Goal: Task Accomplishment & Management: Use online tool/utility

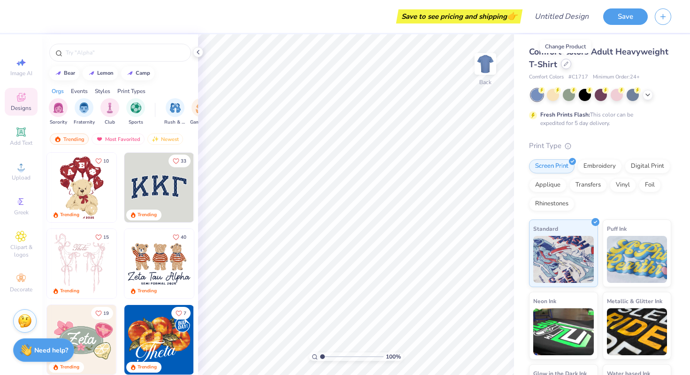
click at [566, 63] on icon at bounding box center [566, 64] width 5 height 5
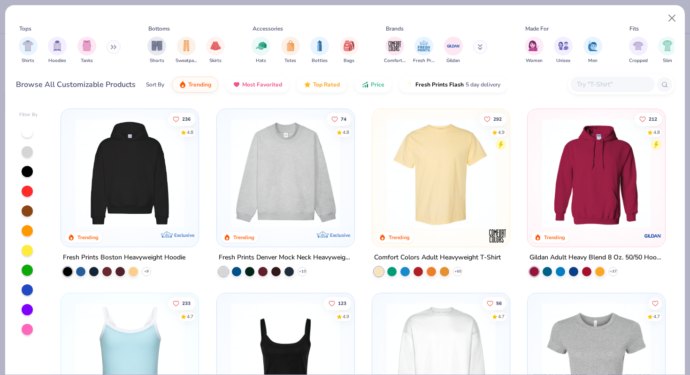
click at [111, 44] on button at bounding box center [114, 47] width 14 height 14
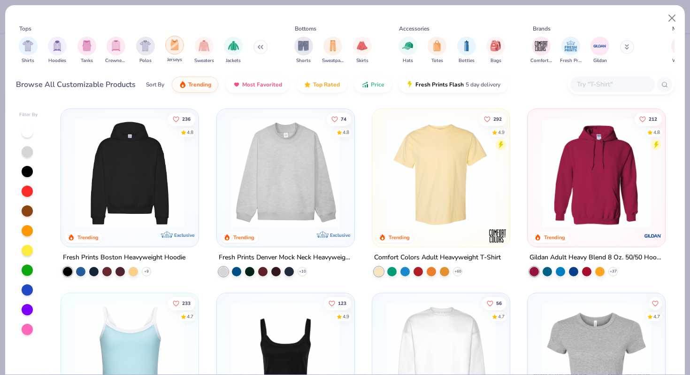
click at [178, 50] on img "filter for Jerseys" at bounding box center [175, 44] width 10 height 11
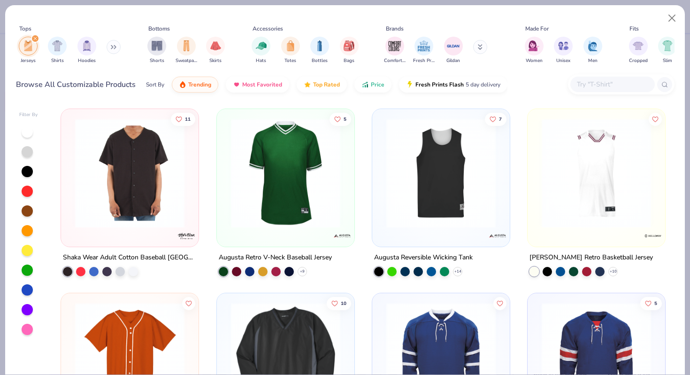
click at [152, 180] on img at bounding box center [129, 172] width 119 height 109
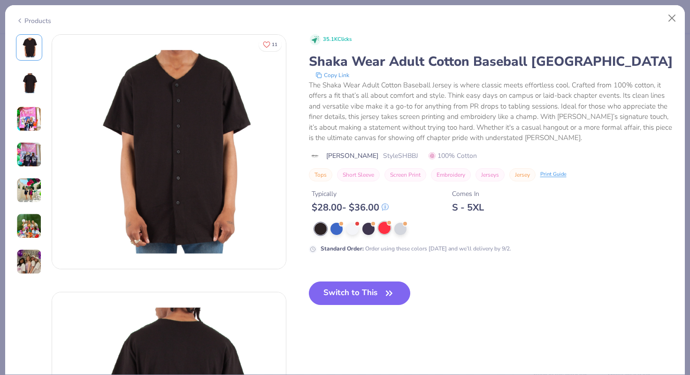
click at [386, 233] on div at bounding box center [385, 228] width 12 height 12
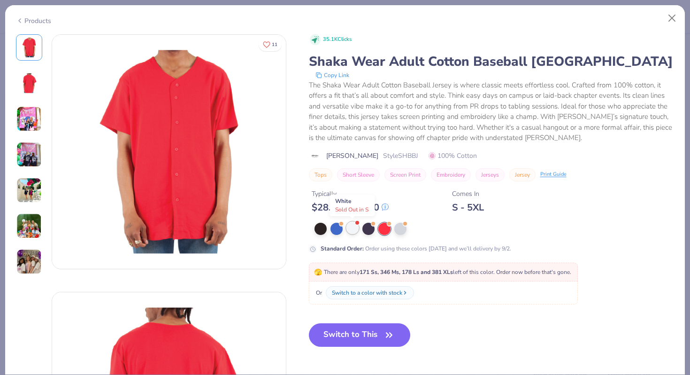
click at [350, 229] on div at bounding box center [353, 228] width 12 height 12
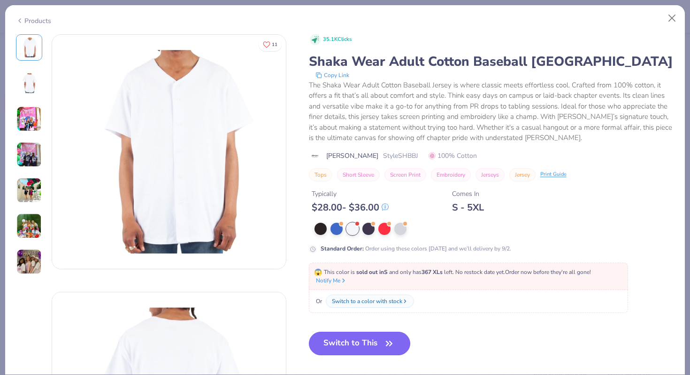
click at [350, 337] on button "Switch to This" at bounding box center [360, 343] width 102 height 23
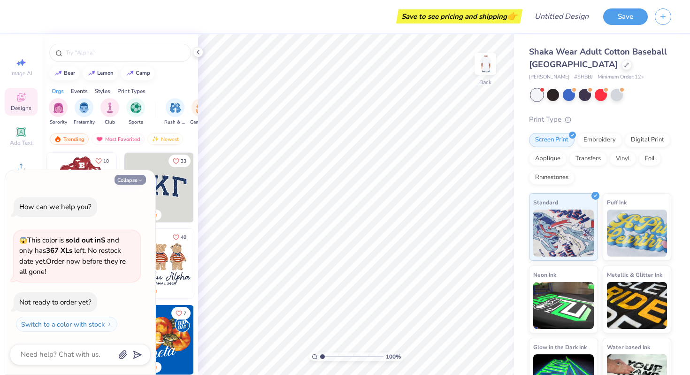
click at [134, 182] on button "Collapse" at bounding box center [130, 180] width 31 height 10
type textarea "x"
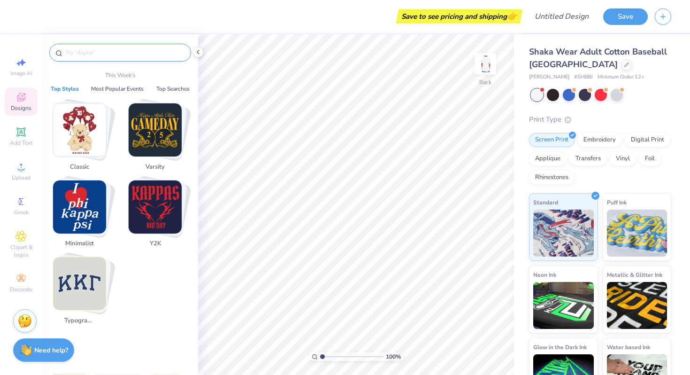
click at [122, 52] on input "text" at bounding box center [125, 52] width 120 height 9
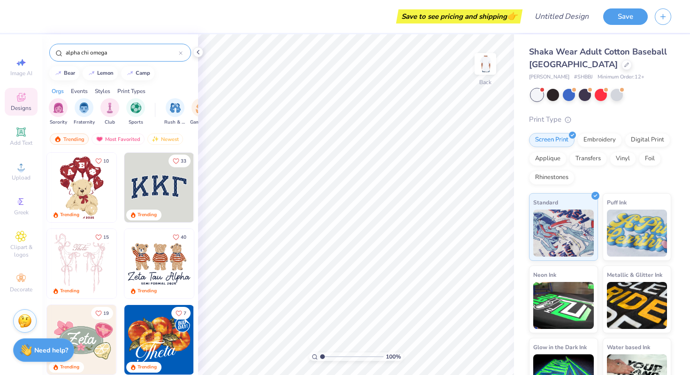
type input "alpha chi omega"
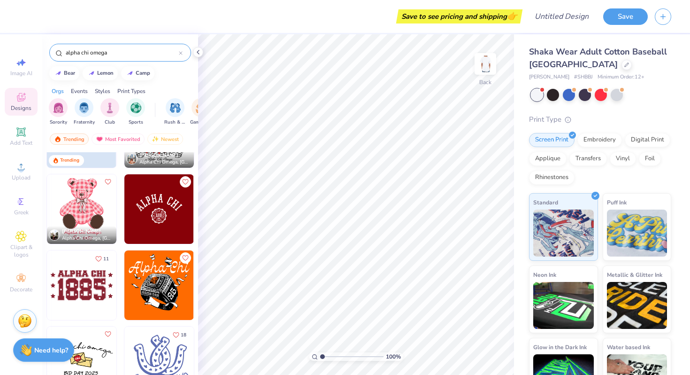
scroll to position [56, 0]
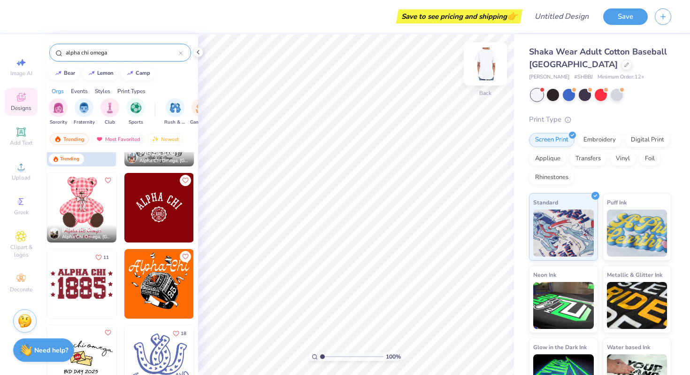
click at [482, 62] on img at bounding box center [486, 64] width 38 height 38
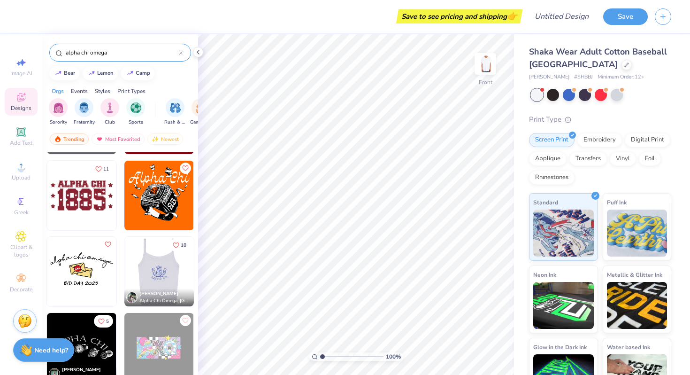
scroll to position [0, 0]
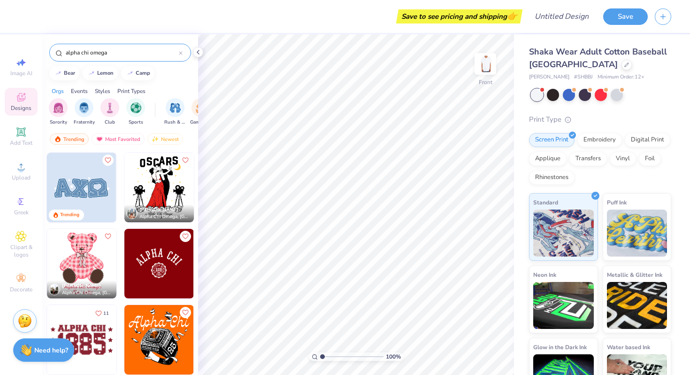
click at [159, 270] on img at bounding box center [159, 264] width 70 height 70
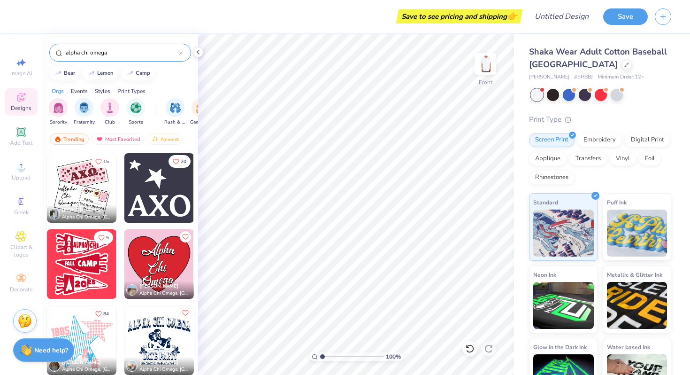
scroll to position [2587, 0]
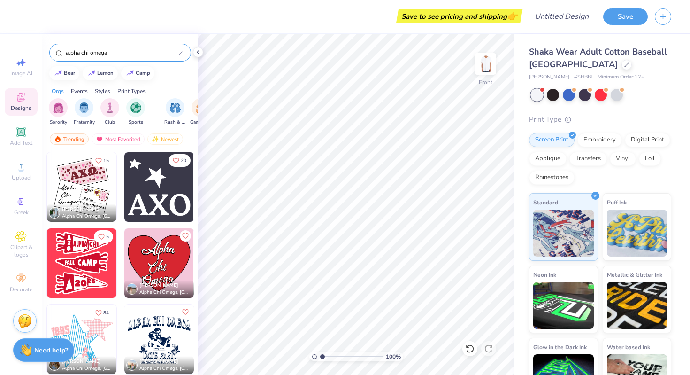
click at [84, 278] on img at bounding box center [82, 263] width 70 height 70
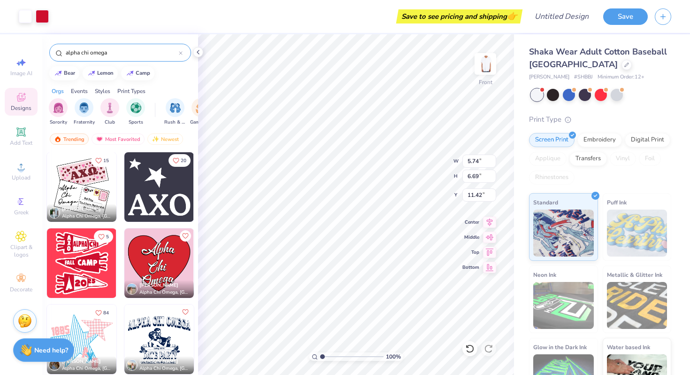
type input "11.42"
type input "8.21"
type input "9.56"
type input "10.40"
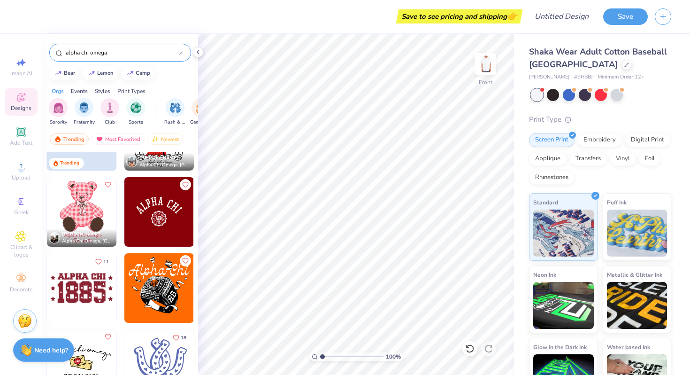
scroll to position [0, 0]
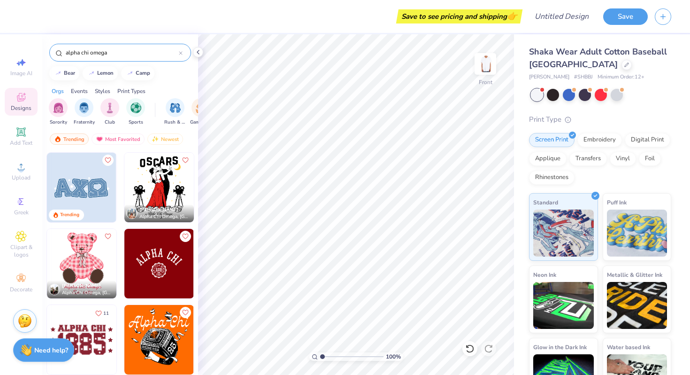
click at [92, 337] on img at bounding box center [82, 340] width 70 height 70
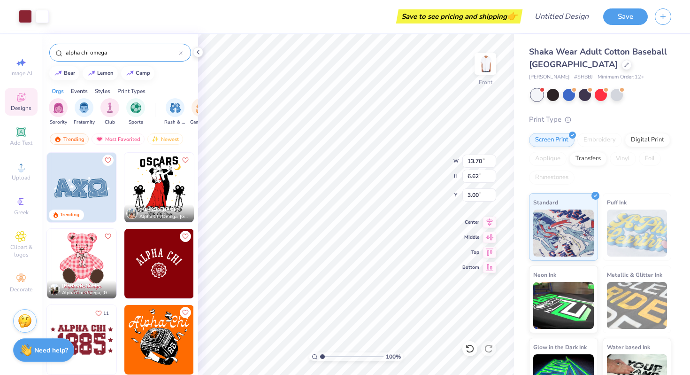
type input "10.98"
type input "5.30"
click at [19, 242] on div "Clipart & logos" at bounding box center [21, 244] width 33 height 35
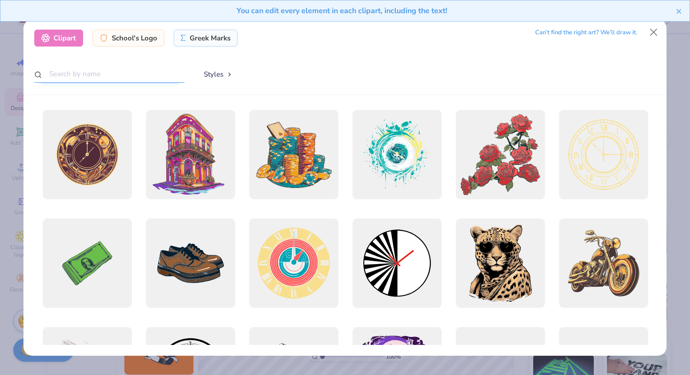
click at [85, 72] on input "text" at bounding box center [109, 73] width 150 height 17
type input "lyre"
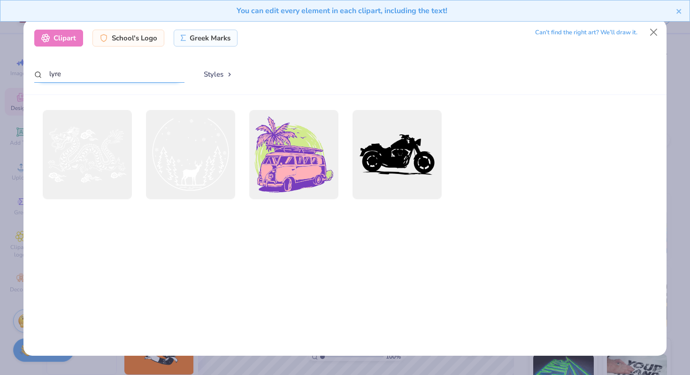
drag, startPoint x: 157, startPoint y: 76, endPoint x: 45, endPoint y: 75, distance: 112.2
click at [45, 75] on input "lyre" at bounding box center [109, 73] width 150 height 17
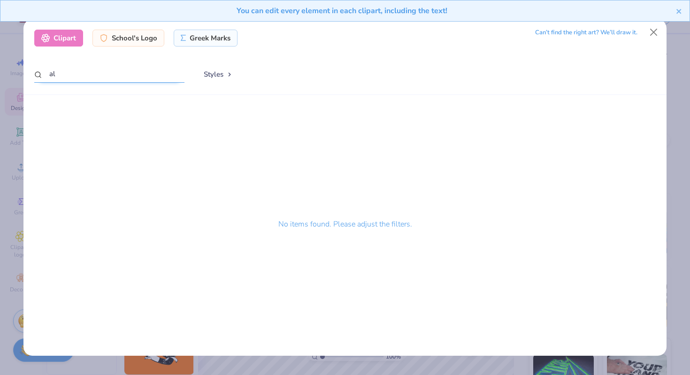
type input "a"
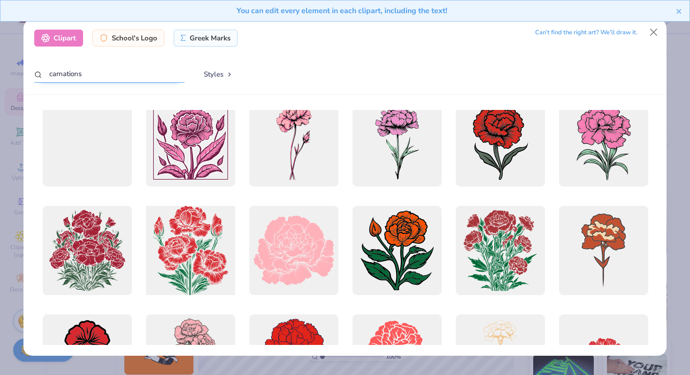
scroll to position [12, 0]
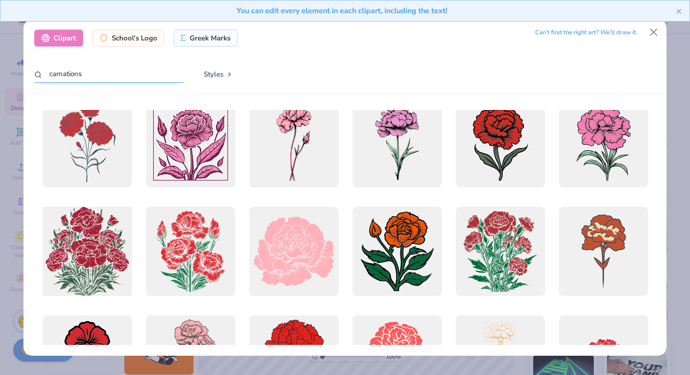
type input "carnations"
click at [87, 275] on div at bounding box center [87, 251] width 98 height 98
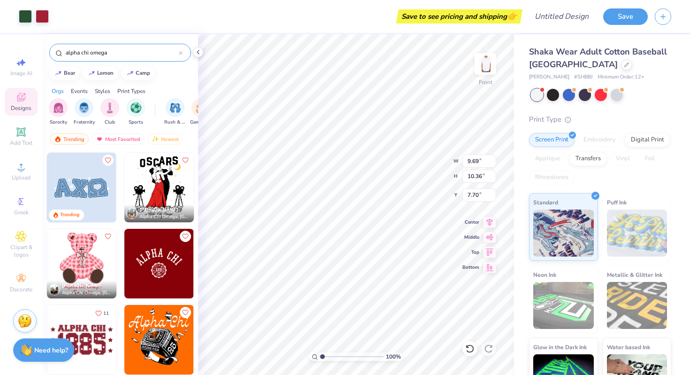
type input "9.69"
type input "10.36"
type input "13.75"
type input "10.35"
type input "11.06"
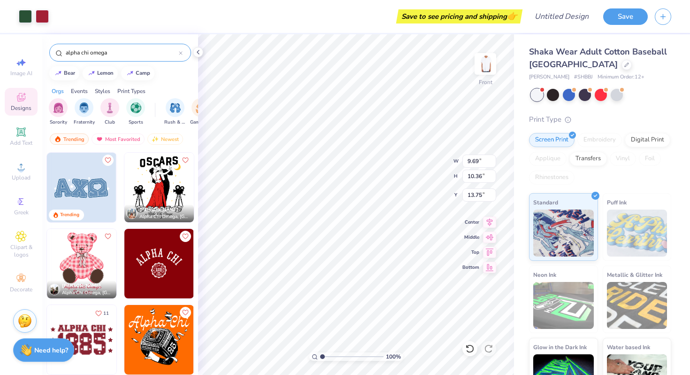
type input "13.05"
type input "10.98"
type input "5.30"
type input "3.39"
click at [25, 12] on div at bounding box center [25, 15] width 13 height 13
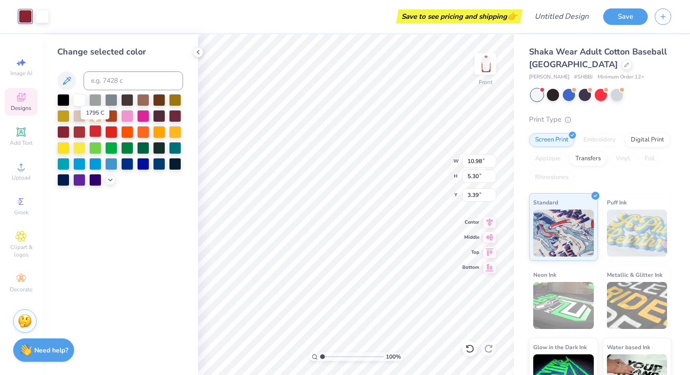
click at [97, 132] on div at bounding box center [95, 131] width 12 height 12
click at [80, 130] on div at bounding box center [79, 131] width 12 height 12
type input "10.35"
type input "11.06"
type input "13.05"
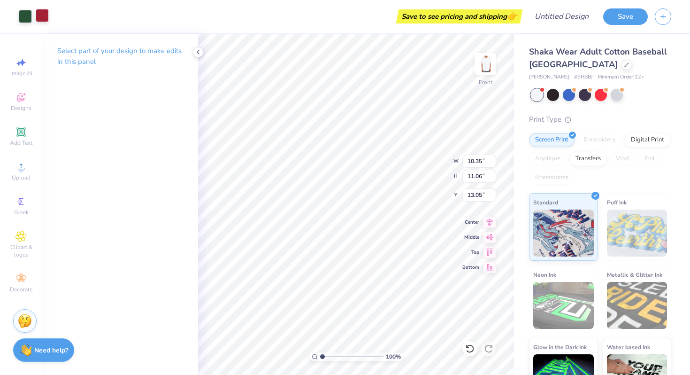
click at [41, 11] on div at bounding box center [42, 15] width 13 height 13
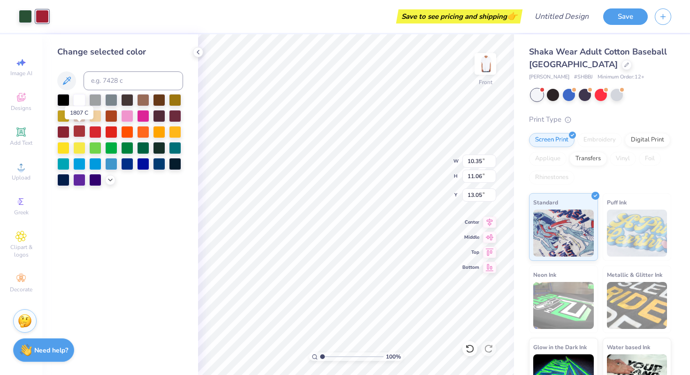
click at [83, 133] on div at bounding box center [79, 131] width 12 height 12
click at [19, 9] on div at bounding box center [25, 15] width 13 height 13
click at [127, 147] on div at bounding box center [127, 147] width 12 height 12
click at [142, 149] on div at bounding box center [143, 147] width 12 height 12
click at [109, 181] on icon at bounding box center [111, 179] width 8 height 8
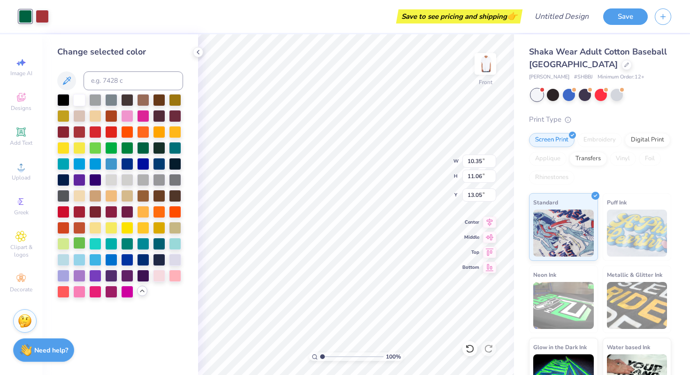
click at [75, 243] on div at bounding box center [79, 243] width 12 height 12
click at [144, 146] on div at bounding box center [143, 147] width 12 height 12
click at [128, 147] on div at bounding box center [127, 147] width 12 height 12
click at [195, 51] on icon at bounding box center [198, 52] width 8 height 8
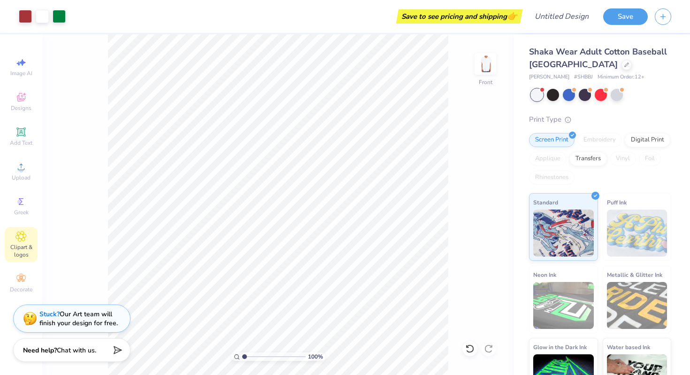
click at [20, 237] on icon at bounding box center [21, 236] width 5 height 5
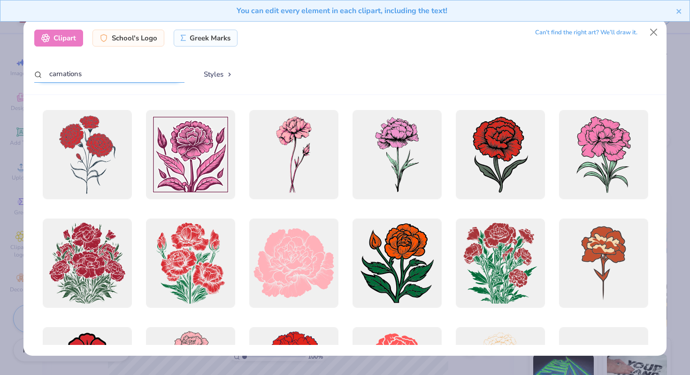
drag, startPoint x: 166, startPoint y: 70, endPoint x: 45, endPoint y: 73, distance: 121.2
click at [45, 73] on input "carnations" at bounding box center [109, 73] width 150 height 17
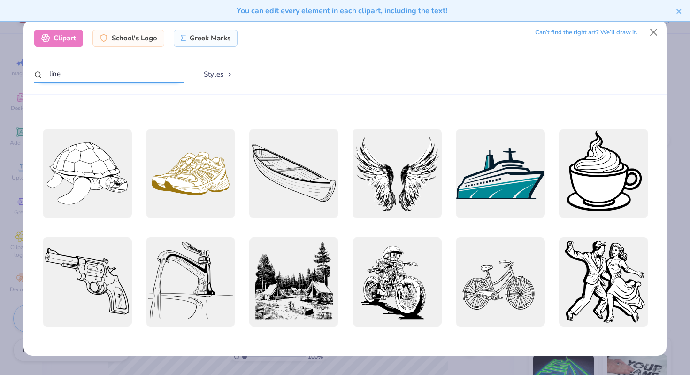
scroll to position [0, 0]
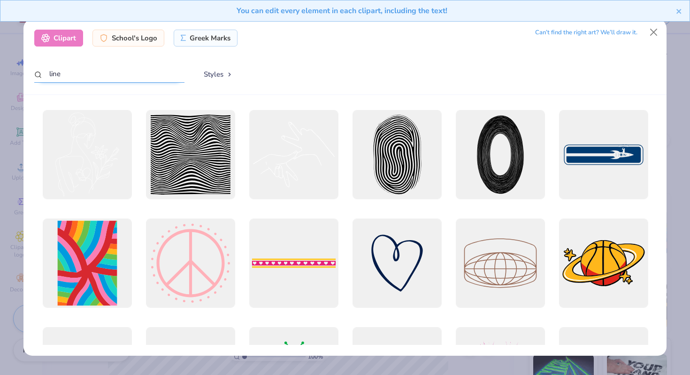
drag, startPoint x: 94, startPoint y: 75, endPoint x: 164, endPoint y: 76, distance: 70.0
click at [161, 75] on input "line" at bounding box center [109, 73] width 150 height 17
type input "line"
click at [224, 36] on div "Greek Marks" at bounding box center [206, 36] width 64 height 17
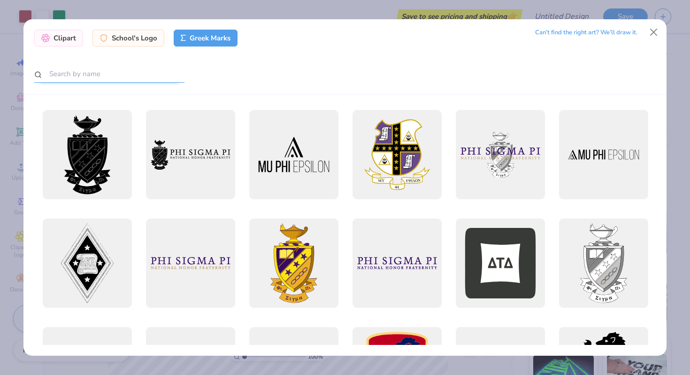
click at [109, 69] on input "text" at bounding box center [109, 73] width 150 height 17
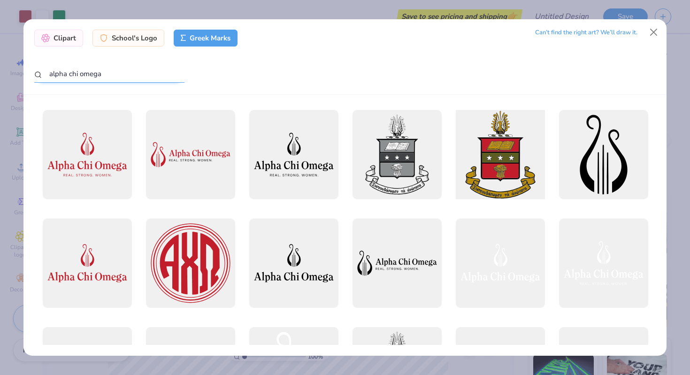
type input "alpha chi omega"
click at [518, 166] on div at bounding box center [500, 155] width 98 height 98
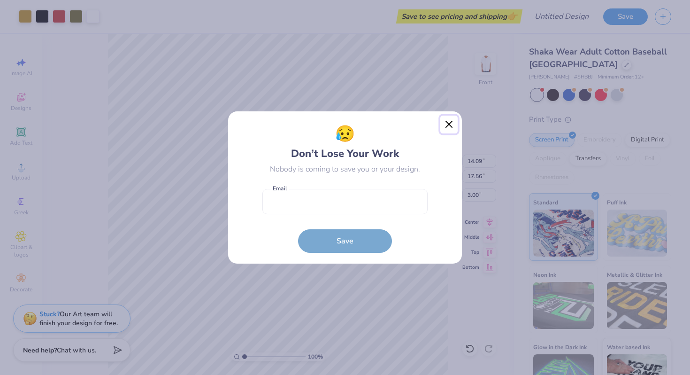
click at [450, 124] on button "Close" at bounding box center [450, 125] width 18 height 18
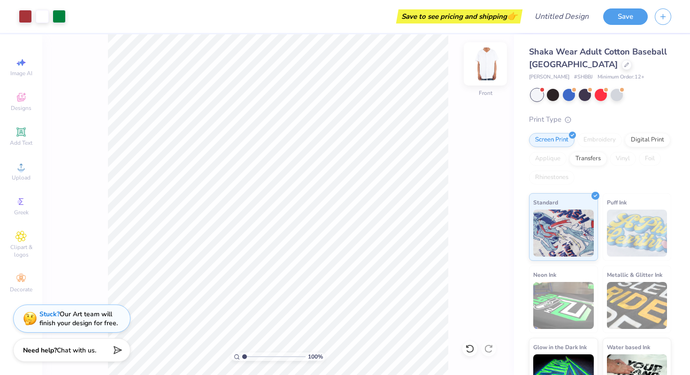
click at [487, 66] on img at bounding box center [486, 64] width 38 height 38
click at [21, 244] on span "Clipart & logos" at bounding box center [21, 250] width 33 height 15
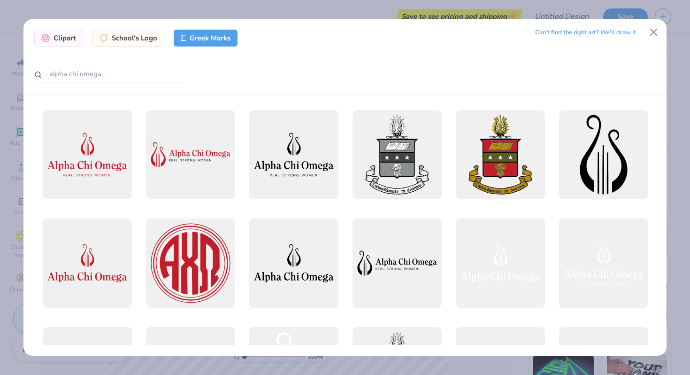
scroll to position [1, 0]
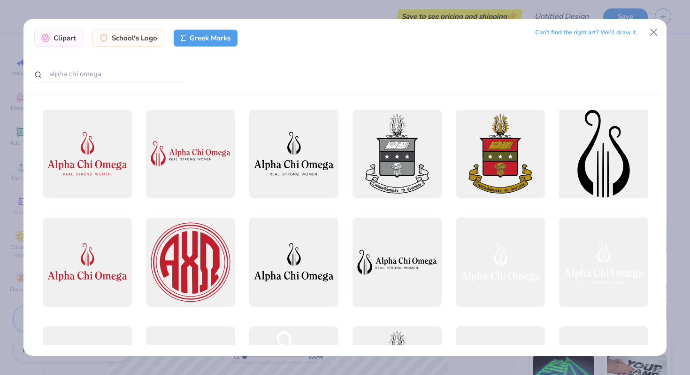
click at [572, 162] on div at bounding box center [604, 154] width 98 height 98
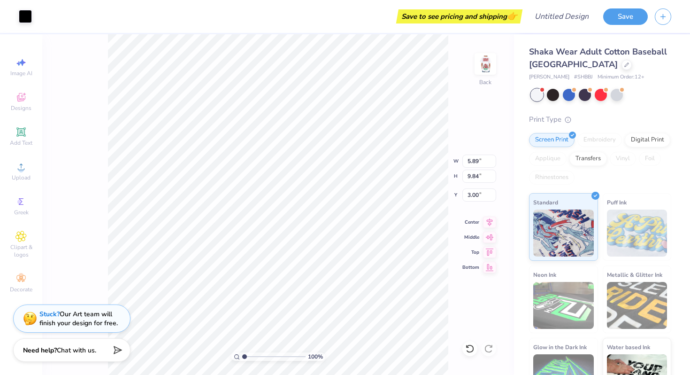
type input "4.18"
type input "6.98"
type input "0.50"
click at [27, 16] on div at bounding box center [25, 15] width 13 height 13
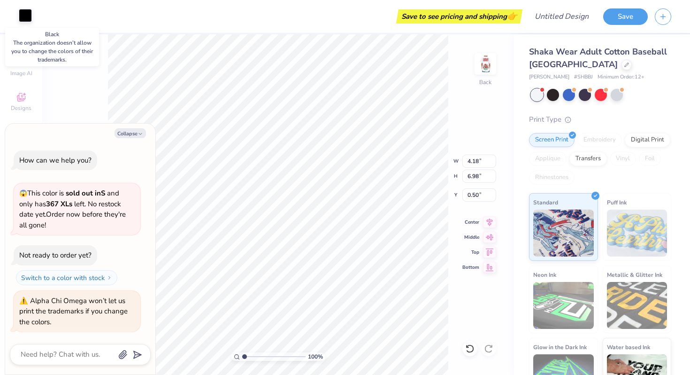
click at [27, 14] on div at bounding box center [25, 15] width 13 height 13
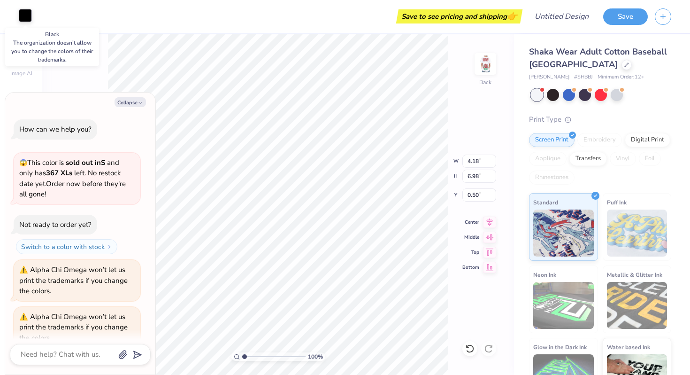
scroll to position [16, 0]
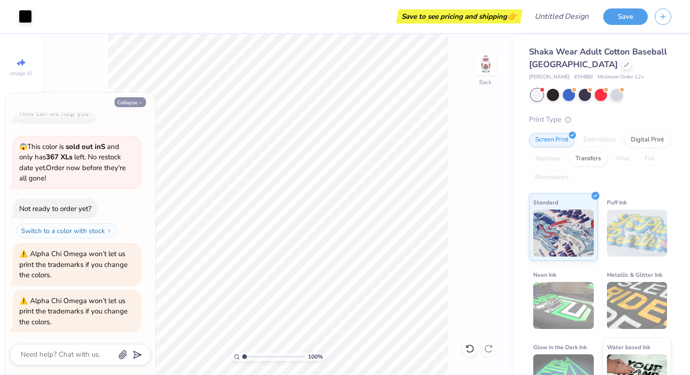
click at [133, 100] on button "Collapse" at bounding box center [130, 102] width 31 height 10
type textarea "x"
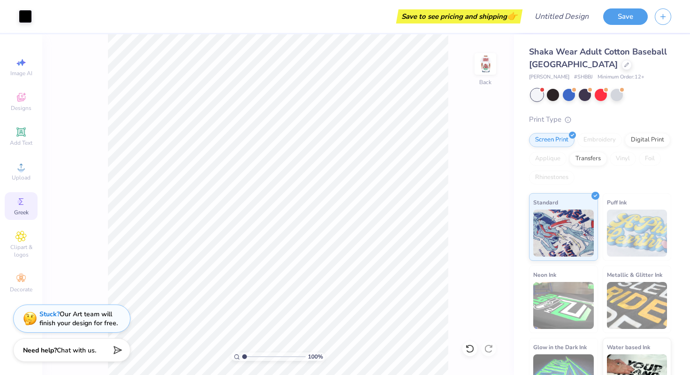
click at [20, 200] on icon at bounding box center [21, 201] width 5 height 7
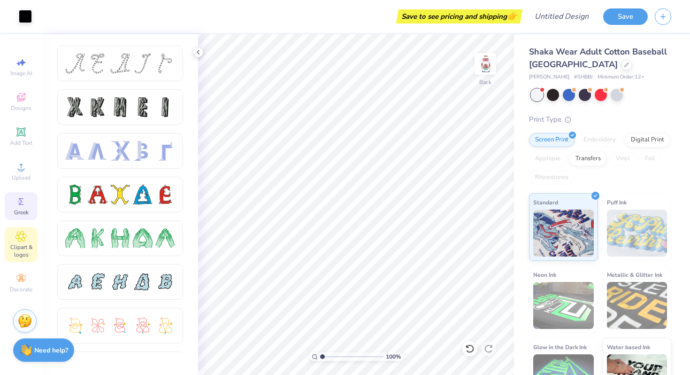
click at [20, 242] on div "Clipart & logos" at bounding box center [21, 244] width 33 height 35
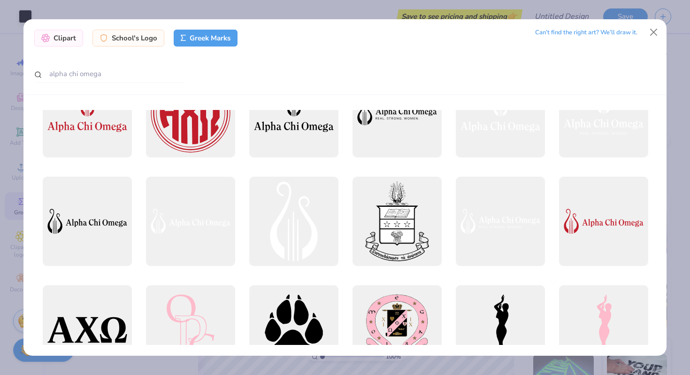
scroll to position [0, 0]
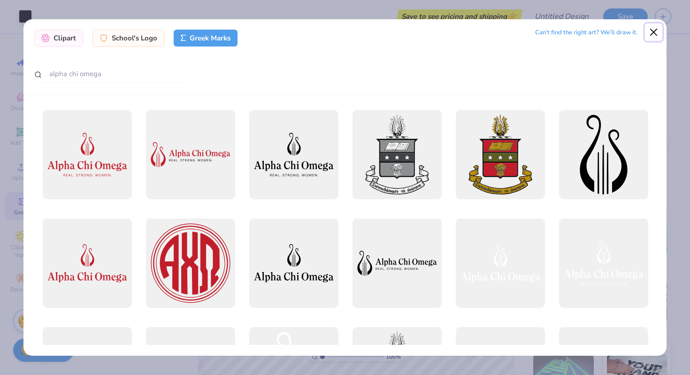
click at [654, 34] on button "Close" at bounding box center [654, 32] width 18 height 18
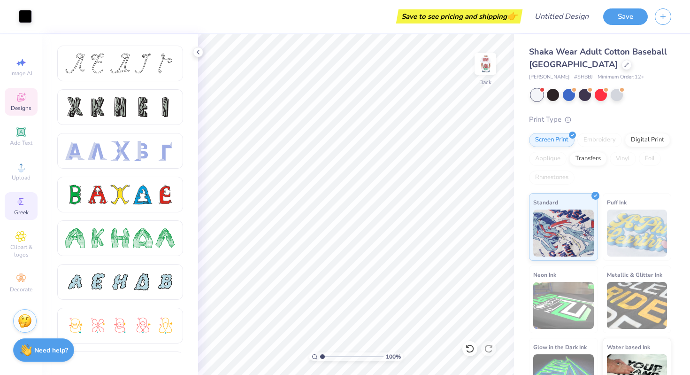
click at [20, 93] on icon at bounding box center [21, 97] width 8 height 8
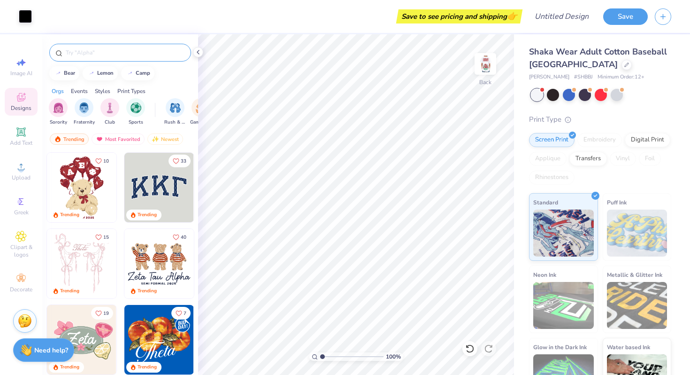
click at [125, 51] on input "text" at bounding box center [125, 52] width 120 height 9
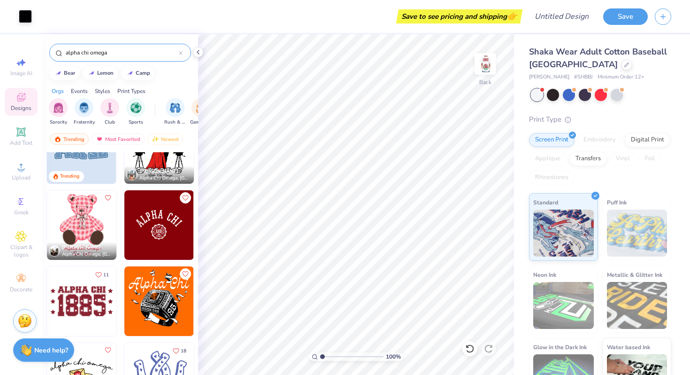
scroll to position [30, 0]
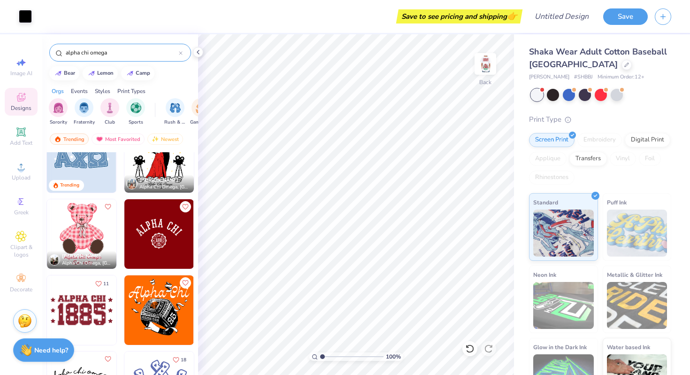
type input "alpha chi omega"
click at [148, 237] on img at bounding box center [159, 234] width 70 height 70
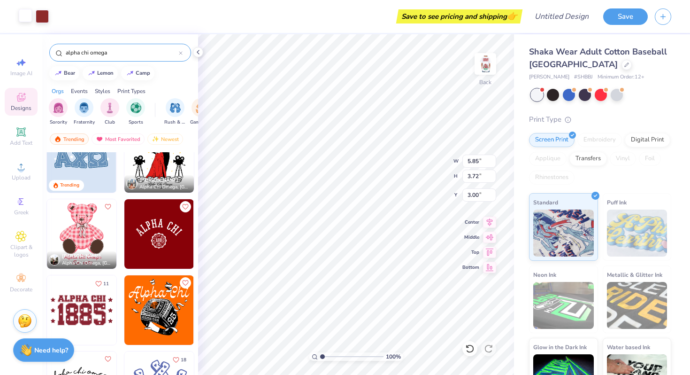
click at [23, 14] on div at bounding box center [25, 15] width 13 height 13
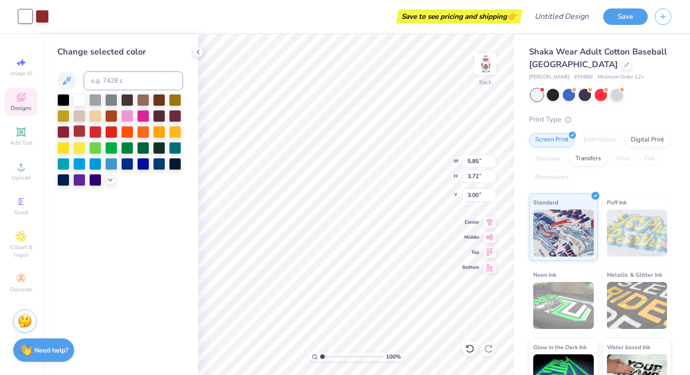
click at [82, 128] on div at bounding box center [79, 131] width 12 height 12
click at [42, 14] on div at bounding box center [42, 15] width 13 height 13
click at [81, 126] on div at bounding box center [79, 131] width 12 height 12
type input "0.50"
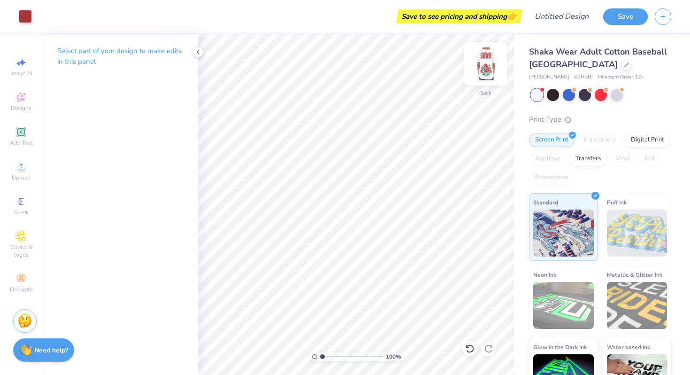
click at [486, 64] on img at bounding box center [486, 64] width 38 height 38
click at [487, 68] on img at bounding box center [486, 64] width 38 height 38
click at [487, 66] on img at bounding box center [486, 64] width 38 height 38
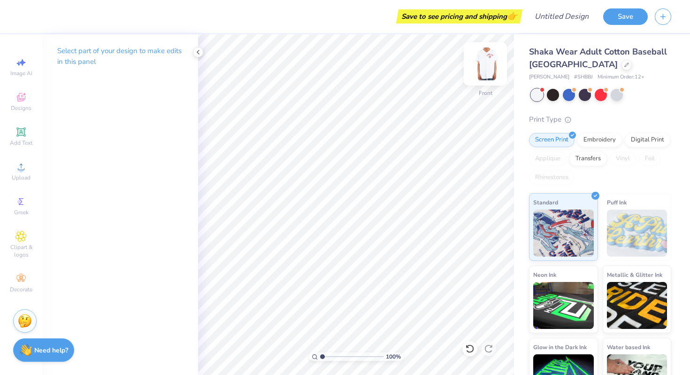
click at [488, 69] on img at bounding box center [486, 64] width 38 height 38
click at [27, 279] on div "Decorate" at bounding box center [21, 283] width 33 height 28
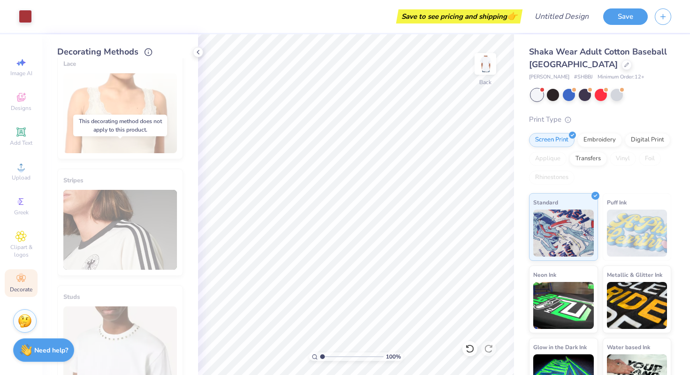
scroll to position [0, 0]
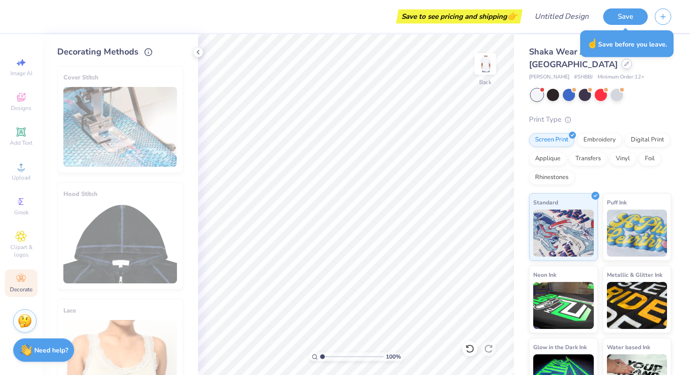
click at [622, 68] on div at bounding box center [627, 64] width 10 height 10
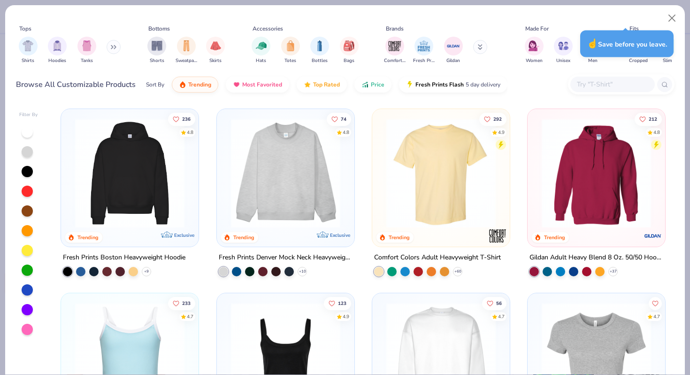
click at [113, 48] on icon at bounding box center [111, 47] width 1 height 3
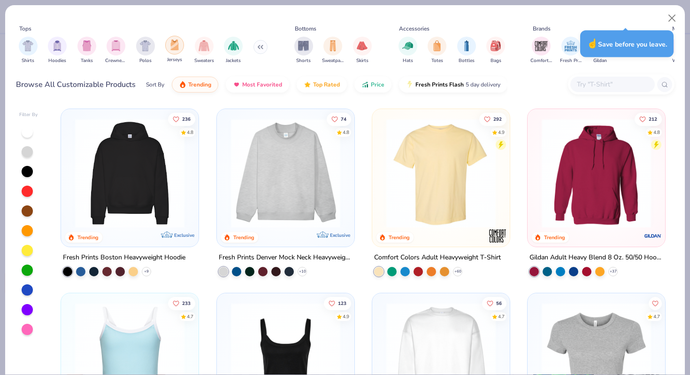
click at [170, 46] on img "filter for Jerseys" at bounding box center [175, 44] width 10 height 11
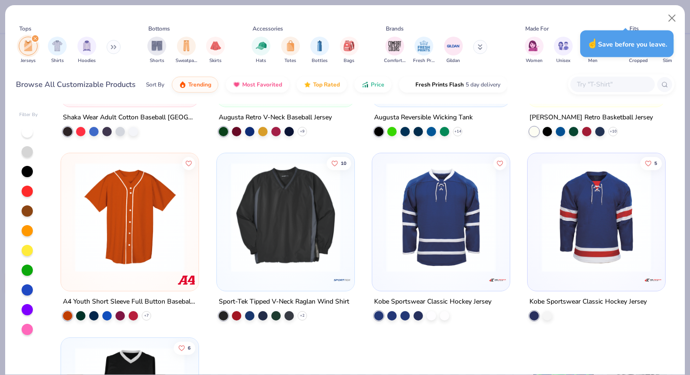
scroll to position [138, 0]
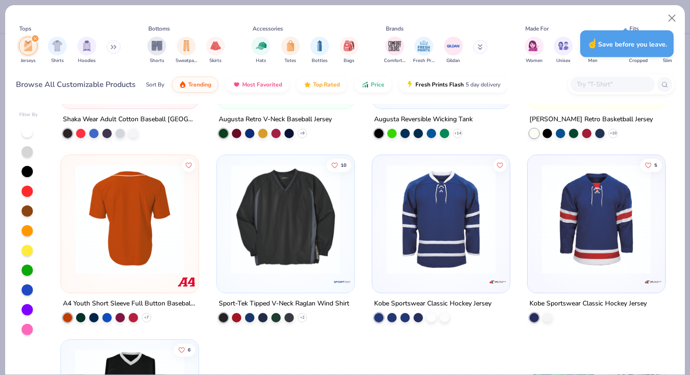
click at [141, 197] on img at bounding box center [129, 218] width 119 height 109
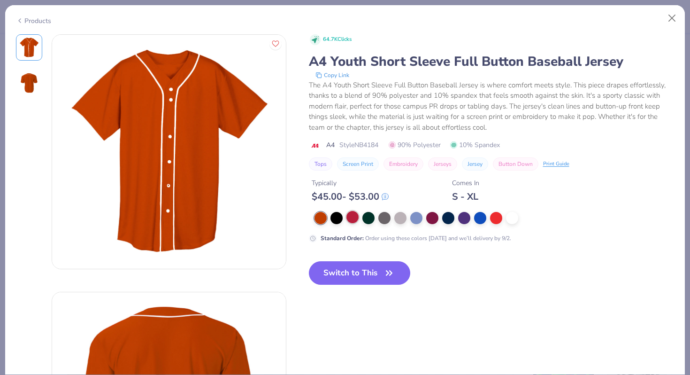
click at [355, 216] on div at bounding box center [353, 217] width 12 height 12
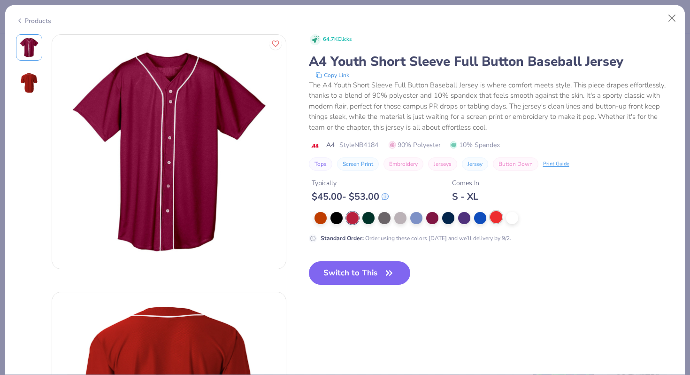
click at [495, 218] on div at bounding box center [496, 217] width 12 height 12
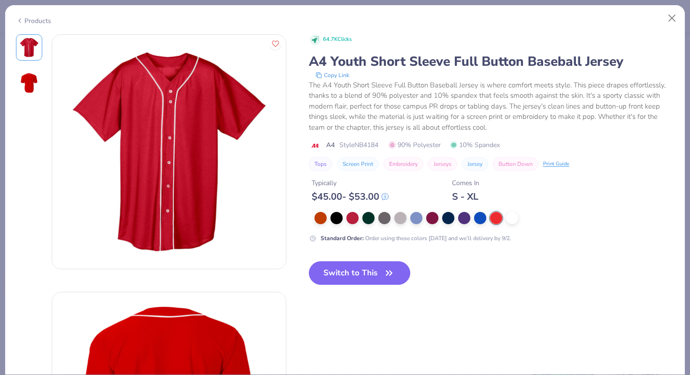
click at [360, 218] on div at bounding box center [495, 218] width 360 height 12
click at [371, 218] on div at bounding box center [369, 217] width 12 height 12
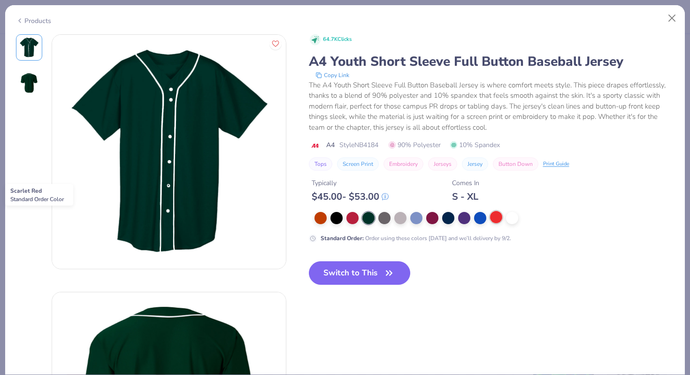
click at [495, 218] on div at bounding box center [496, 217] width 12 height 12
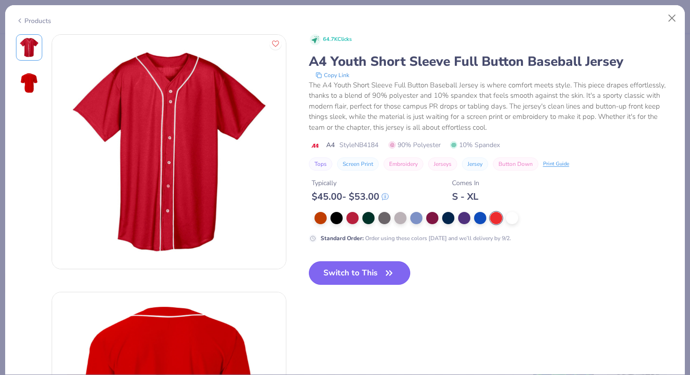
click at [377, 266] on button "Switch to This" at bounding box center [360, 272] width 102 height 23
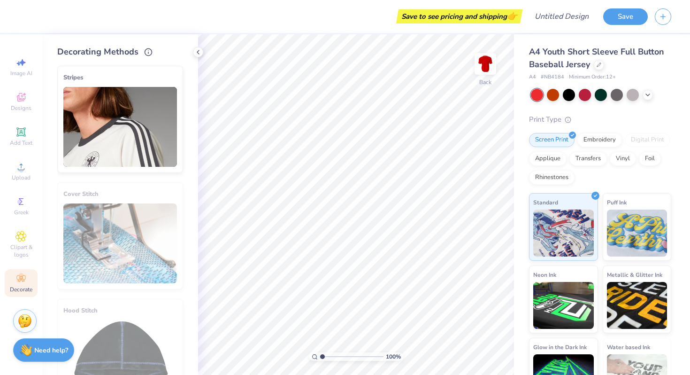
click at [124, 133] on img at bounding box center [120, 127] width 114 height 80
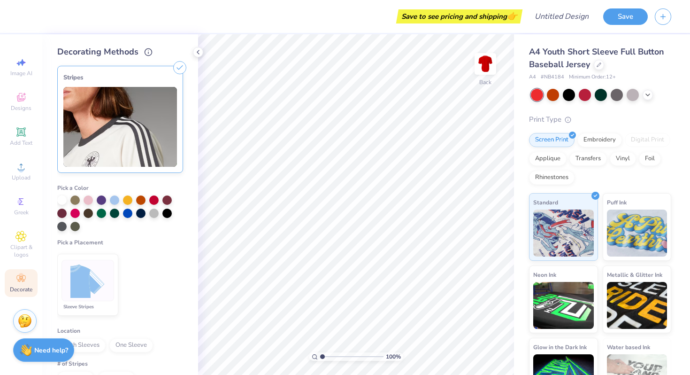
click at [98, 276] on img at bounding box center [87, 280] width 35 height 35
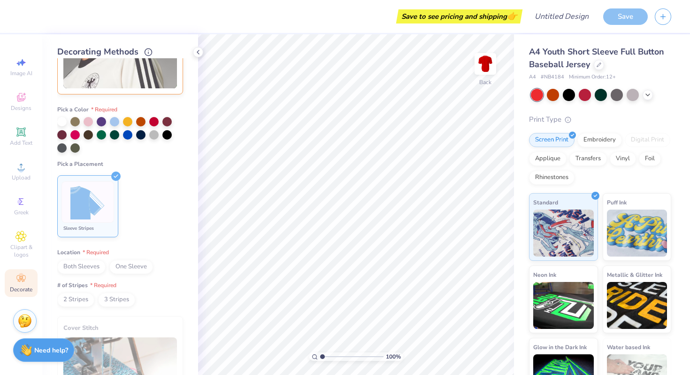
scroll to position [94, 0]
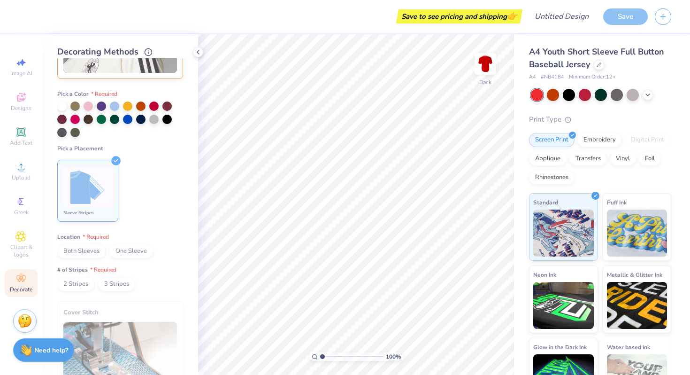
click at [88, 249] on span "Both Sleeves" at bounding box center [81, 251] width 48 height 14
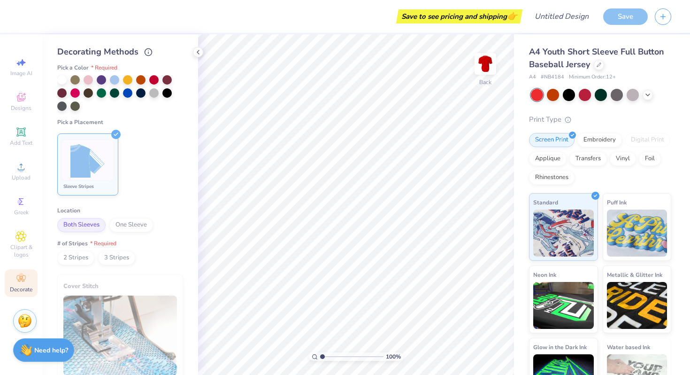
scroll to position [124, 0]
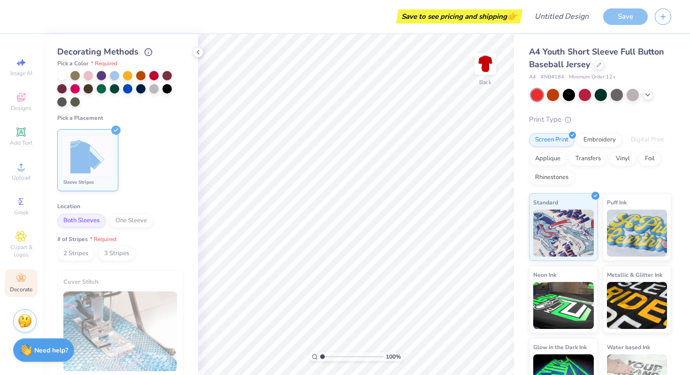
click at [109, 253] on span "3 Stripes" at bounding box center [116, 254] width 37 height 14
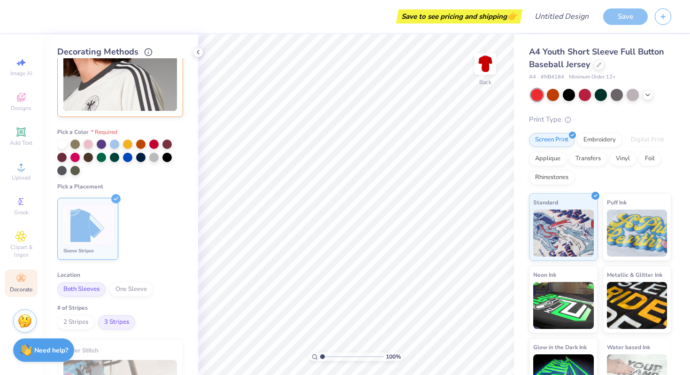
scroll to position [36, 0]
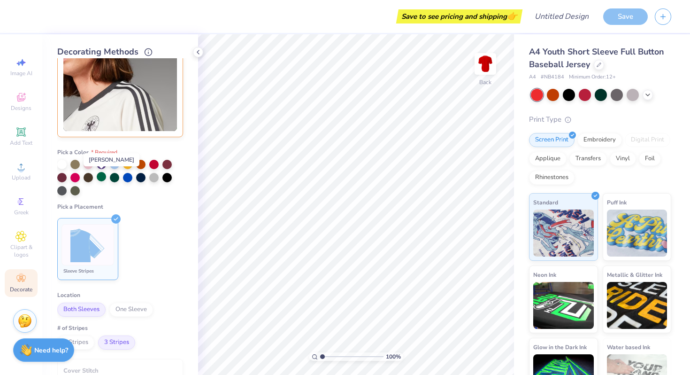
click at [100, 177] on div at bounding box center [101, 176] width 9 height 9
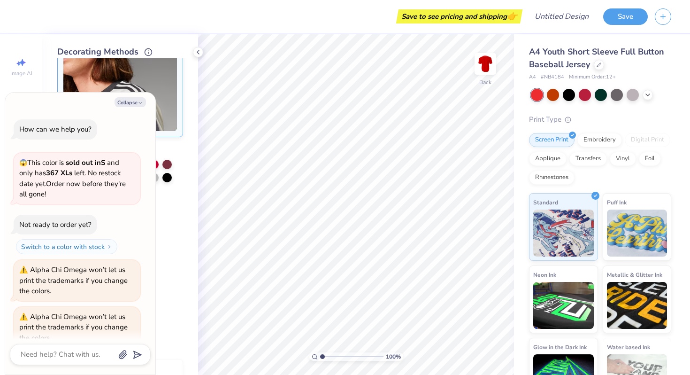
scroll to position [84, 0]
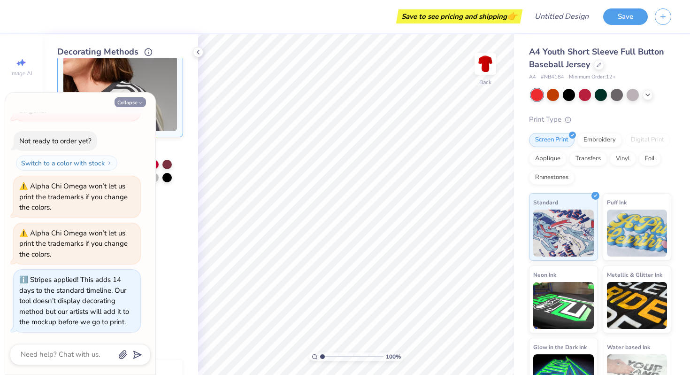
click at [131, 98] on button "Collapse" at bounding box center [130, 102] width 31 height 10
type textarea "x"
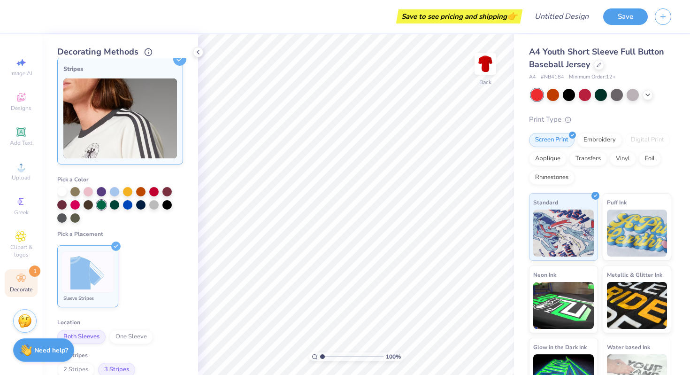
scroll to position [0, 0]
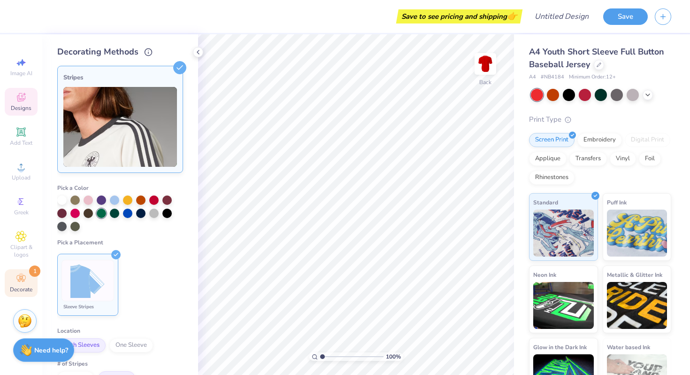
click at [19, 103] on div "Designs" at bounding box center [21, 102] width 33 height 28
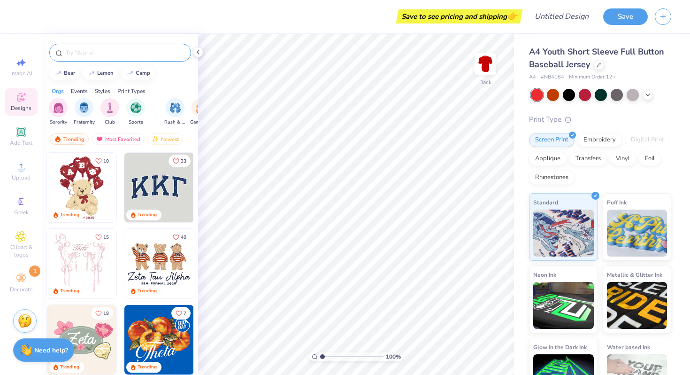
click at [109, 55] on input "text" at bounding box center [125, 52] width 120 height 9
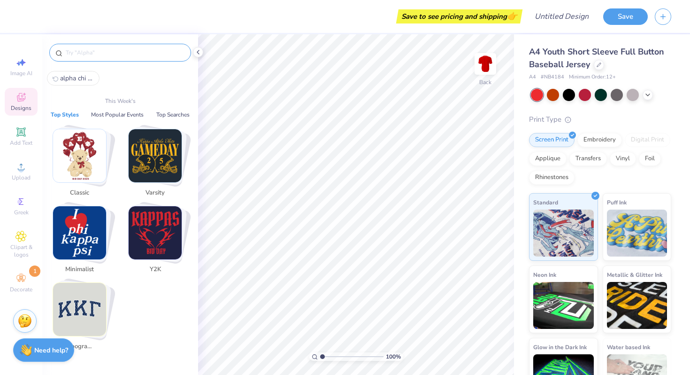
click at [81, 72] on button "alpha chi omega" at bounding box center [73, 78] width 53 height 15
type input "alpha chi omega"
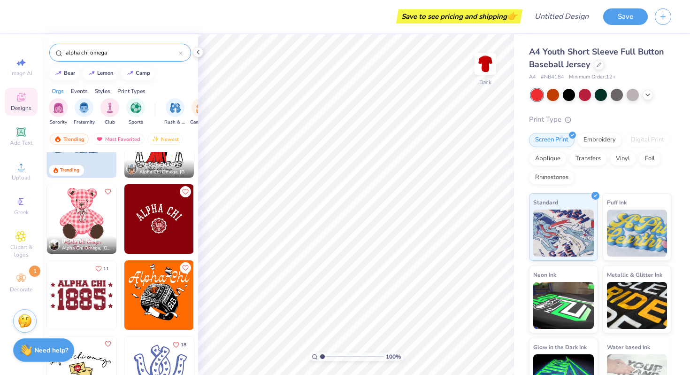
scroll to position [47, 0]
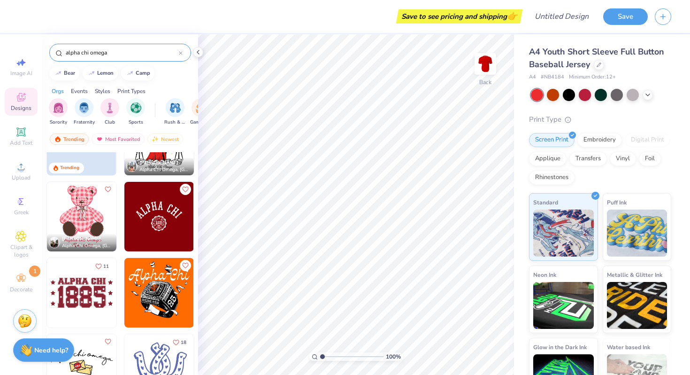
click at [162, 230] on img at bounding box center [159, 217] width 70 height 70
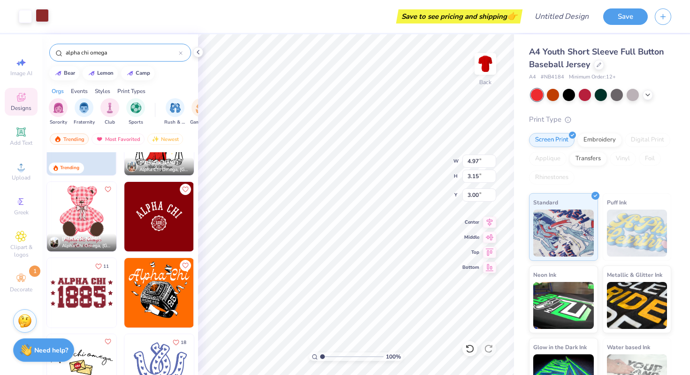
click at [38, 12] on div at bounding box center [42, 15] width 13 height 13
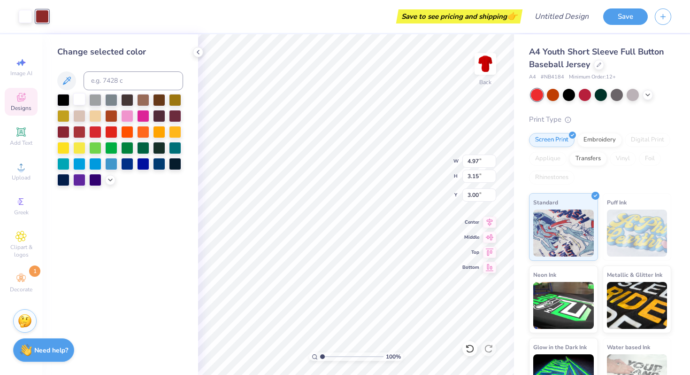
click at [77, 97] on div at bounding box center [79, 99] width 12 height 12
type input "0.50"
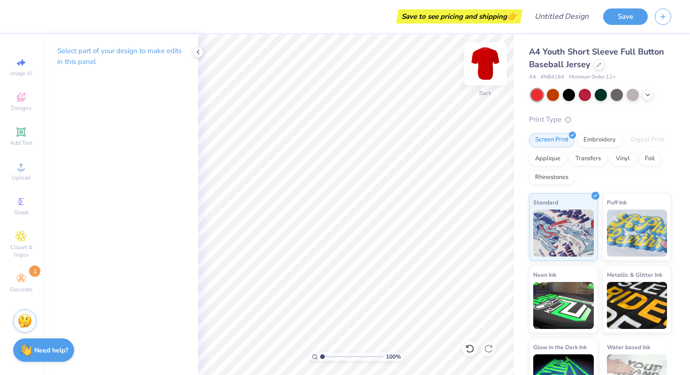
click at [482, 69] on img at bounding box center [486, 64] width 38 height 38
click at [19, 98] on icon at bounding box center [21, 98] width 8 height 6
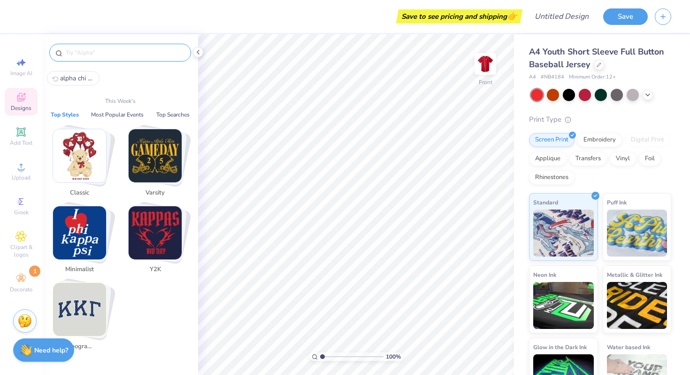
click at [89, 55] on input "text" at bounding box center [125, 52] width 120 height 9
click at [75, 80] on span "alpha chi omega" at bounding box center [77, 78] width 34 height 9
type input "alpha chi omega"
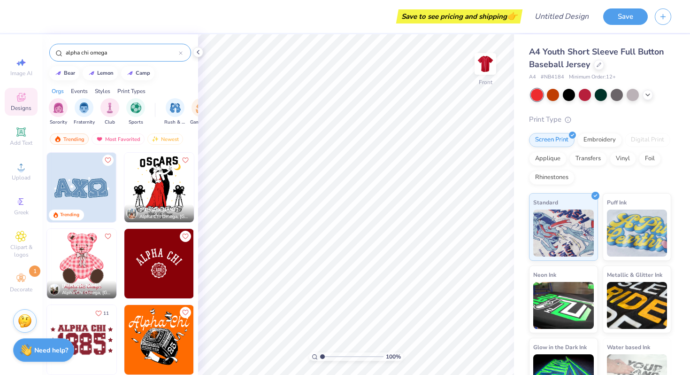
click at [167, 275] on img at bounding box center [159, 264] width 70 height 70
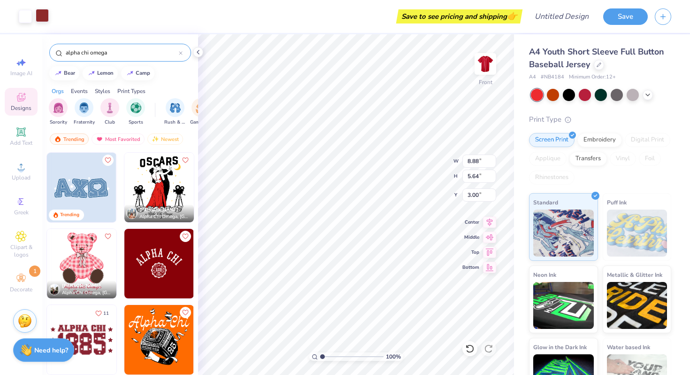
click at [42, 14] on div at bounding box center [42, 15] width 13 height 13
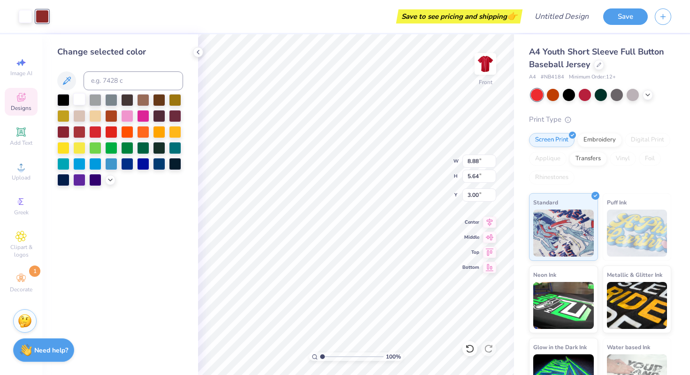
click at [80, 102] on div at bounding box center [79, 99] width 12 height 12
type input "0.50"
type input "11.62"
type input "7.37"
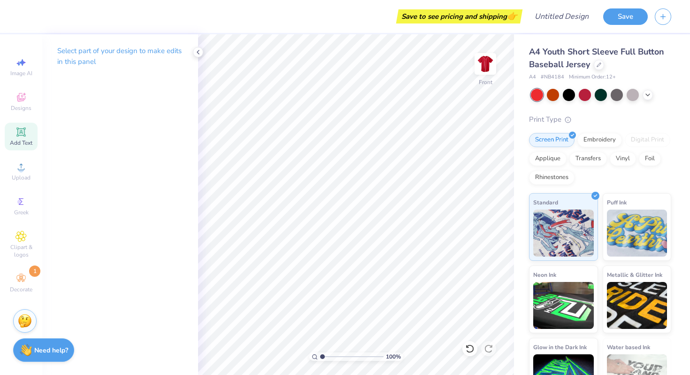
click at [27, 139] on span "Add Text" at bounding box center [21, 143] width 23 height 8
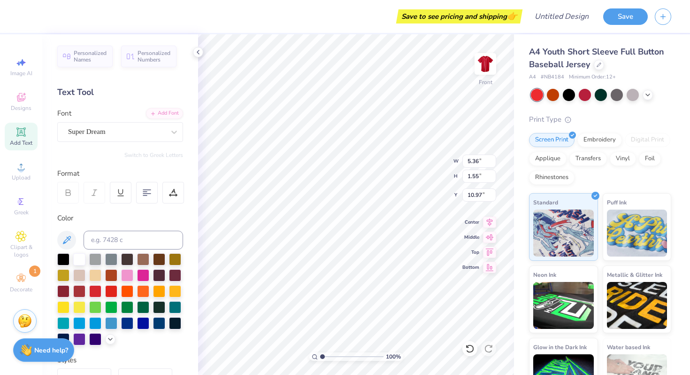
scroll to position [0, 0]
type textarea "T"
type textarea "ALPHA CHI OMEGA"
type input "3.00"
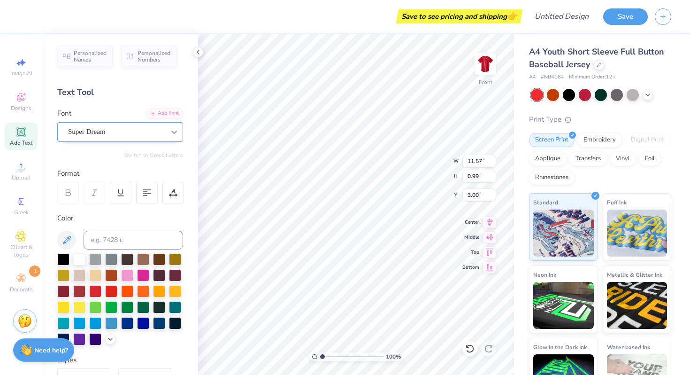
click at [172, 131] on icon at bounding box center [174, 132] width 6 height 3
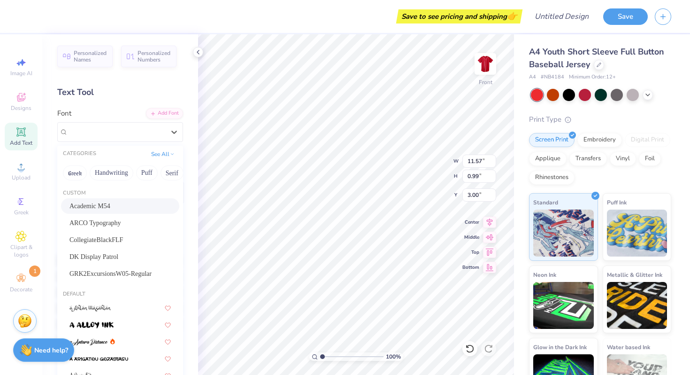
click at [117, 201] on div "Academic M54" at bounding box center [120, 206] width 101 height 10
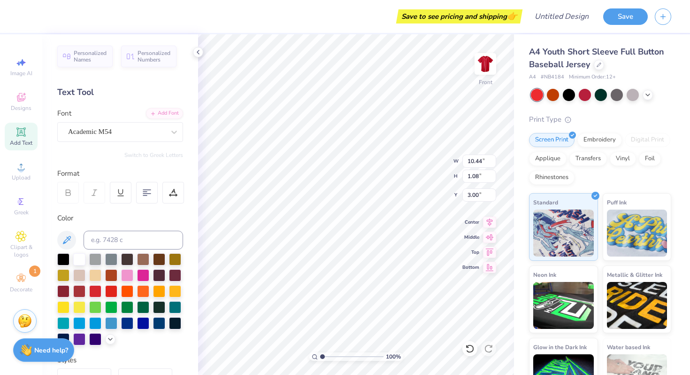
type input "10.44"
type input "1.08"
type input "2.96"
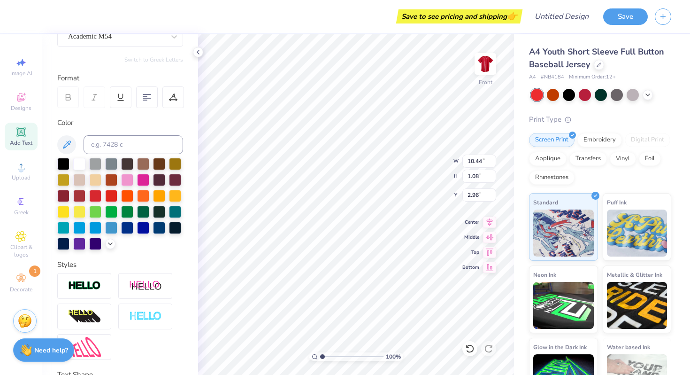
scroll to position [171, 0]
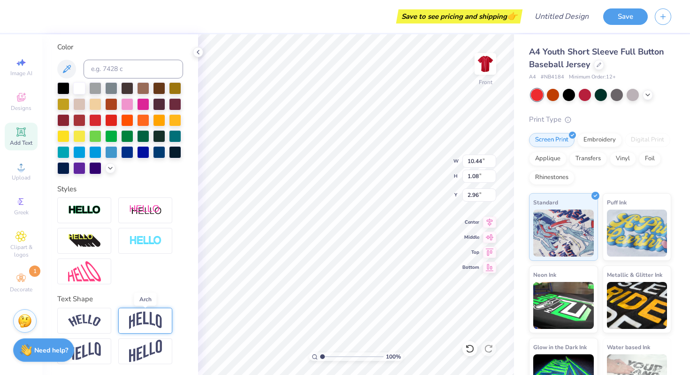
click at [153, 323] on img at bounding box center [145, 320] width 33 height 18
type input "3.24"
type input "1.87"
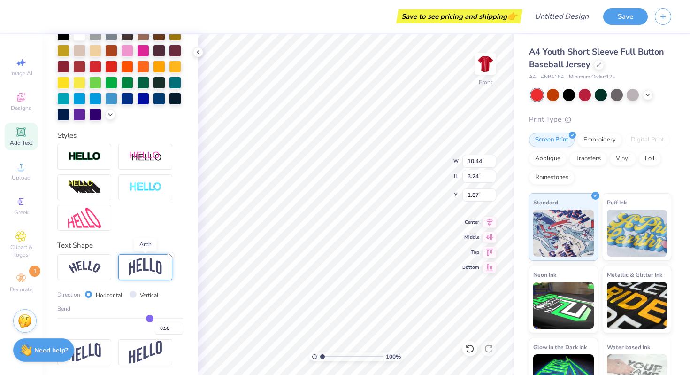
scroll to position [226, 0]
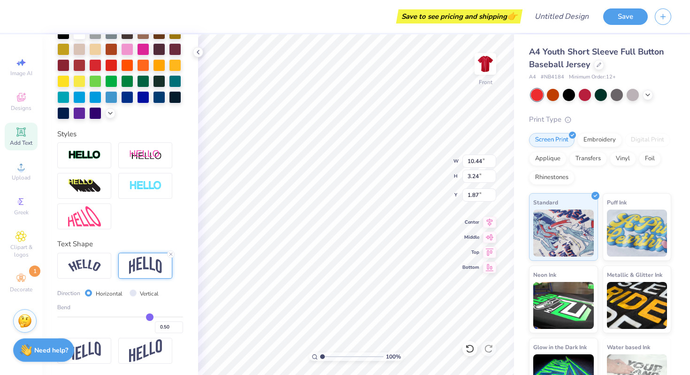
type input "0.49"
type input "0.48"
type input "0.46"
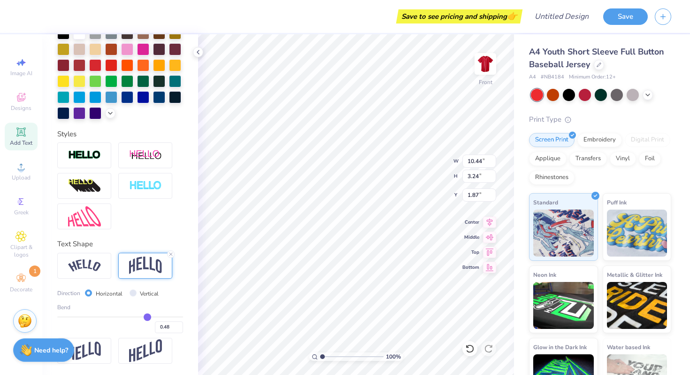
type input "0.46"
type input "0.45"
type input "0.44"
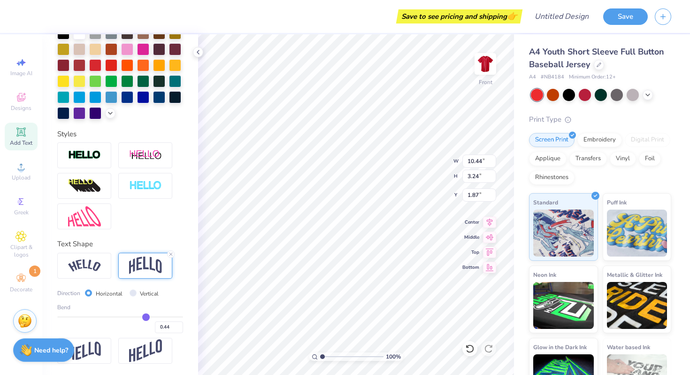
type input "0.43"
type input "0.41"
type input "0.4"
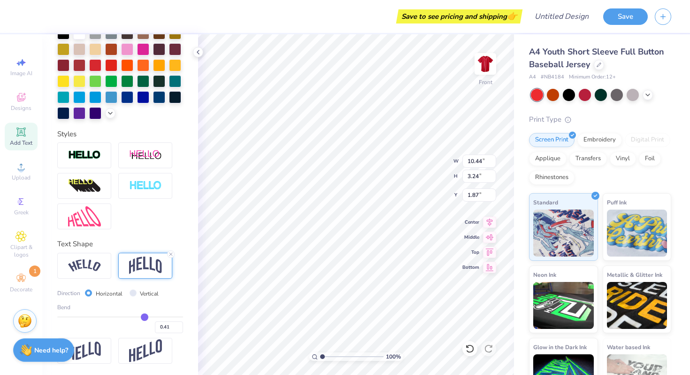
type input "0.40"
type input "0.39"
type input "0.38"
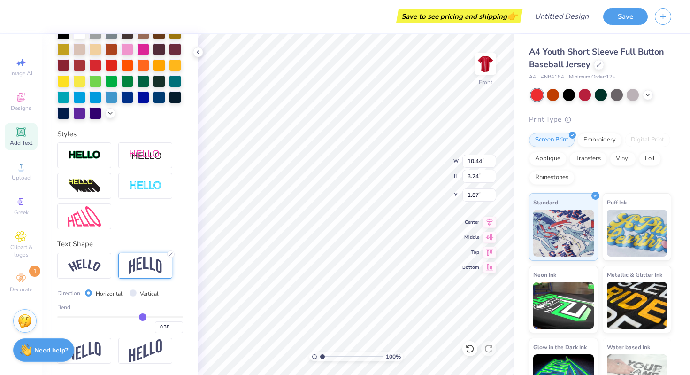
type input "0.37"
type input "0.36"
type input "0.35"
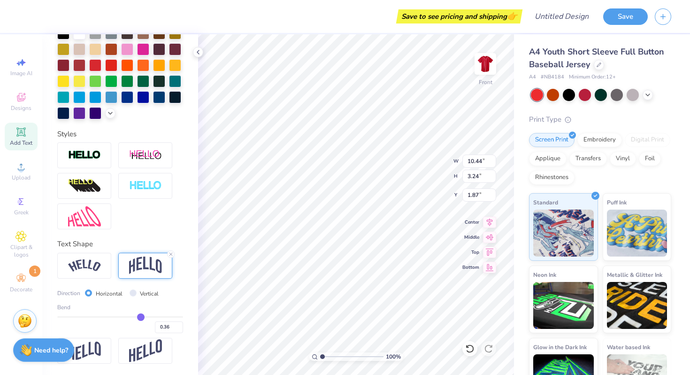
type input "0.35"
type input "0.34"
type input "0.33"
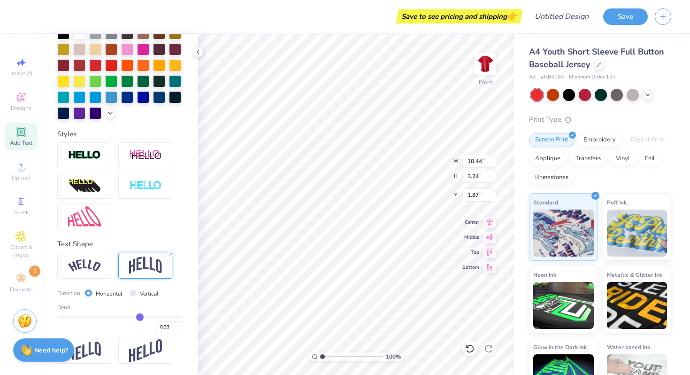
type input "0.32"
type input "0.31"
type input "0.3"
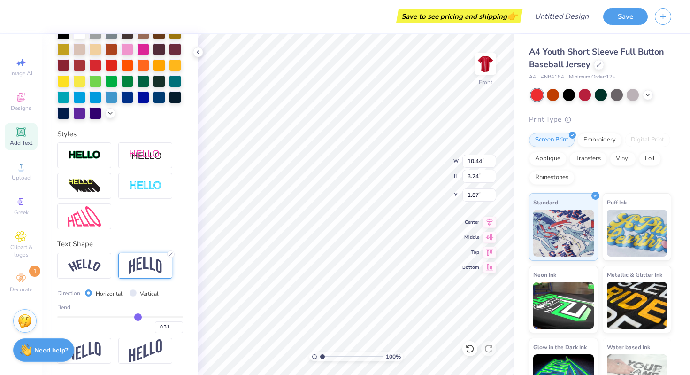
type input "0.30"
type input "0.29"
drag, startPoint x: 149, startPoint y: 314, endPoint x: 137, endPoint y: 314, distance: 12.2
type input "0.29"
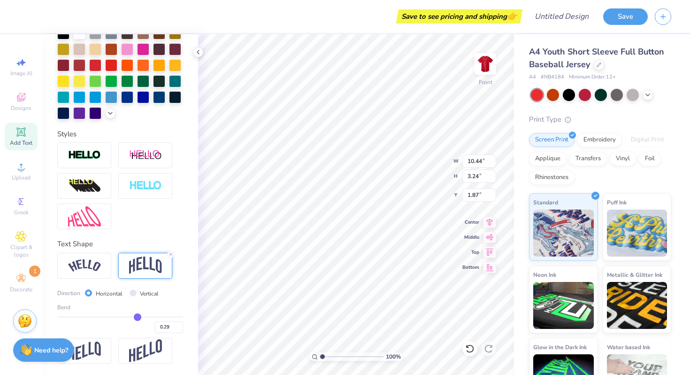
click at [137, 316] on input "range" at bounding box center [120, 316] width 126 height 1
type input "2.29"
type input "2.35"
type input "11.01"
type input "2.41"
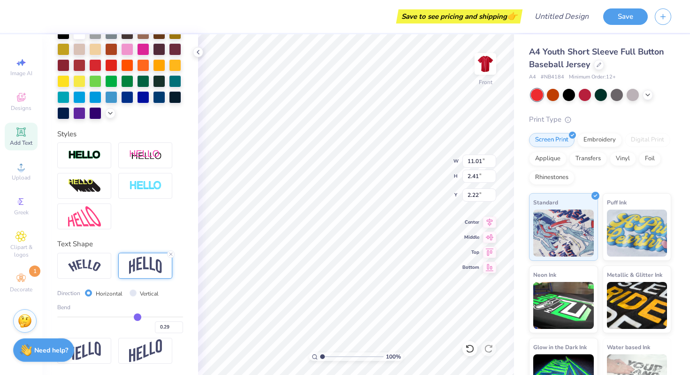
type input "0.59"
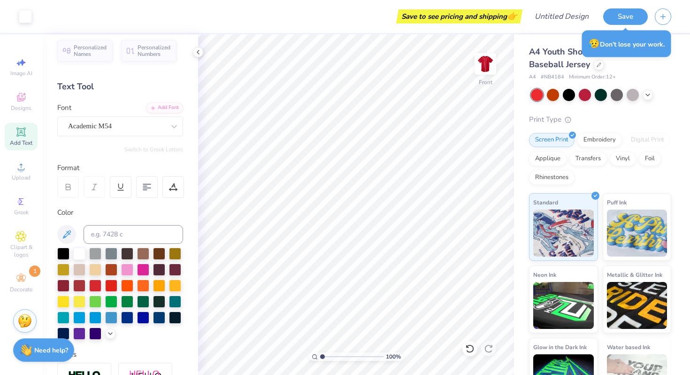
scroll to position [0, 0]
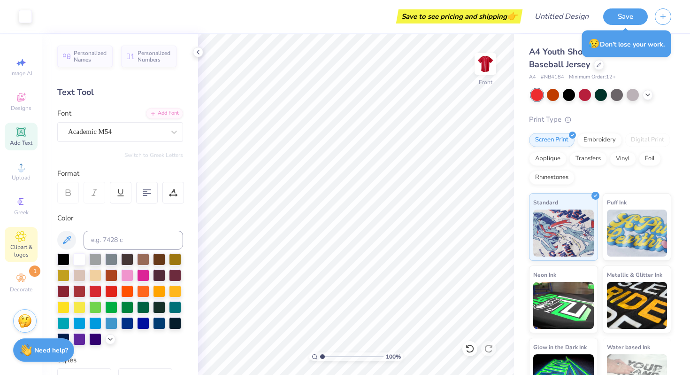
click at [23, 238] on icon at bounding box center [20, 236] width 11 height 11
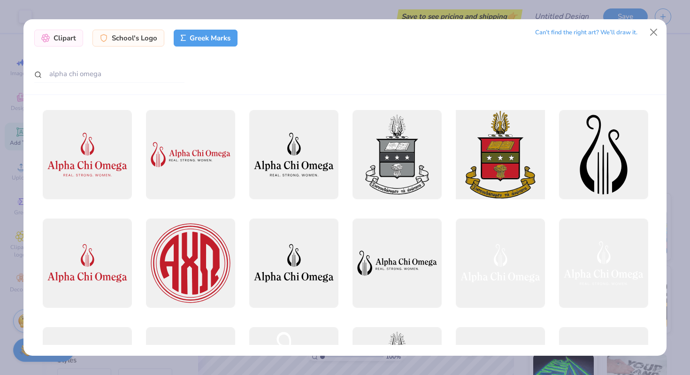
click at [510, 182] on div at bounding box center [500, 155] width 98 height 98
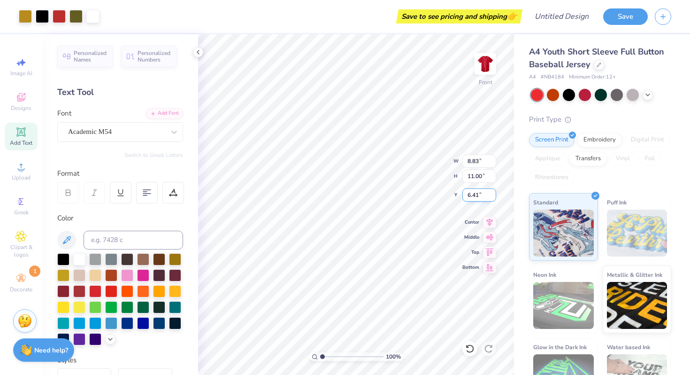
type input "8.83"
type input "11.00"
type input "3.00"
click at [128, 162] on div "Personalized Names Personalized Numbers Text Tool Add Font Font Academic M54 Sw…" at bounding box center [120, 204] width 156 height 340
click at [27, 139] on span "Add Text" at bounding box center [21, 143] width 23 height 8
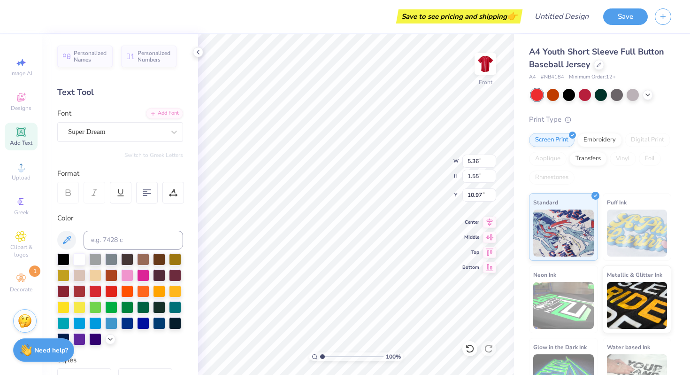
type input "5.36"
type input "1.55"
type input "10.97"
type textarea "EST. 1885"
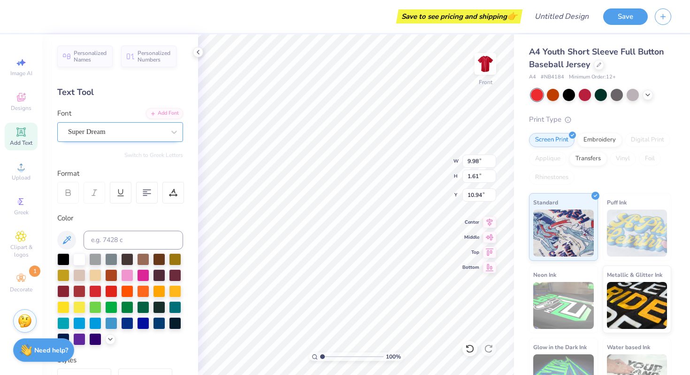
click at [132, 135] on div "Super Dream" at bounding box center [116, 131] width 99 height 15
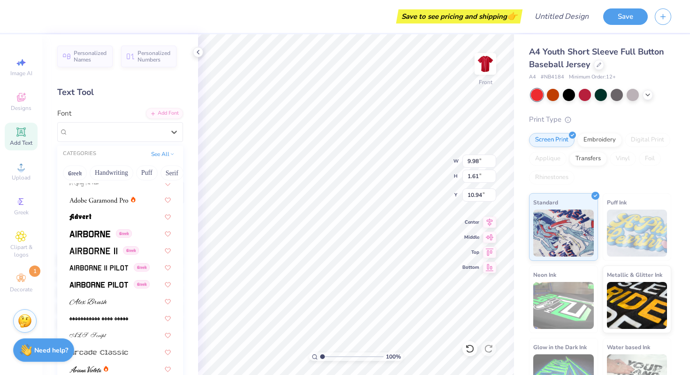
scroll to position [227, 0]
click at [97, 234] on img at bounding box center [90, 233] width 41 height 7
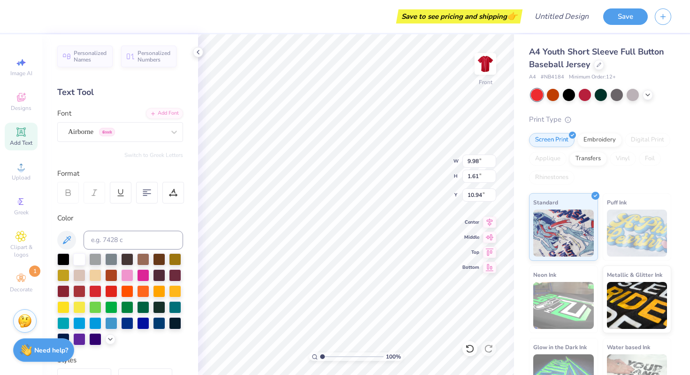
type input "9.88"
type input "1.62"
click at [131, 127] on div "Airborne Greek" at bounding box center [116, 131] width 99 height 15
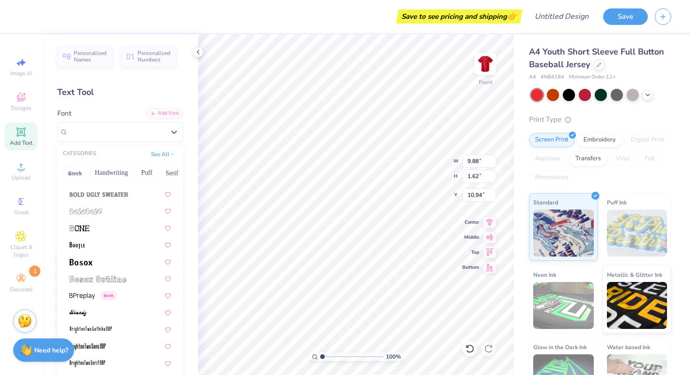
scroll to position [675, 0]
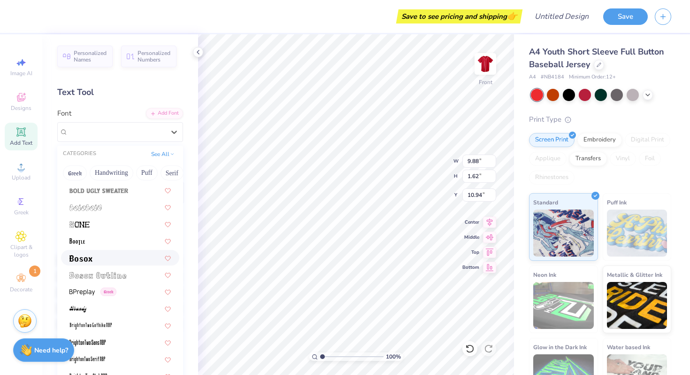
click at [108, 259] on div at bounding box center [120, 258] width 101 height 10
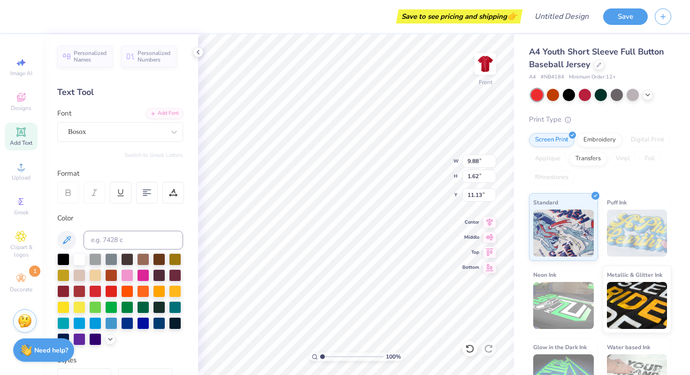
type input "7.20"
type input "1.24"
type input "11.13"
type input "11.01"
type input "2.41"
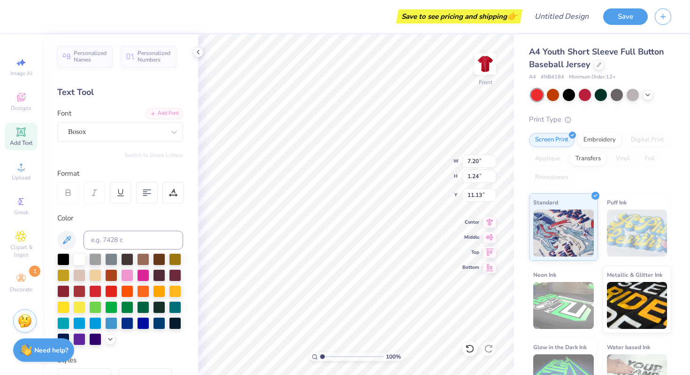
type input "0.59"
click at [108, 128] on div "Academic M54" at bounding box center [116, 131] width 99 height 15
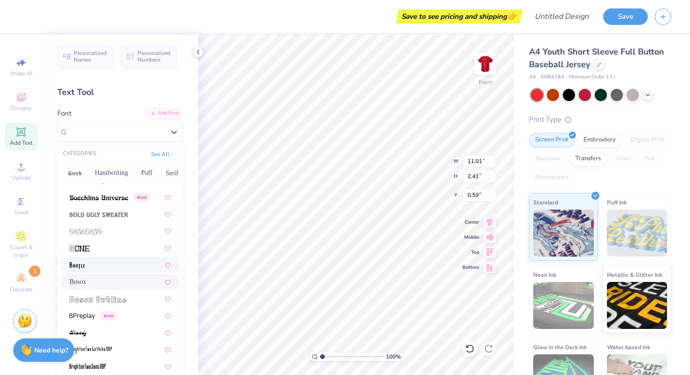
scroll to position [651, 0]
click at [92, 278] on div "Bosox" at bounding box center [120, 282] width 101 height 10
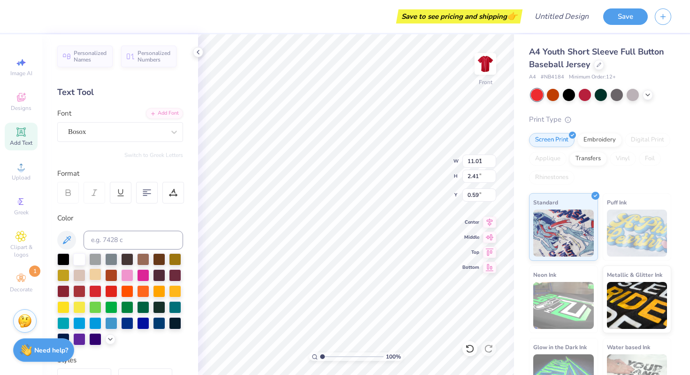
type input "9.39"
type input "1.88"
type input "0.85"
click at [470, 348] on icon at bounding box center [469, 348] width 9 height 9
type input "11.01"
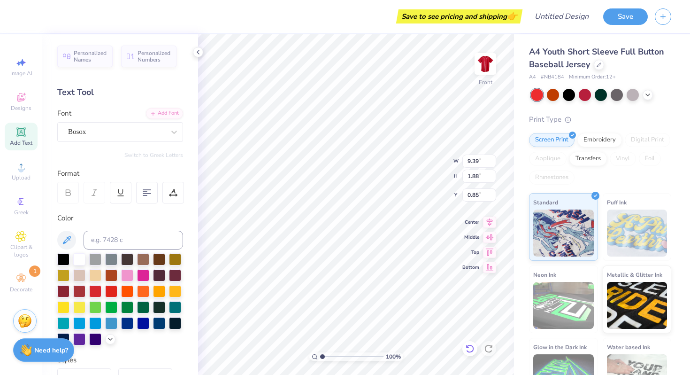
type input "2.41"
type input "0.59"
click at [470, 348] on icon at bounding box center [469, 348] width 9 height 9
type input "9.88"
type input "1.62"
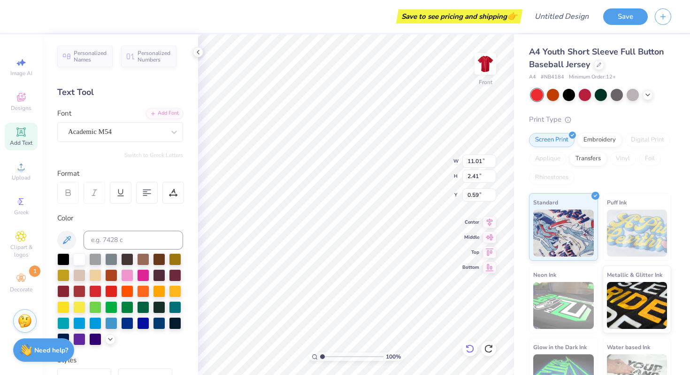
type input "10.94"
click at [164, 130] on div "Airborne Greek" at bounding box center [116, 131] width 99 height 15
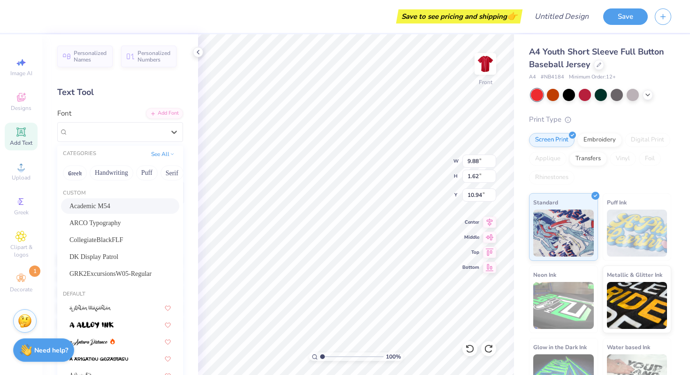
click at [133, 201] on div "Academic M54" at bounding box center [120, 206] width 101 height 10
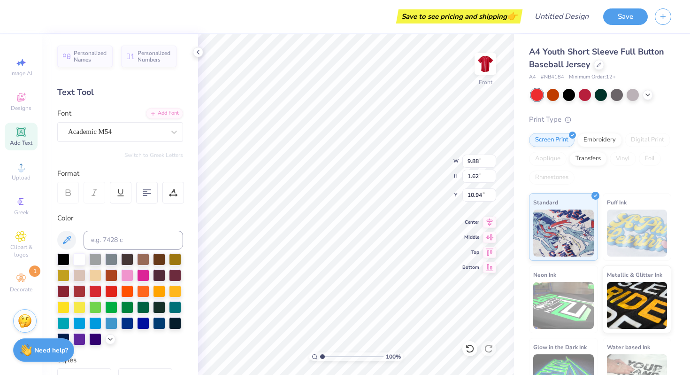
type input "8.30"
type input "1.70"
type input "10.90"
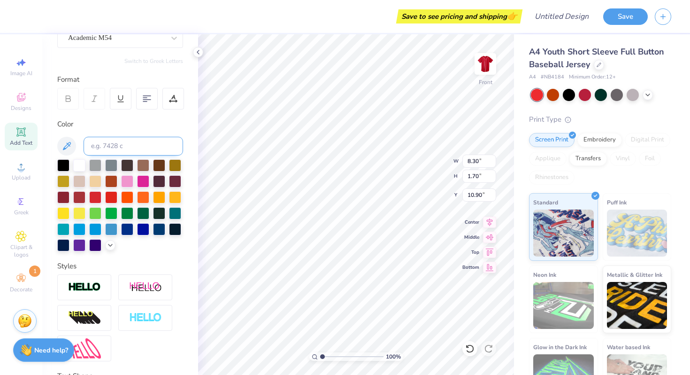
scroll to position [171, 0]
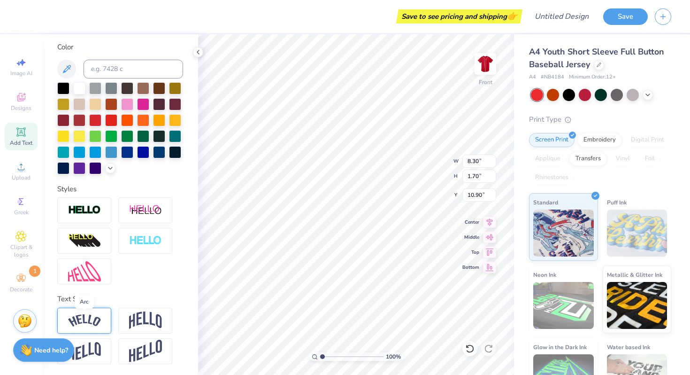
click at [89, 322] on img at bounding box center [84, 320] width 33 height 13
type input "10.69"
type input "2.88"
type input "10.31"
type input "11.01"
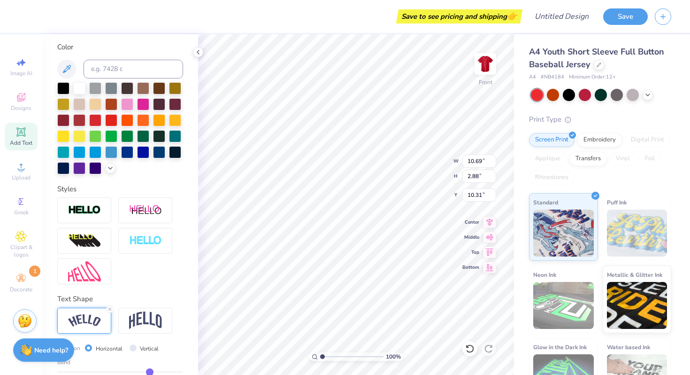
type input "2.41"
type input "0.59"
click at [90, 322] on img at bounding box center [84, 320] width 33 height 13
type input "11.52"
type input "1.70"
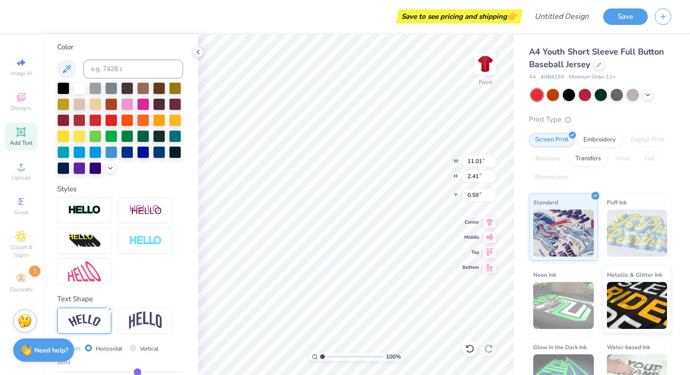
type input "0.95"
click at [140, 318] on img at bounding box center [145, 320] width 33 height 18
type input "11.01"
type input "2.41"
type input "0.59"
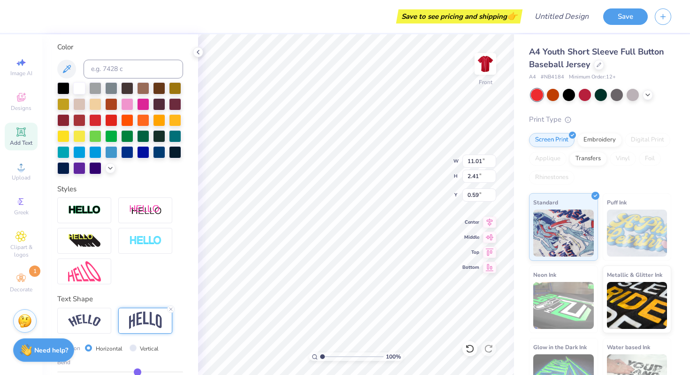
type input "10.69"
type input "2.88"
type input "10.31"
click at [145, 322] on img at bounding box center [145, 320] width 33 height 18
type input "8.30"
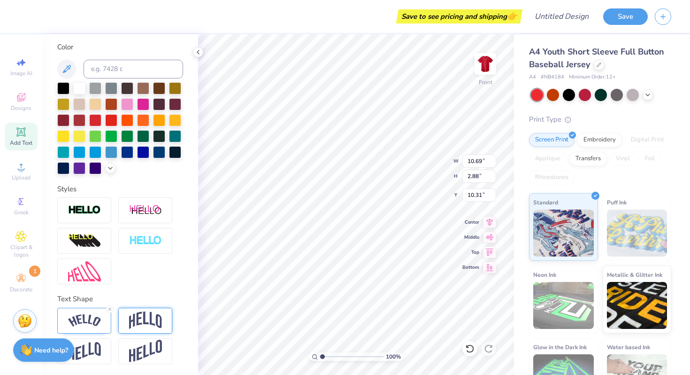
type input "3.39"
type input "10.05"
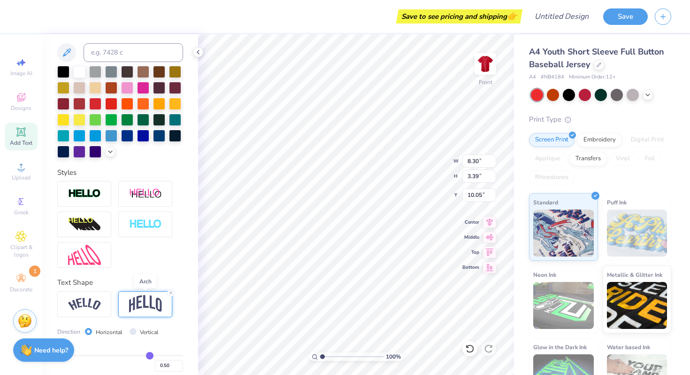
scroll to position [226, 0]
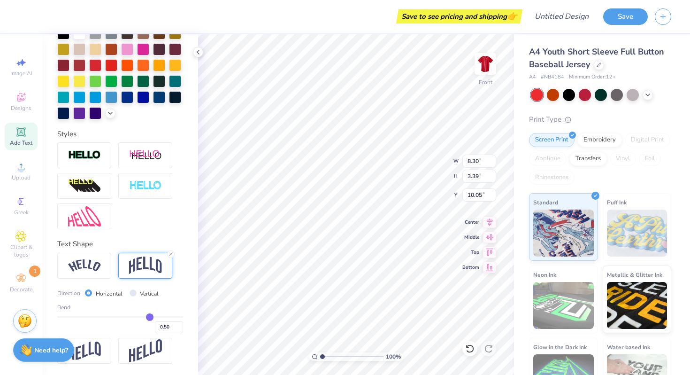
type input "0.51"
type input "0.49"
type input "0.46"
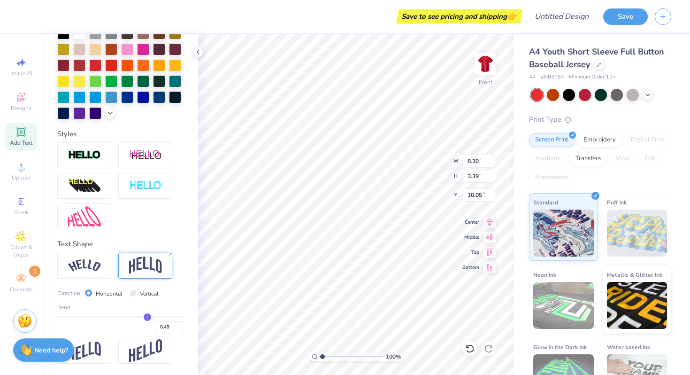
type input "0.46"
type input "0.4"
type input "0.40"
type input "0.35"
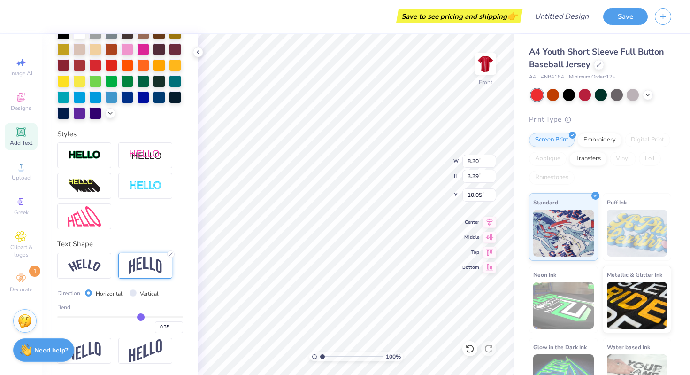
type input "0.31"
type input "0.28"
type input "0.25"
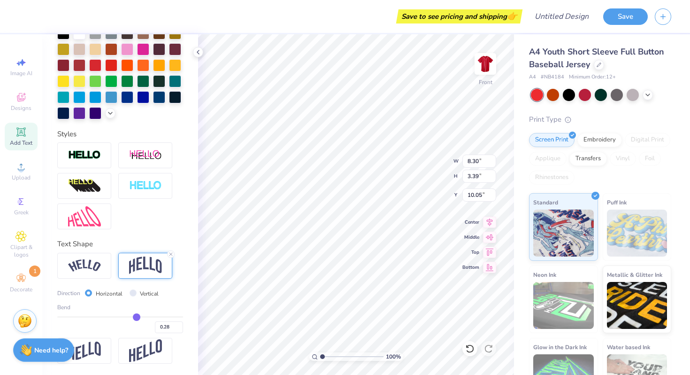
type input "0.25"
type input "0.22"
type input "0.19"
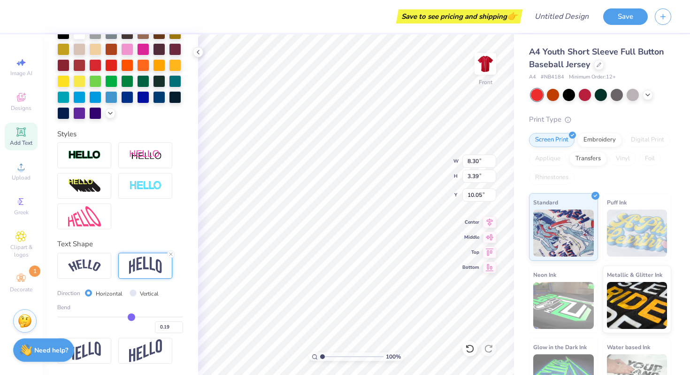
type input "0.17"
type input "0.14"
type input "0.13"
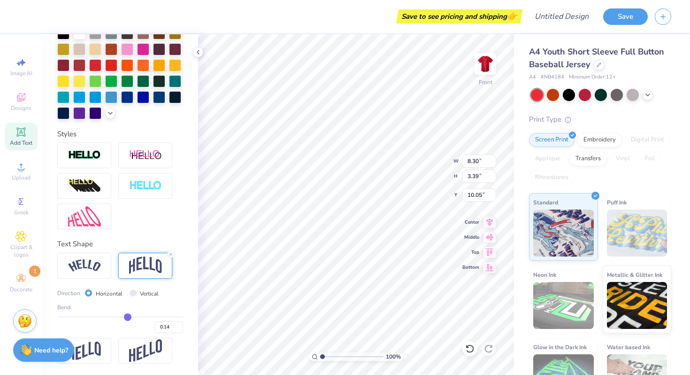
type input "0.13"
type input "0.11"
type input "0.1"
type input "0.10"
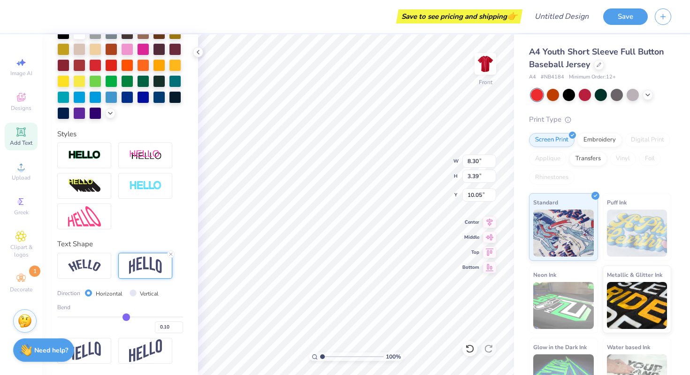
type input "0.09"
type input "0.08"
type input "0.07"
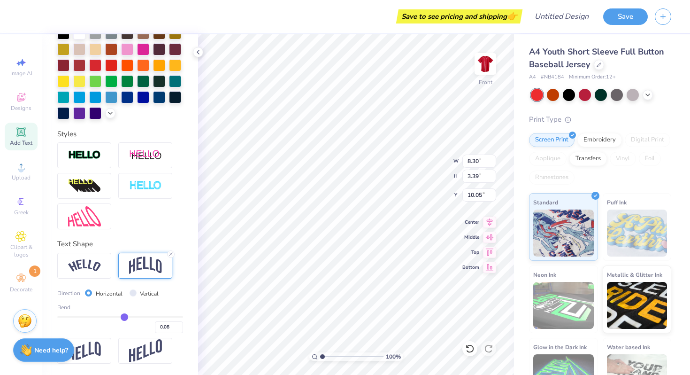
type input "0.07"
type input "0.06"
type input "0.05"
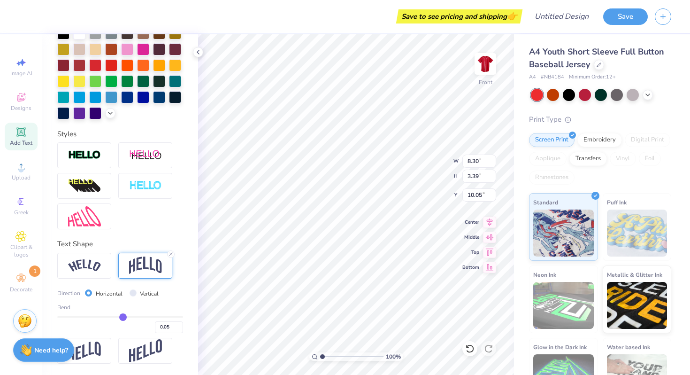
type input "0.04"
type input "0.03"
type input "0.02"
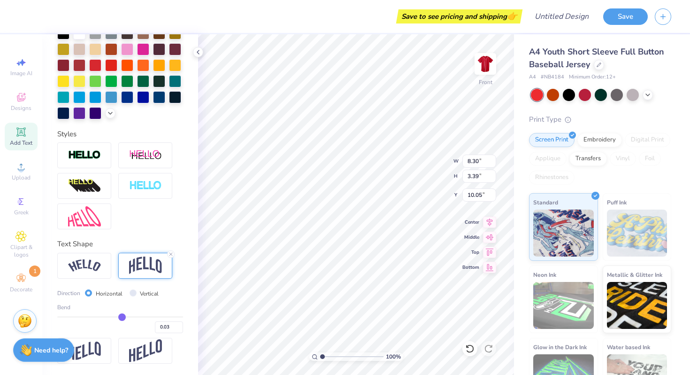
type input "0.02"
type input "0.01"
type input "-0.01"
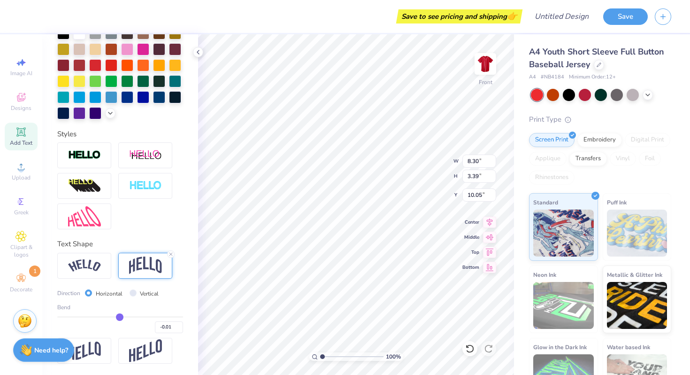
type input "-0.02"
type input "-0.04"
type input "-0.05"
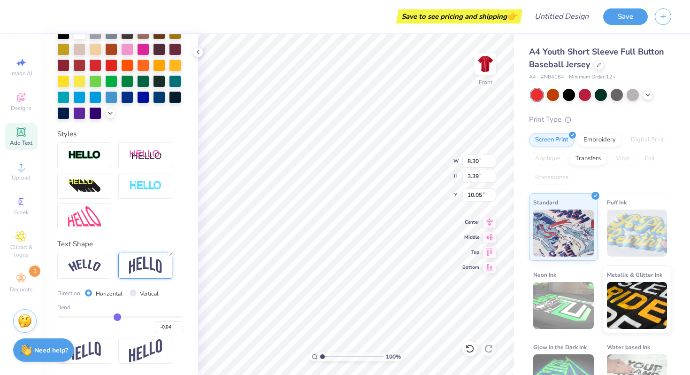
type input "-0.05"
type input "-0.06"
type input "-0.07"
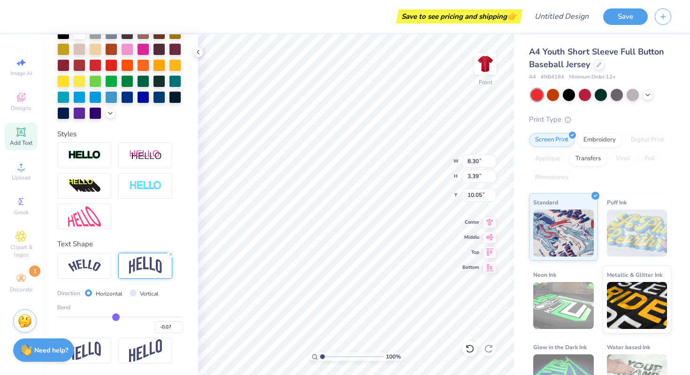
type input "-0.08"
type input "-0.09"
drag, startPoint x: 150, startPoint y: 313, endPoint x: 115, endPoint y: 314, distance: 35.7
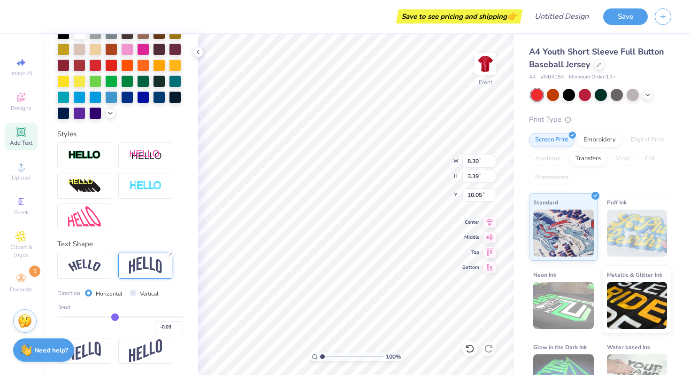
type input "-0.1"
click at [115, 316] on input "range" at bounding box center [120, 316] width 126 height 1
drag, startPoint x: 115, startPoint y: 314, endPoint x: 100, endPoint y: 313, distance: 14.6
click at [100, 316] on input "range" at bounding box center [120, 316] width 126 height 1
drag, startPoint x: 100, startPoint y: 313, endPoint x: 108, endPoint y: 313, distance: 7.5
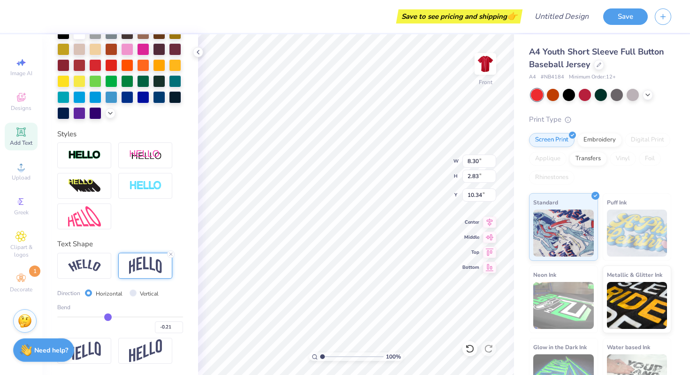
click at [108, 316] on input "range" at bounding box center [120, 316] width 126 height 1
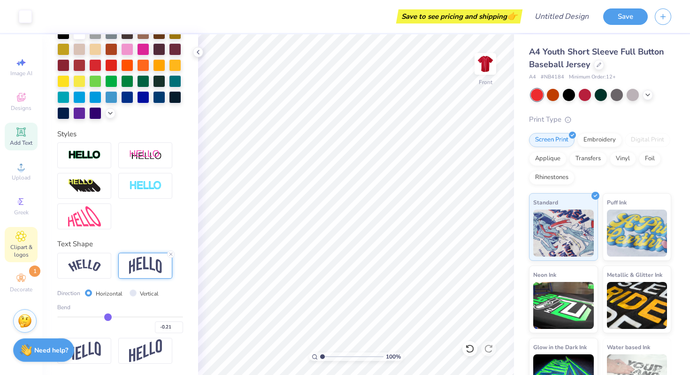
click at [22, 233] on icon at bounding box center [20, 236] width 11 height 11
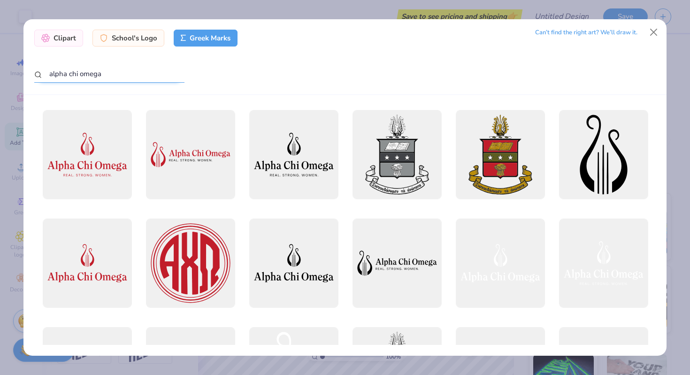
click at [88, 75] on input "alpha chi omega" at bounding box center [109, 73] width 150 height 17
drag, startPoint x: 107, startPoint y: 75, endPoint x: 44, endPoint y: 75, distance: 62.9
click at [44, 75] on input "alpha chi omega" at bounding box center [109, 73] width 150 height 17
click at [58, 34] on div "Clipart" at bounding box center [58, 36] width 49 height 17
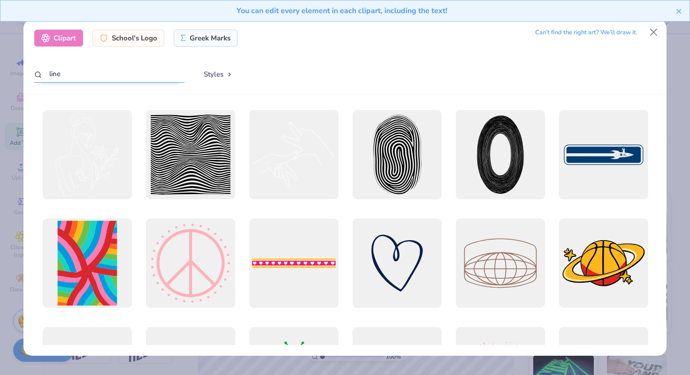
click at [73, 75] on input "line" at bounding box center [109, 73] width 150 height 17
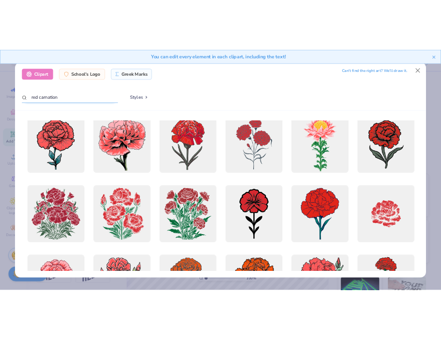
scroll to position [0, 0]
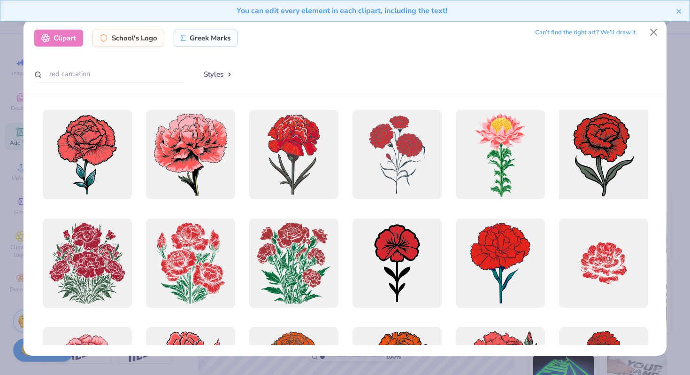
click at [607, 163] on div at bounding box center [604, 155] width 98 height 98
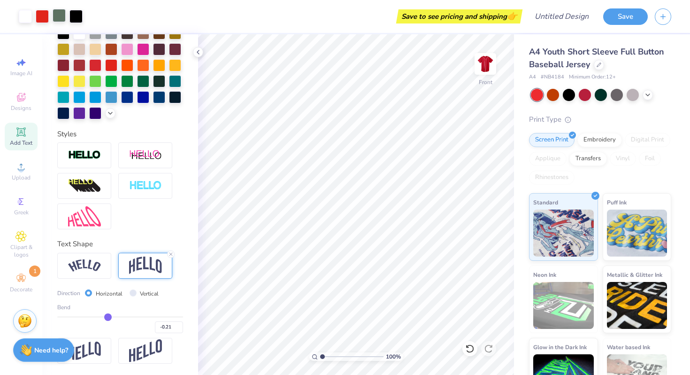
click at [59, 15] on div at bounding box center [59, 15] width 13 height 13
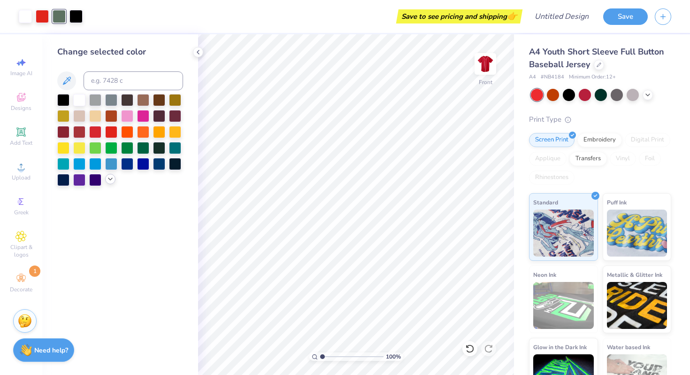
click at [108, 178] on polyline at bounding box center [110, 179] width 4 height 2
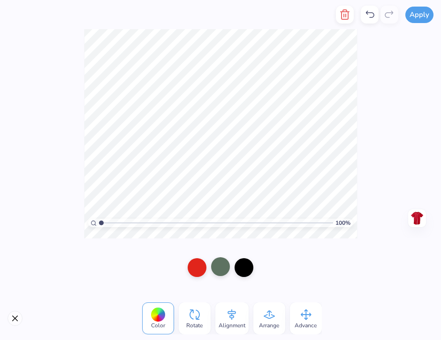
click at [219, 272] on div at bounding box center [220, 266] width 19 height 19
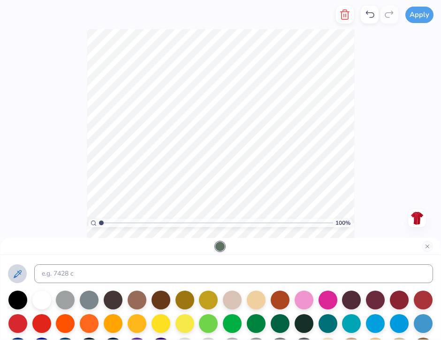
click at [15, 271] on icon at bounding box center [17, 273] width 11 height 11
click at [18, 274] on icon at bounding box center [18, 274] width 8 height 8
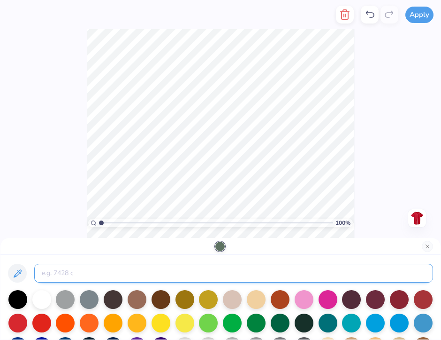
click at [88, 272] on input at bounding box center [233, 272] width 399 height 19
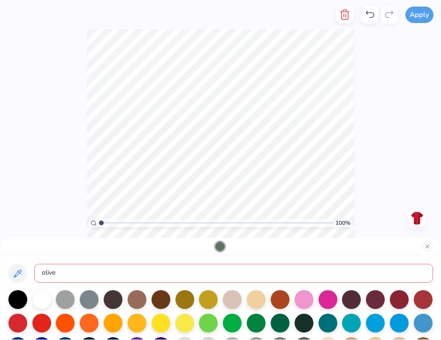
scroll to position [0, 0]
drag, startPoint x: 92, startPoint y: 277, endPoint x: 37, endPoint y: 272, distance: 55.1
click at [37, 272] on input "olive" at bounding box center [233, 272] width 399 height 19
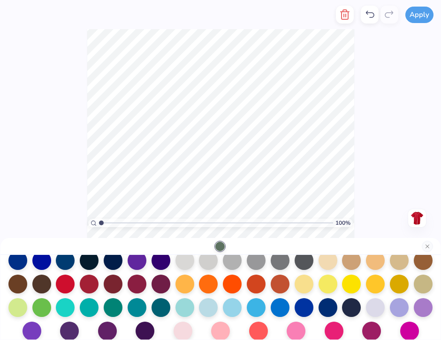
scroll to position [97, 0]
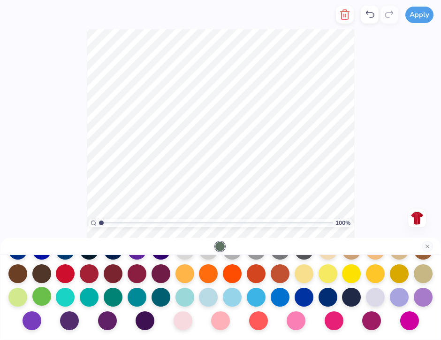
click at [41, 299] on div at bounding box center [41, 295] width 19 height 19
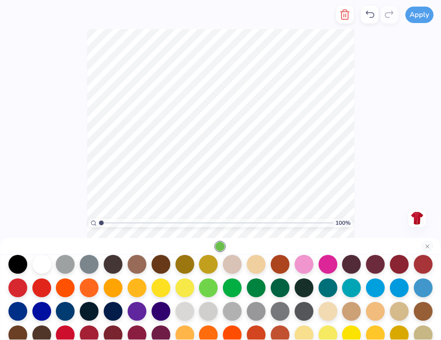
scroll to position [34, 0]
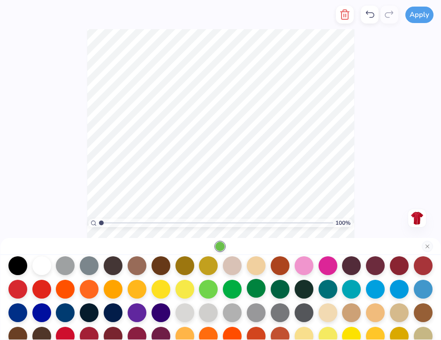
click at [261, 290] on div at bounding box center [256, 287] width 19 height 19
click at [238, 286] on div at bounding box center [232, 287] width 19 height 19
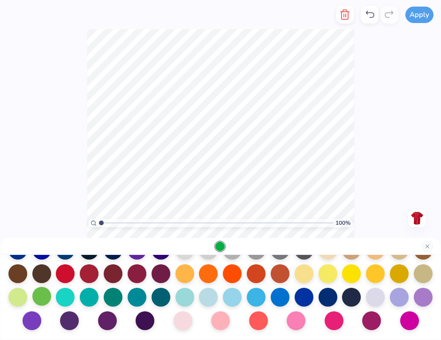
click at [37, 299] on div at bounding box center [41, 295] width 19 height 19
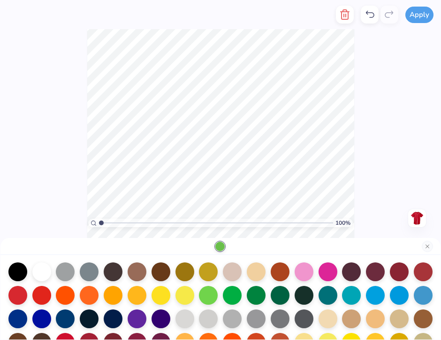
scroll to position [0, 0]
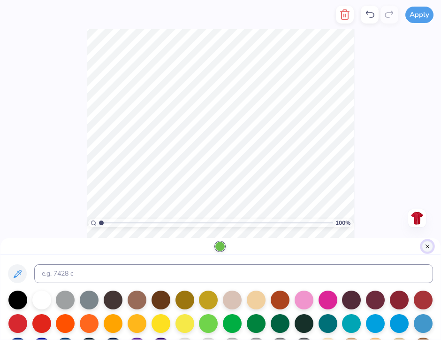
click at [425, 243] on button "Close" at bounding box center [427, 245] width 11 height 11
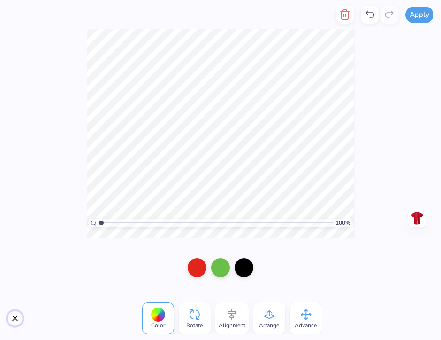
click at [15, 318] on button "Close" at bounding box center [15, 317] width 15 height 15
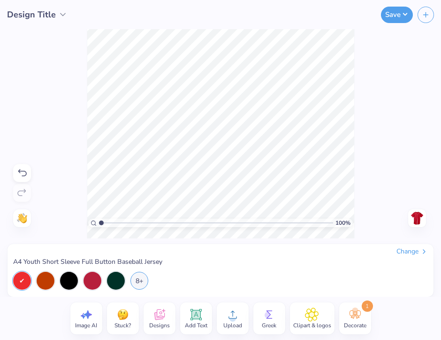
click at [164, 316] on icon at bounding box center [160, 314] width 14 height 14
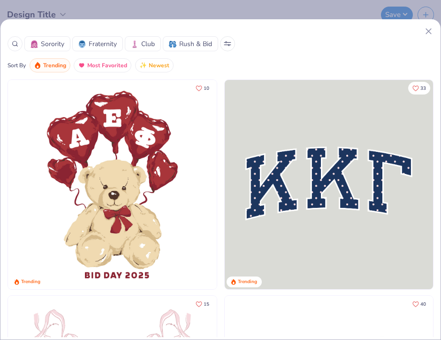
click at [13, 42] on icon at bounding box center [15, 43] width 7 height 7
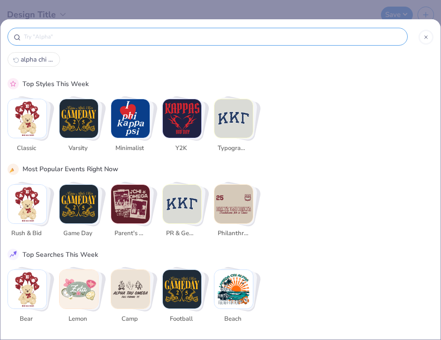
click at [41, 58] on span "alpha chi omega" at bounding box center [38, 59] width 34 height 9
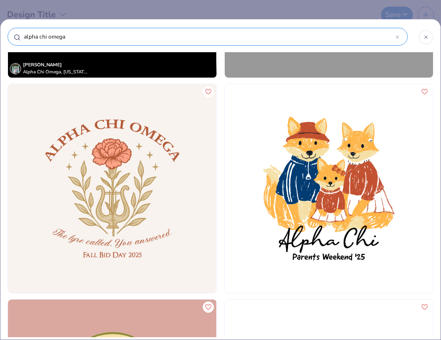
scroll to position [1047, 0]
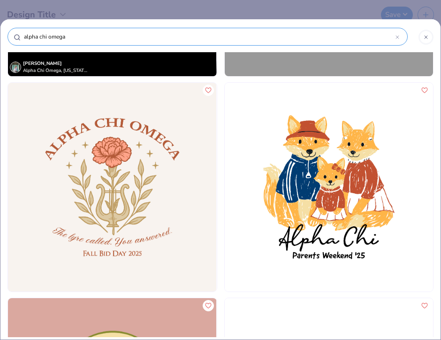
click at [122, 202] on img at bounding box center [112, 187] width 209 height 209
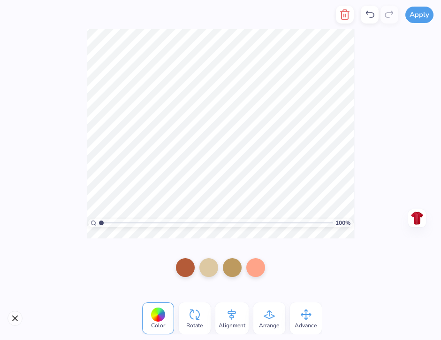
click at [269, 321] on icon at bounding box center [270, 314] width 14 height 14
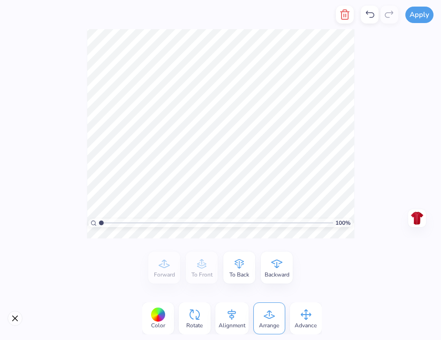
click at [234, 323] on span "Alignment" at bounding box center [232, 325] width 27 height 8
click at [301, 313] on icon at bounding box center [307, 314] width 14 height 14
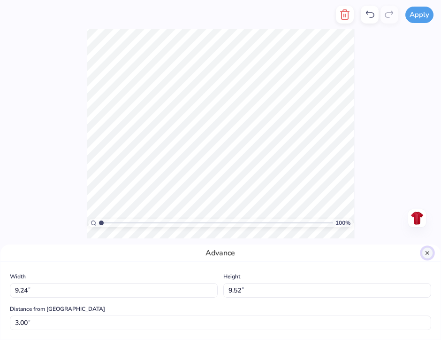
click at [425, 254] on button "Close" at bounding box center [427, 252] width 11 height 11
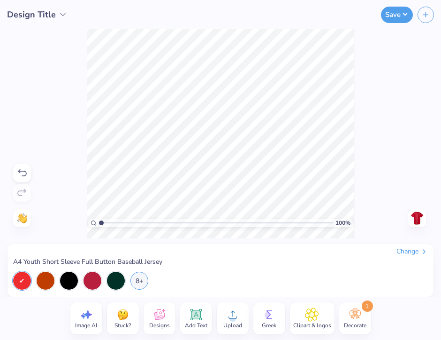
click at [163, 322] on span "Designs" at bounding box center [159, 325] width 21 height 8
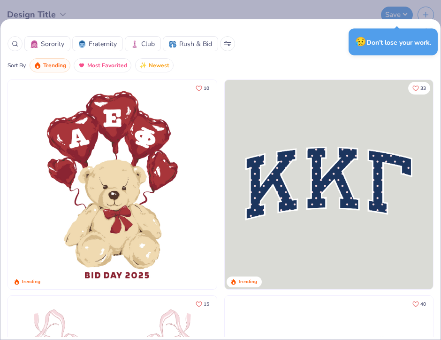
click at [15, 46] on icon at bounding box center [15, 43] width 7 height 7
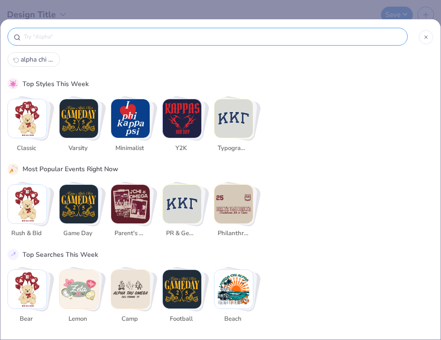
click at [45, 57] on span "alpha chi omega" at bounding box center [38, 59] width 34 height 9
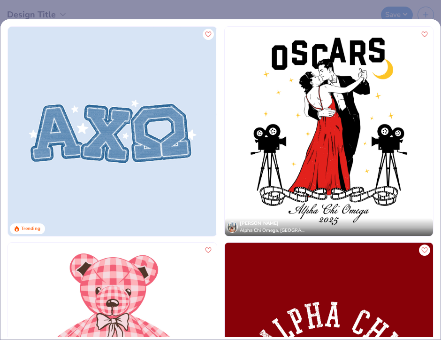
scroll to position [0, 0]
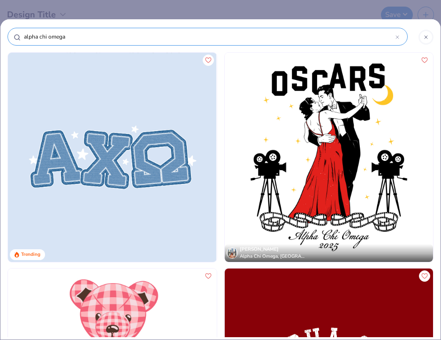
click at [396, 36] on icon at bounding box center [397, 37] width 3 height 3
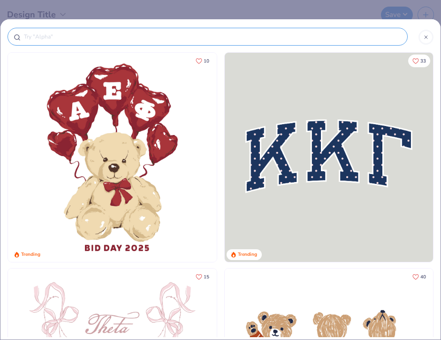
click at [390, 37] on input "text" at bounding box center [212, 36] width 379 height 9
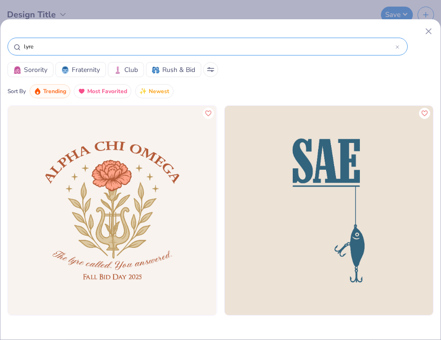
scroll to position [1, 0]
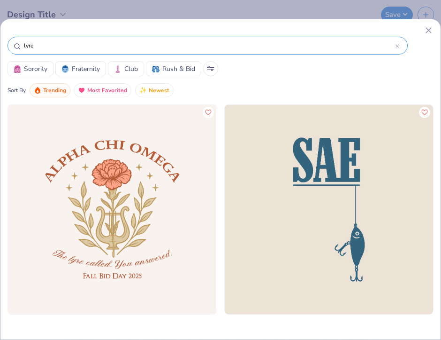
click at [428, 30] on line at bounding box center [428, 30] width 5 height 5
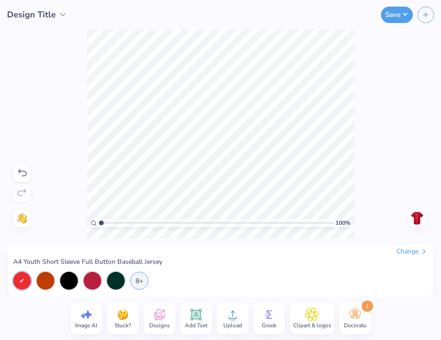
click at [318, 319] on icon at bounding box center [312, 314] width 14 height 14
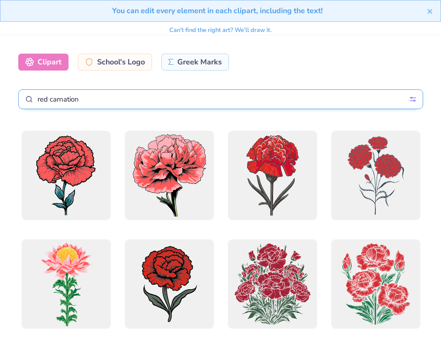
drag, startPoint x: 148, startPoint y: 104, endPoint x: 35, endPoint y: 85, distance: 114.3
click at [35, 85] on div "Clipart School's Logo Greek Marks red carnation Styles Grunge Streetwear Grunge…" at bounding box center [221, 81] width 420 height 70
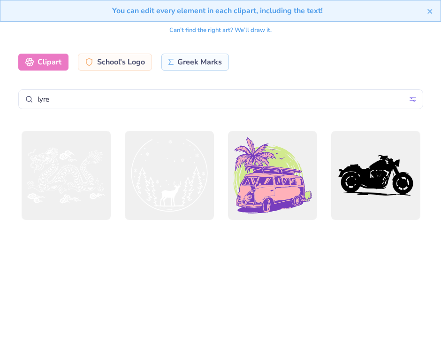
click at [242, 31] on div "Can’t find the right art? We’ll draw it." at bounding box center [221, 30] width 102 height 16
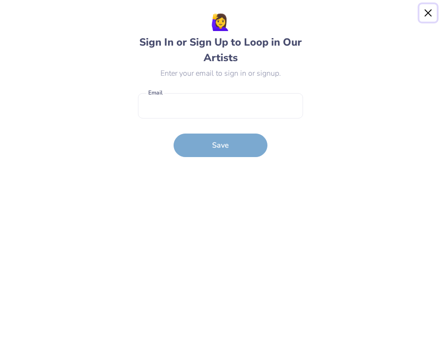
click at [430, 11] on button "Close" at bounding box center [429, 13] width 18 height 18
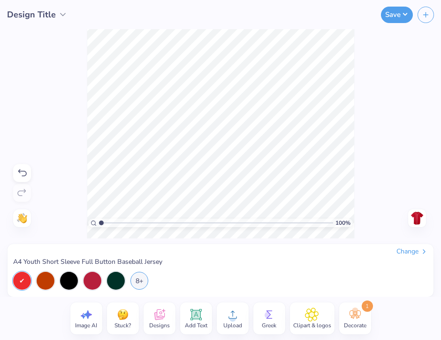
click at [418, 218] on img at bounding box center [417, 217] width 15 height 15
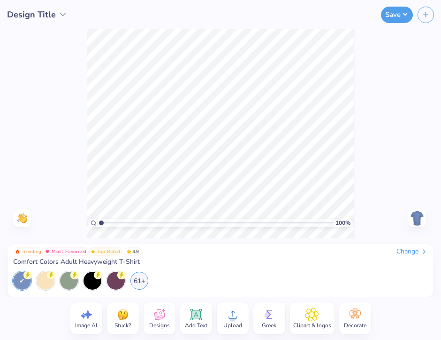
click at [425, 251] on icon at bounding box center [425, 251] width 8 height 8
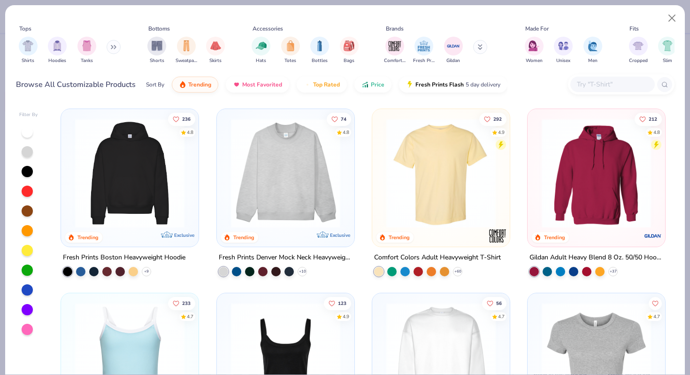
click at [265, 175] on img at bounding box center [285, 172] width 119 height 109
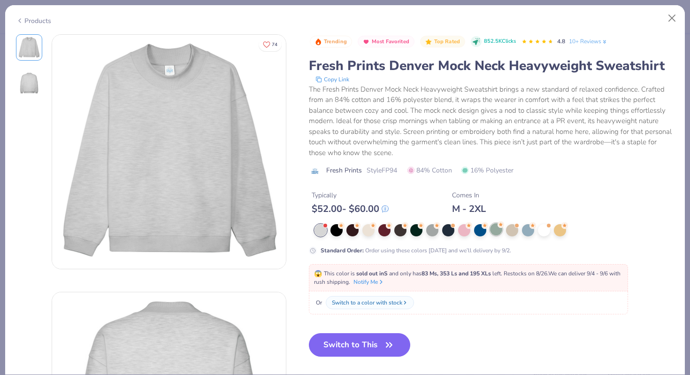
click at [497, 232] on div at bounding box center [496, 229] width 12 height 12
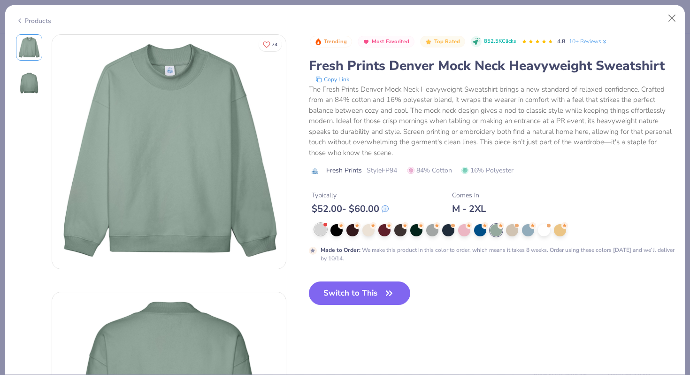
click at [320, 228] on div at bounding box center [321, 229] width 12 height 12
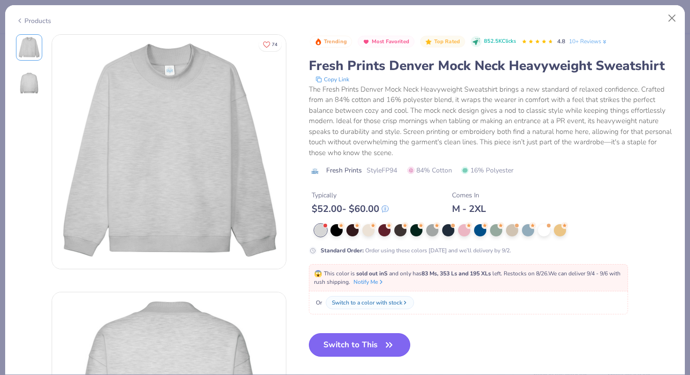
click at [344, 343] on button "Switch to This" at bounding box center [360, 344] width 102 height 23
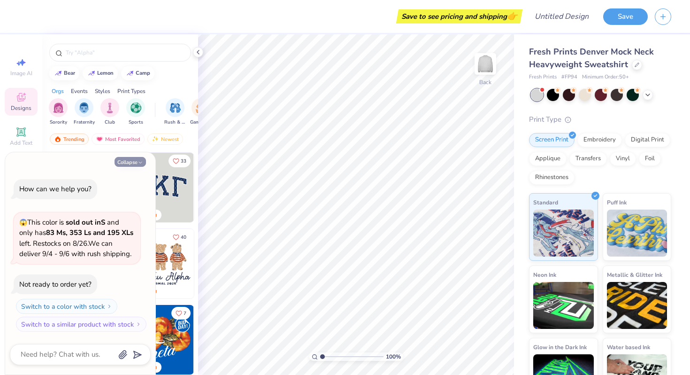
click at [128, 160] on button "Collapse" at bounding box center [130, 162] width 31 height 10
type textarea "x"
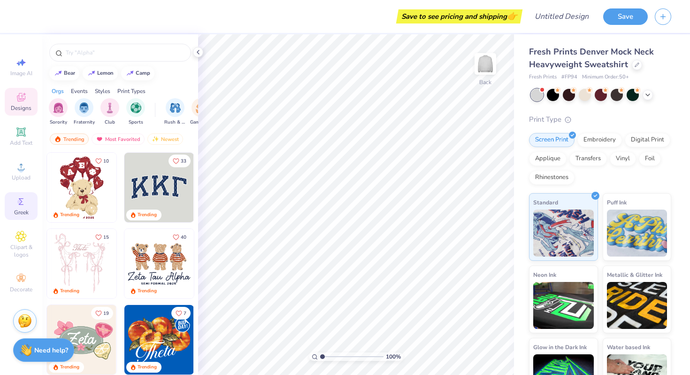
click at [20, 209] on span "Greek" at bounding box center [21, 213] width 15 height 8
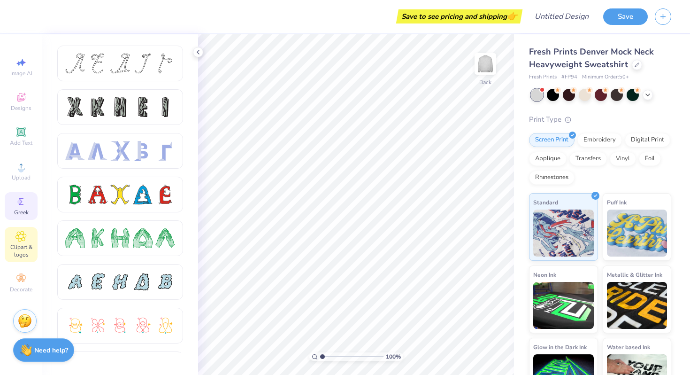
click at [19, 240] on icon at bounding box center [20, 236] width 11 height 11
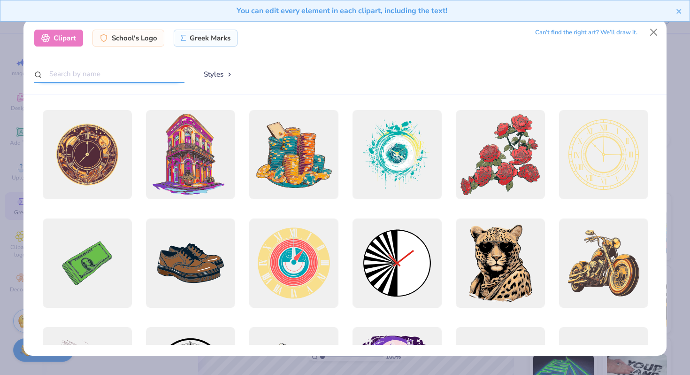
click at [103, 76] on input "text" at bounding box center [109, 73] width 150 height 17
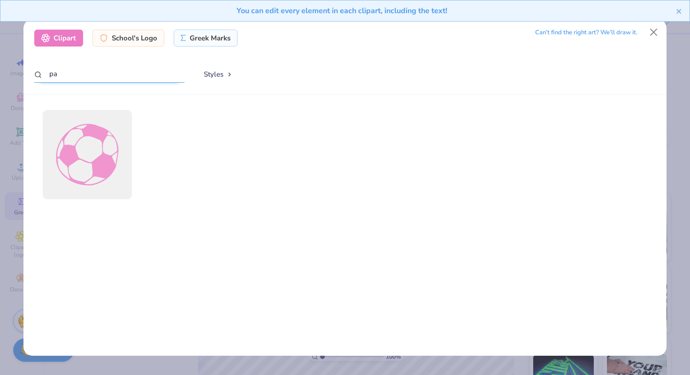
type input "p"
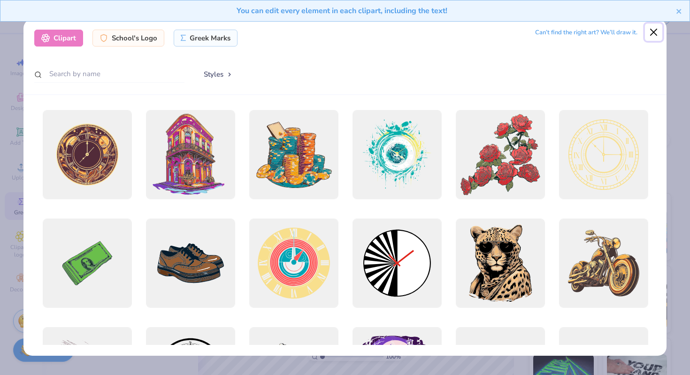
click at [654, 31] on button "Close" at bounding box center [654, 32] width 18 height 18
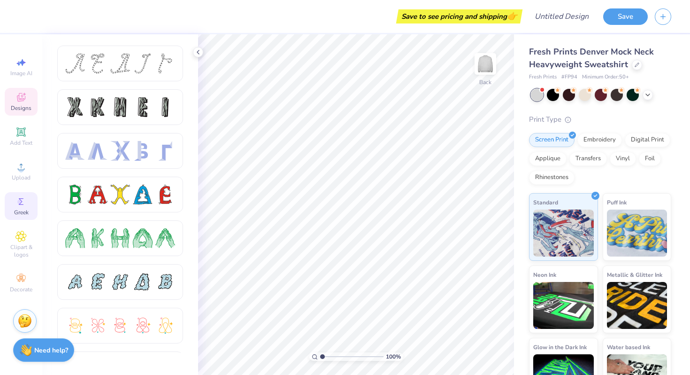
click at [21, 103] on div "Designs" at bounding box center [21, 102] width 33 height 28
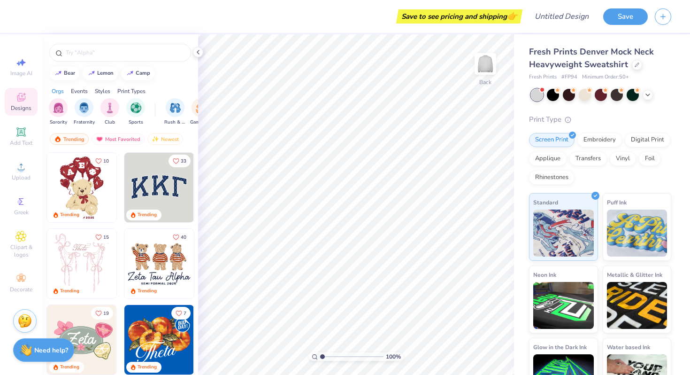
click at [162, 208] on img at bounding box center [159, 188] width 70 height 70
click at [57, 108] on img "filter for Sorority" at bounding box center [58, 106] width 11 height 11
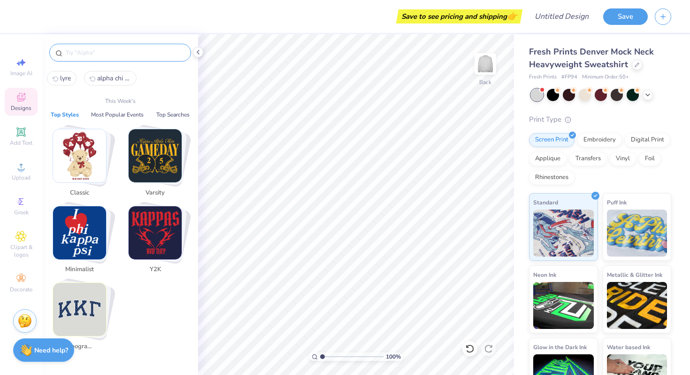
click at [115, 53] on input "text" at bounding box center [125, 52] width 120 height 9
click at [90, 323] on img "Stack Card Button Typography" at bounding box center [79, 309] width 53 height 53
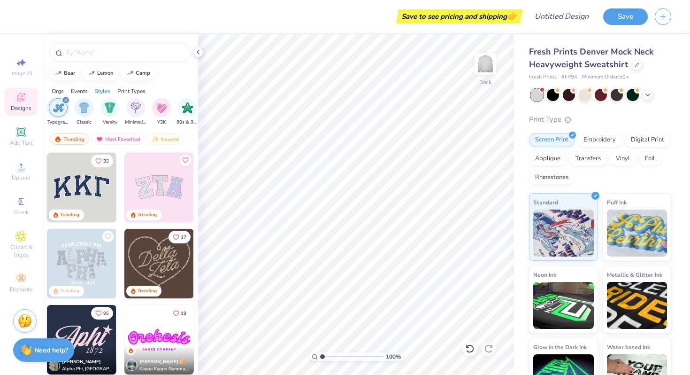
drag, startPoint x: 63, startPoint y: 349, endPoint x: 78, endPoint y: 250, distance: 100.8
click at [78, 250] on div "Save to see pricing and shipping 👉 Design Title Save Image AI Designs Add Text …" at bounding box center [345, 187] width 690 height 375
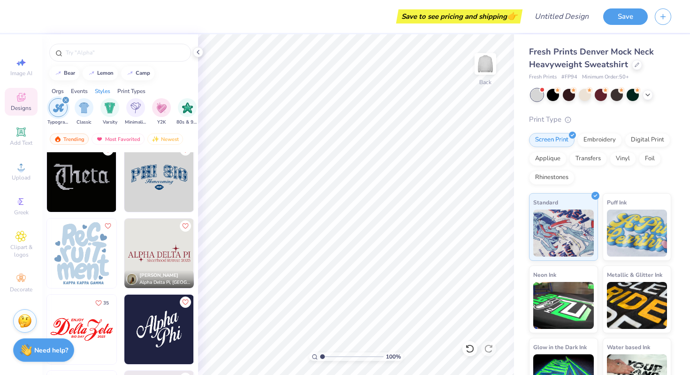
scroll to position [392, 0]
click at [160, 173] on img at bounding box center [159, 176] width 70 height 70
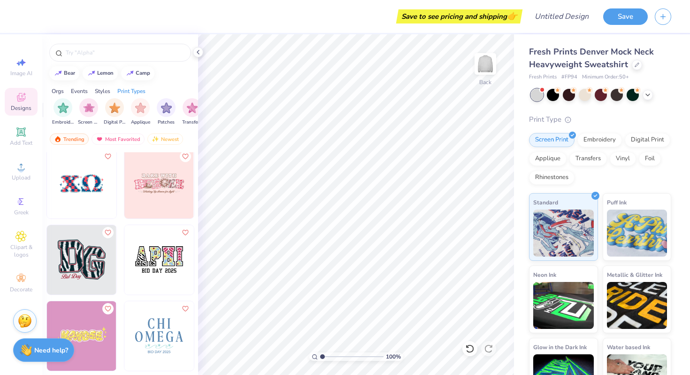
scroll to position [0, 773]
click at [52, 114] on div "filter for Embroidery" at bounding box center [48, 106] width 19 height 19
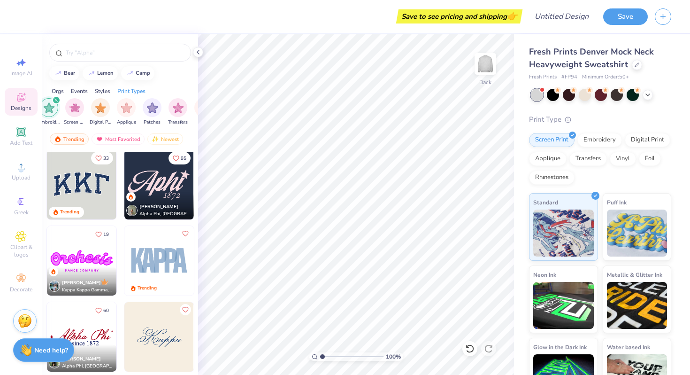
scroll to position [0, 0]
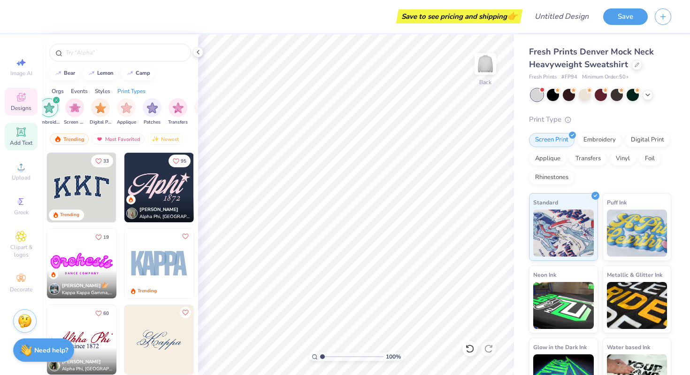
click at [25, 133] on icon at bounding box center [20, 131] width 11 height 11
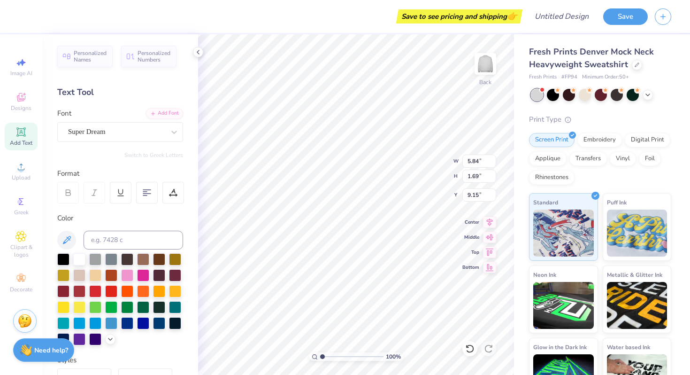
scroll to position [0, 2]
type textarea "AHLPHA CHI"
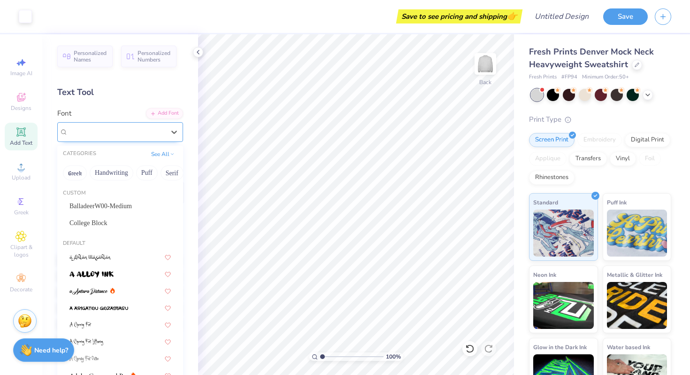
click at [158, 125] on div "Super Dream" at bounding box center [116, 131] width 99 height 15
click at [115, 224] on div "College Block" at bounding box center [120, 223] width 101 height 10
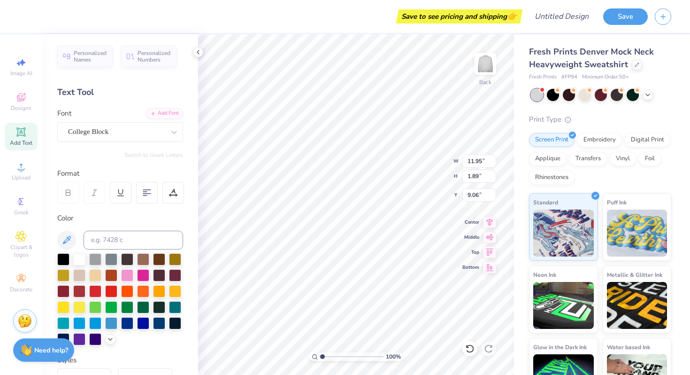
click at [69, 194] on icon at bounding box center [68, 192] width 8 height 8
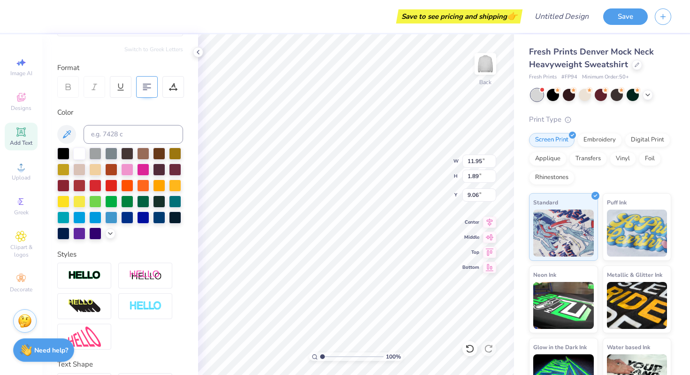
scroll to position [159, 0]
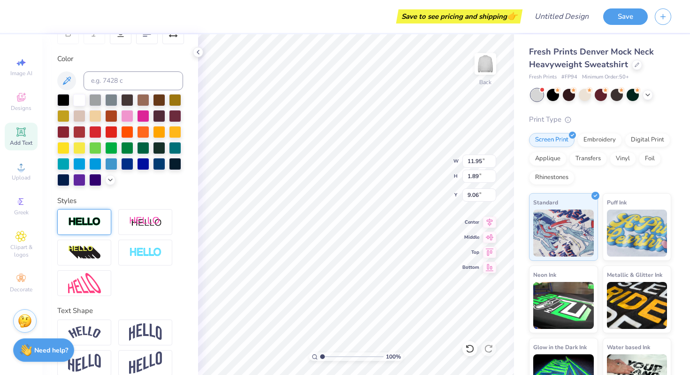
click at [83, 224] on img at bounding box center [84, 221] width 33 height 11
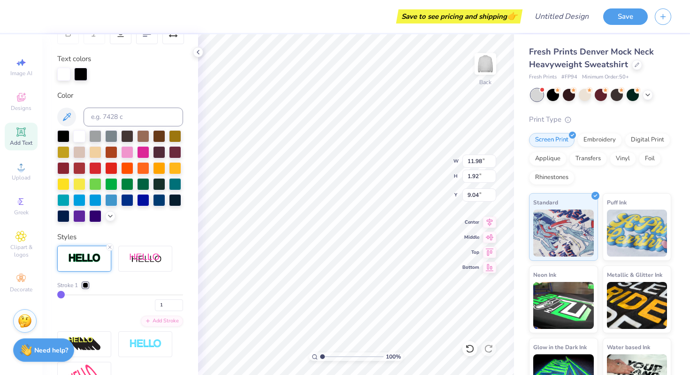
type input "11.98"
type input "1.92"
type input "9.04"
type input "2"
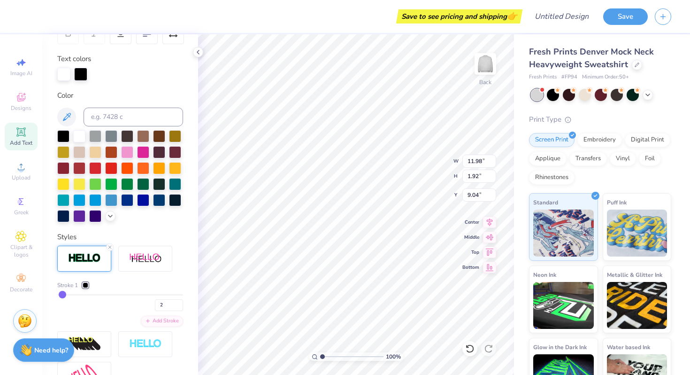
type input "3"
type input "4"
type input "5"
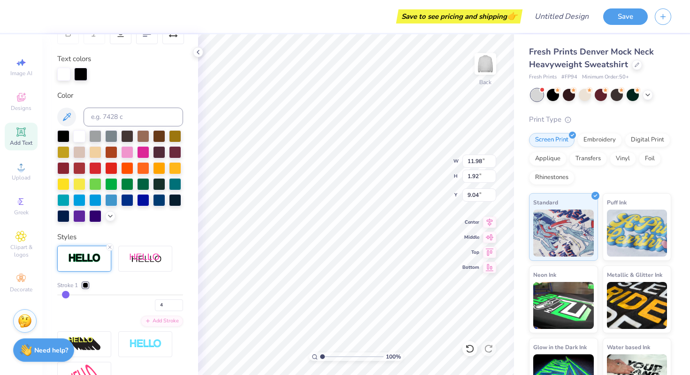
type input "5"
type input "6"
type input "7"
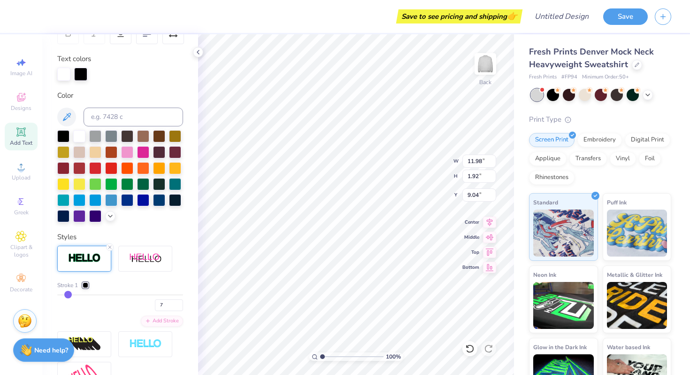
type input "8"
type input "9"
type input "10"
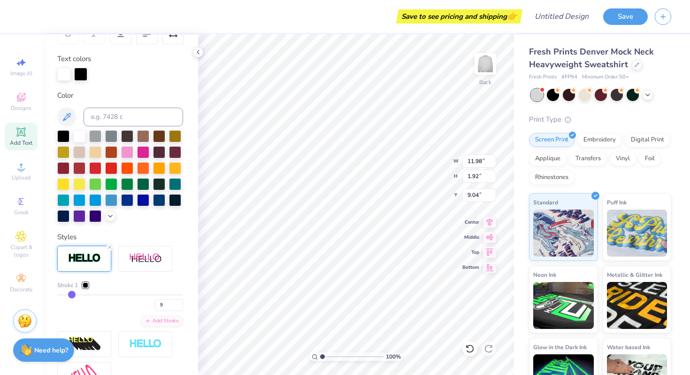
type input "10"
drag, startPoint x: 59, startPoint y: 295, endPoint x: 71, endPoint y: 296, distance: 12.2
type input "10"
click at [71, 295] on input "range" at bounding box center [120, 294] width 126 height 1
type input "12.27"
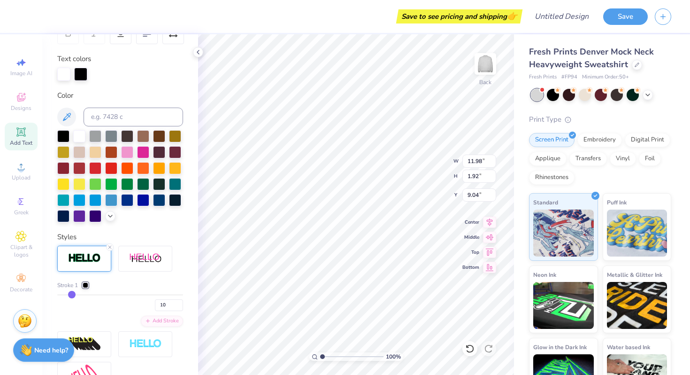
type input "2.20"
type input "8.90"
type input "9"
type input "8"
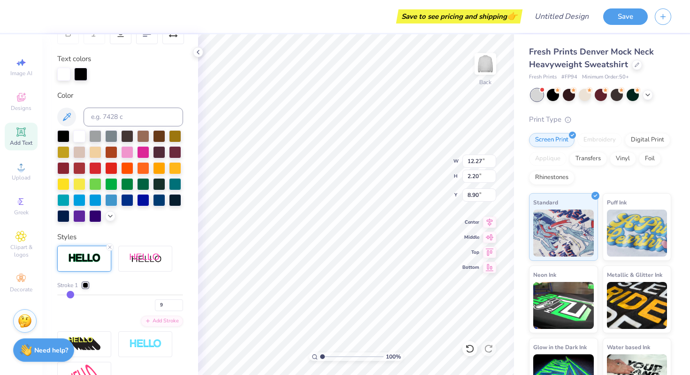
type input "8"
type input "7"
type input "6"
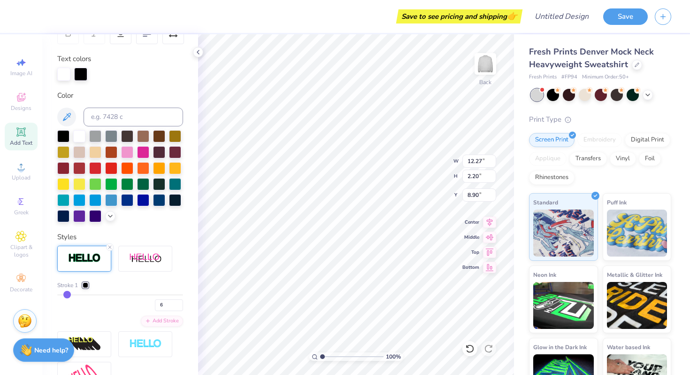
type input "5"
type input "4"
type input "3"
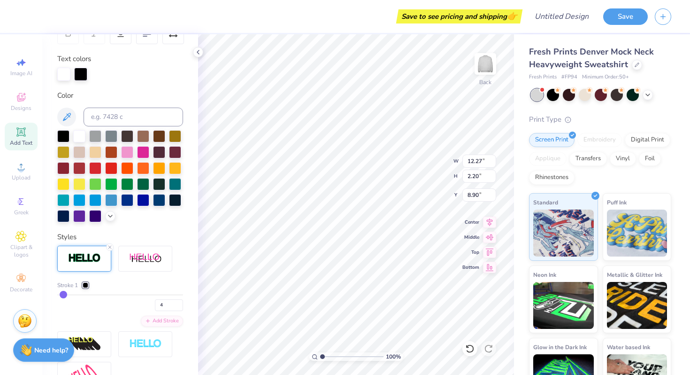
type input "3"
type input "2"
type input "1"
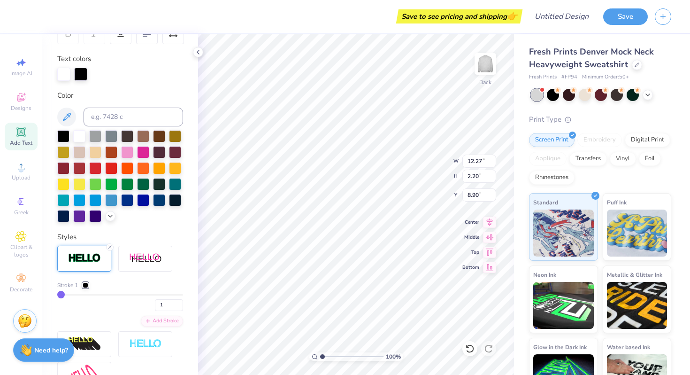
drag, startPoint x: 71, startPoint y: 296, endPoint x: 58, endPoint y: 295, distance: 13.7
type input "1"
click at [58, 295] on input "range" at bounding box center [120, 294] width 126 height 1
type input "11.98"
type input "1.92"
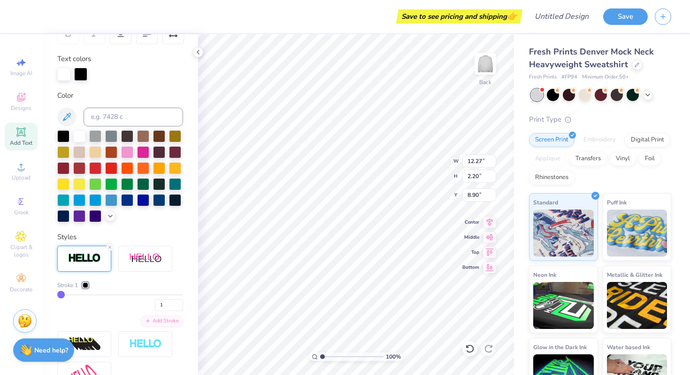
type input "9.04"
type input "2"
click at [62, 294] on input "range" at bounding box center [120, 294] width 126 height 1
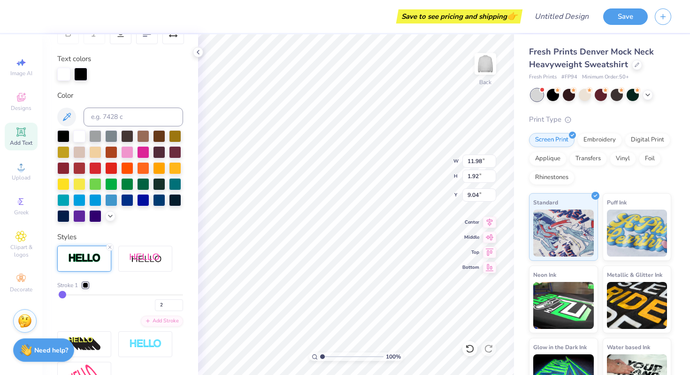
type input "12.01"
type input "1.95"
type input "9.03"
type input "3"
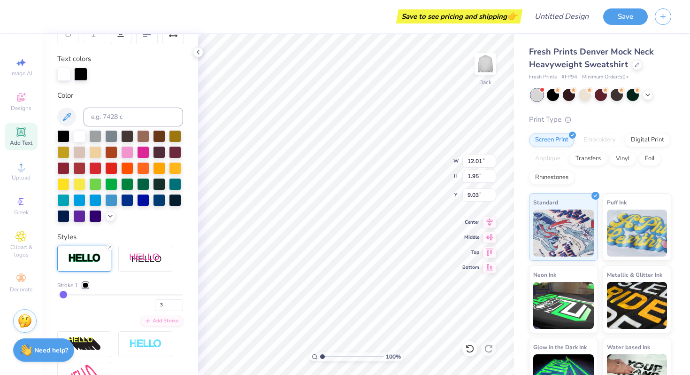
type input "3"
click at [63, 294] on input "range" at bounding box center [120, 294] width 126 height 1
type input "12.05"
type input "1.98"
type input "9.01"
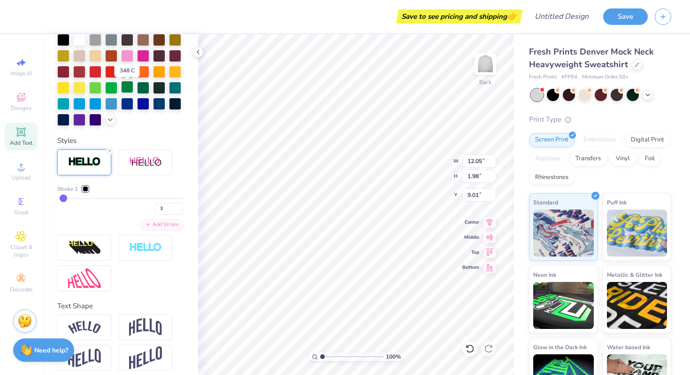
scroll to position [263, 0]
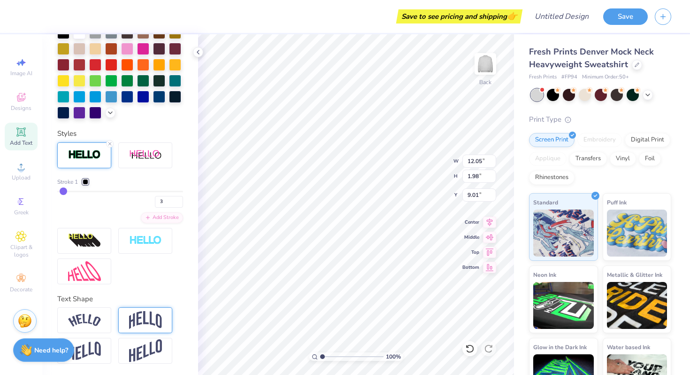
click at [151, 322] on img at bounding box center [145, 320] width 33 height 18
type input "4.45"
type input "7.77"
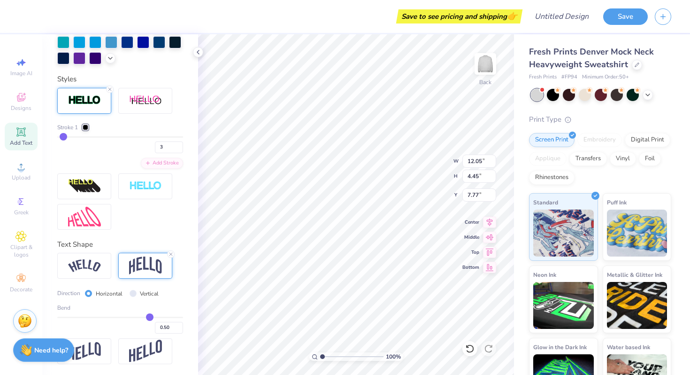
type input "0.47"
type input "0.46"
type input "0.45"
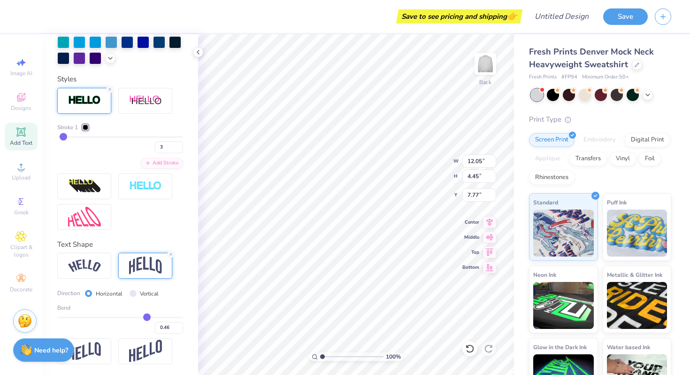
type input "0.45"
type input "0.44"
type input "0.43"
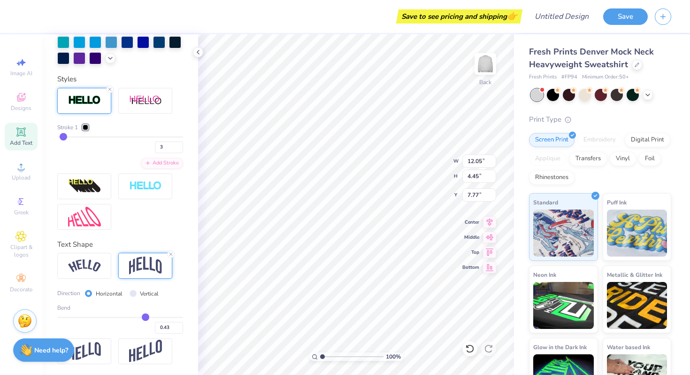
type input "0.43"
click at [146, 317] on input "range" at bounding box center [120, 317] width 126 height 1
type input "4.08"
type input "7.96"
type input "0.42"
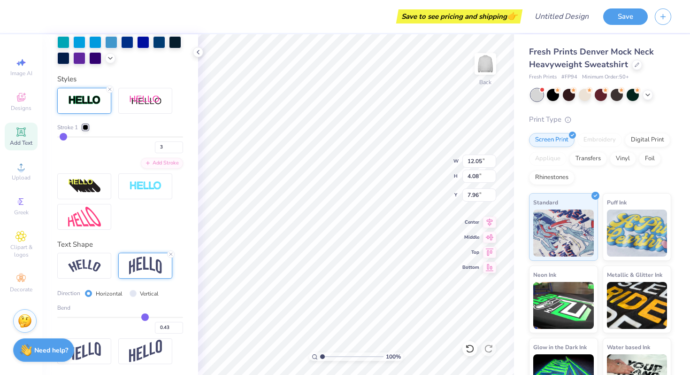
type input "0.42"
type input "0.41"
click at [144, 317] on input "range" at bounding box center [120, 317] width 126 height 1
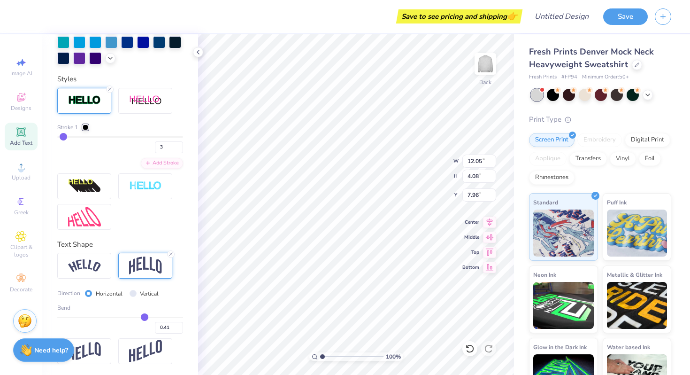
type input "3.97"
type input "8.01"
type input "0.4"
type input "0.40"
type input "0.39"
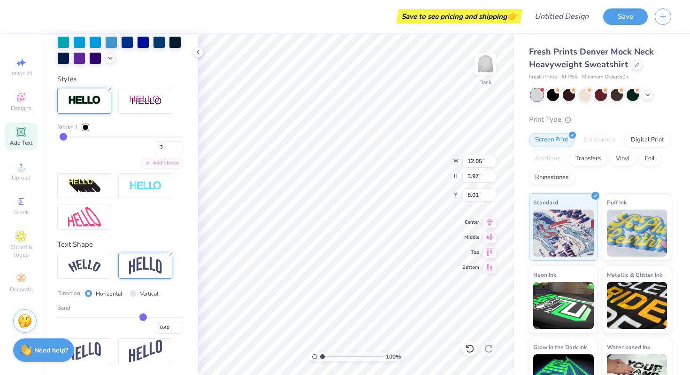
type input "0.39"
type input "0.38"
type input "0.37"
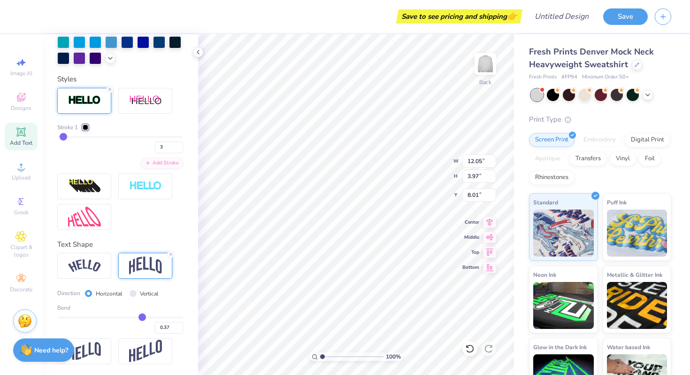
type input "0.37"
click at [142, 317] on input "range" at bounding box center [120, 317] width 126 height 1
type input "3.77"
type input "8.12"
type input "14.15"
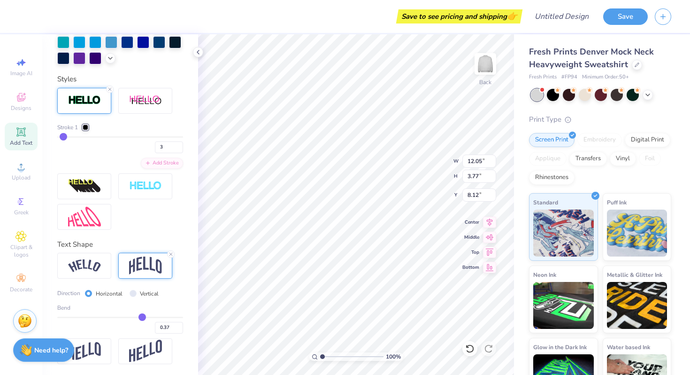
type input "4.42"
type input "7.46"
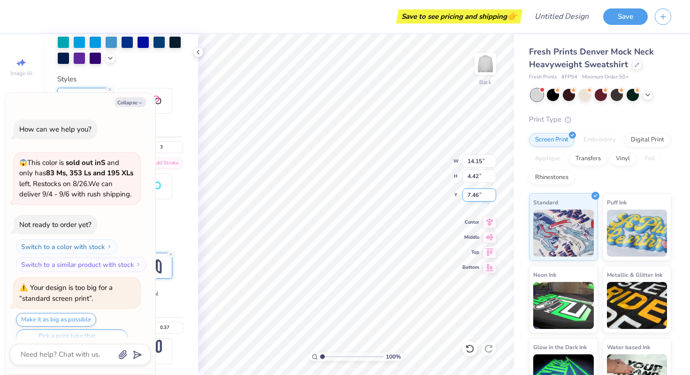
scroll to position [18, 0]
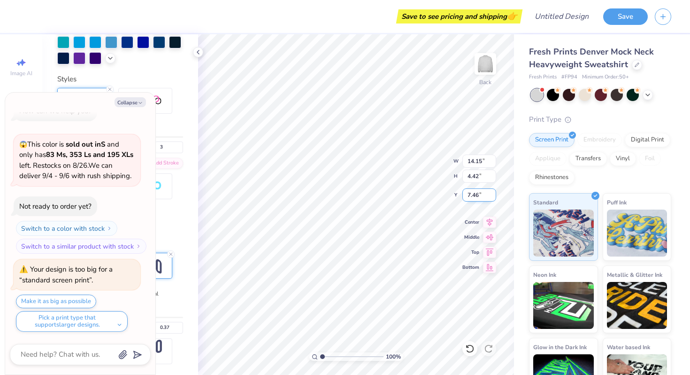
type textarea "x"
type input "3.00"
type textarea "x"
type input "14.07"
type input "4.40"
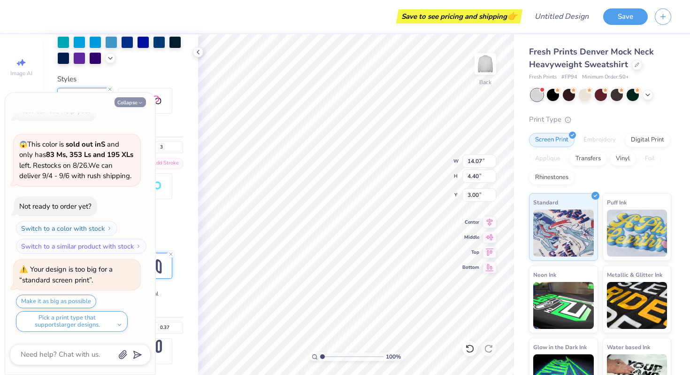
click at [136, 101] on button "Collapse" at bounding box center [130, 102] width 31 height 10
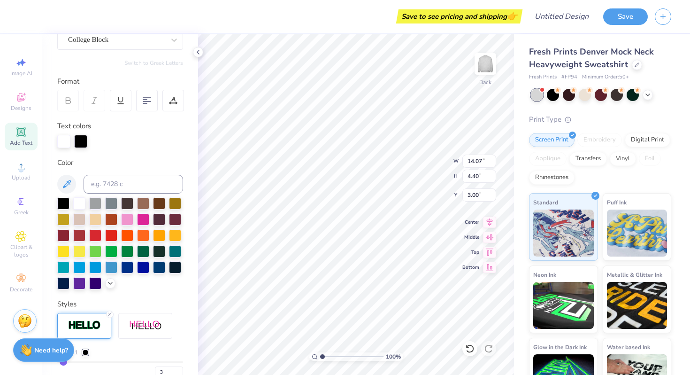
scroll to position [93, 0]
click at [111, 236] on div at bounding box center [111, 234] width 12 height 12
click at [126, 250] on div at bounding box center [127, 250] width 12 height 12
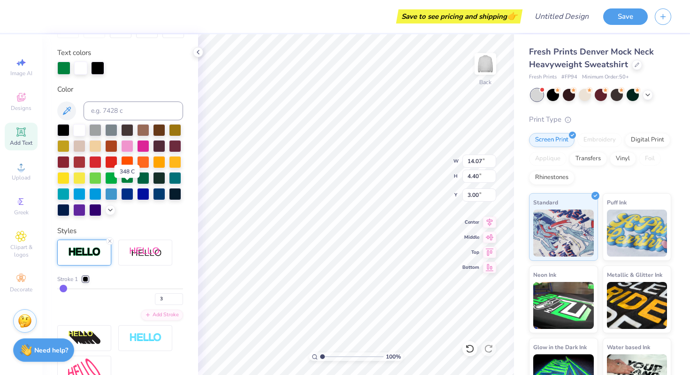
scroll to position [181, 0]
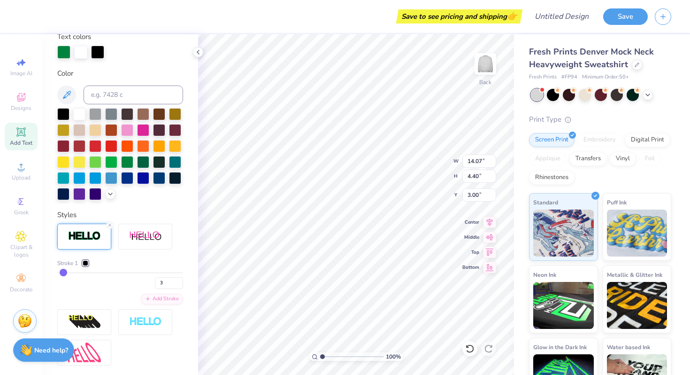
click at [85, 262] on div at bounding box center [86, 263] width 6 height 6
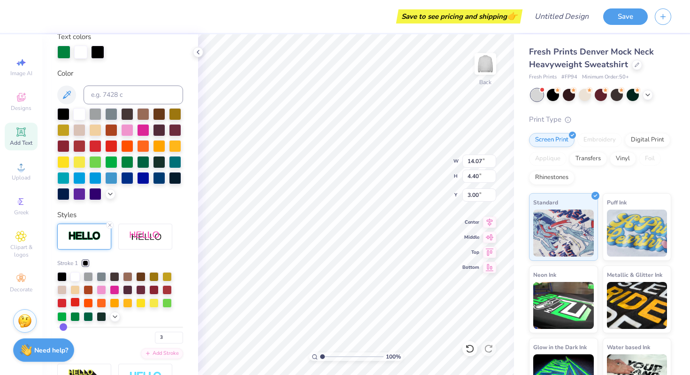
click at [74, 301] on div at bounding box center [74, 301] width 9 height 9
click at [65, 301] on div at bounding box center [61, 301] width 9 height 9
click at [649, 94] on icon at bounding box center [648, 94] width 8 height 8
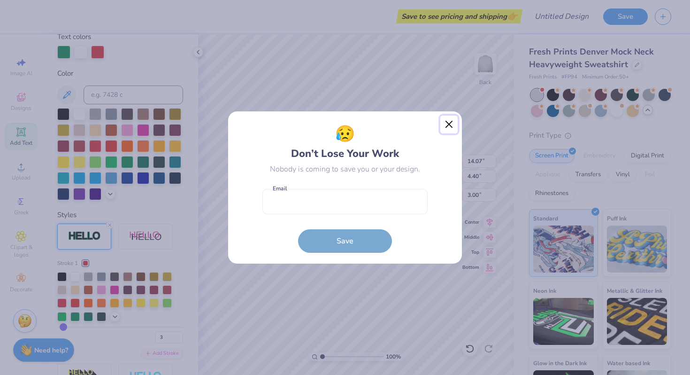
click at [447, 125] on button "Close" at bounding box center [450, 125] width 18 height 18
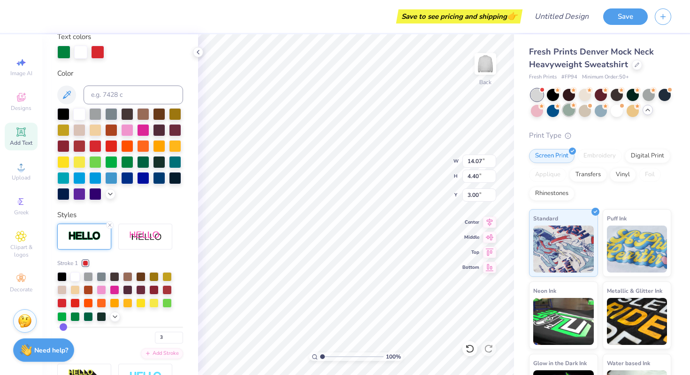
click at [569, 111] on div at bounding box center [569, 110] width 12 height 12
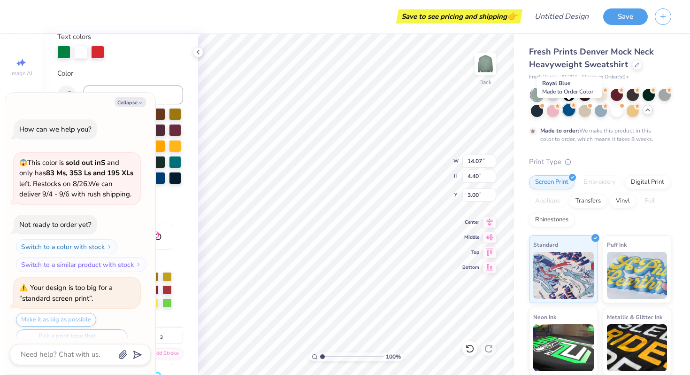
scroll to position [96, 0]
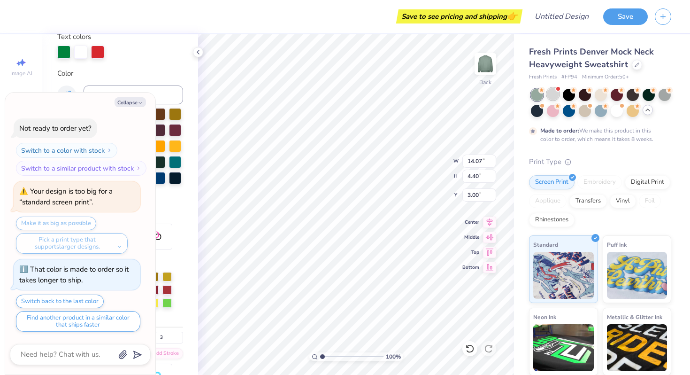
click at [553, 97] on div at bounding box center [553, 94] width 12 height 12
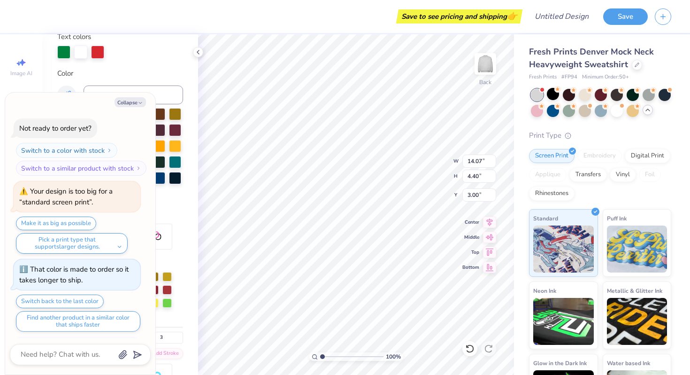
scroll to position [276, 0]
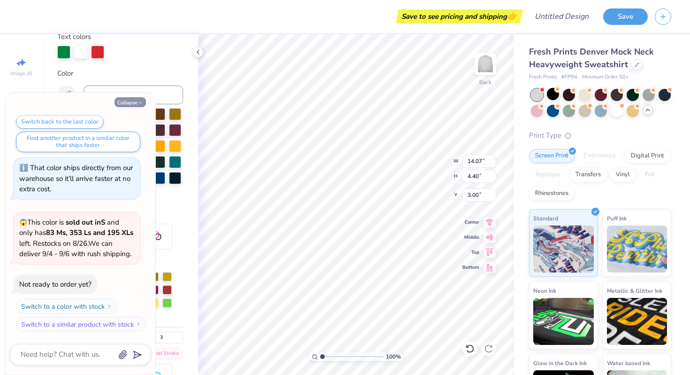
click at [132, 101] on button "Collapse" at bounding box center [130, 102] width 31 height 10
type textarea "x"
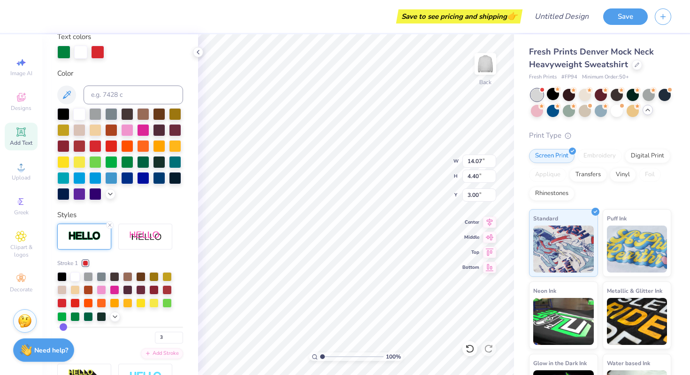
scroll to position [157, 0]
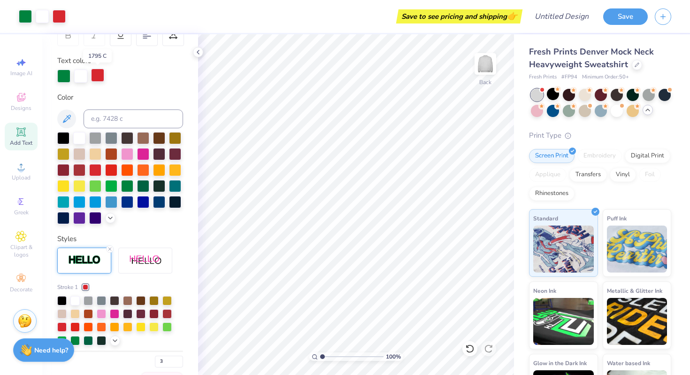
click at [100, 76] on div at bounding box center [97, 75] width 13 height 13
click at [65, 80] on div at bounding box center [63, 75] width 13 height 13
click at [75, 170] on div at bounding box center [79, 169] width 12 height 12
click at [86, 286] on div at bounding box center [86, 287] width 6 height 6
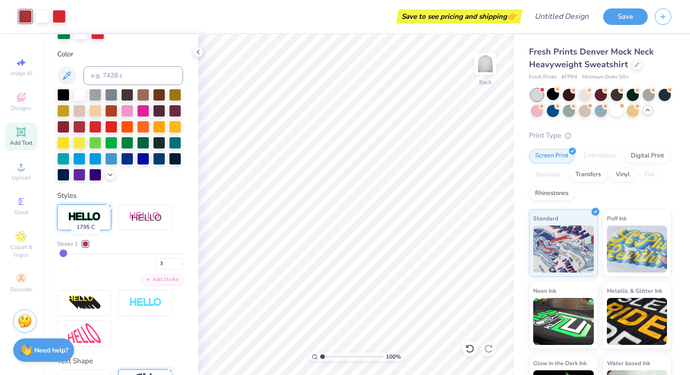
scroll to position [202, 0]
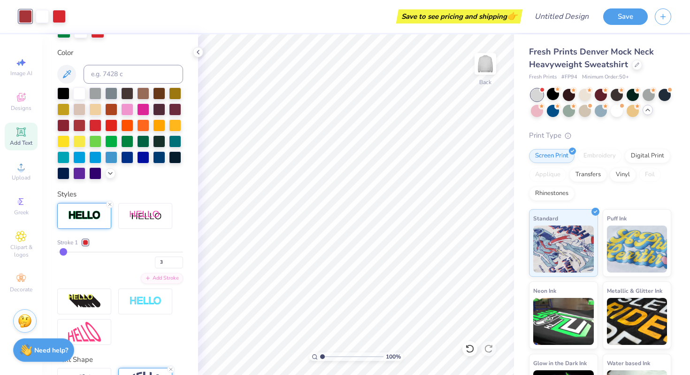
click at [84, 241] on div at bounding box center [86, 243] width 6 height 6
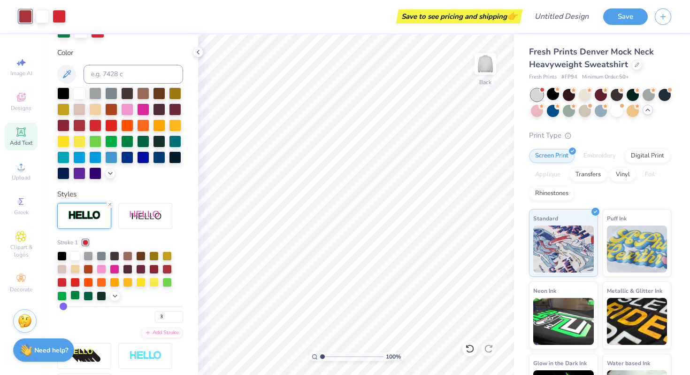
click at [78, 294] on div at bounding box center [74, 294] width 9 height 9
click at [89, 295] on div at bounding box center [88, 294] width 9 height 9
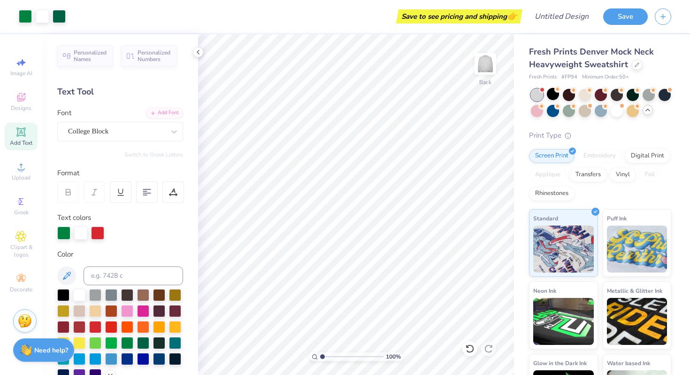
scroll to position [0, 0]
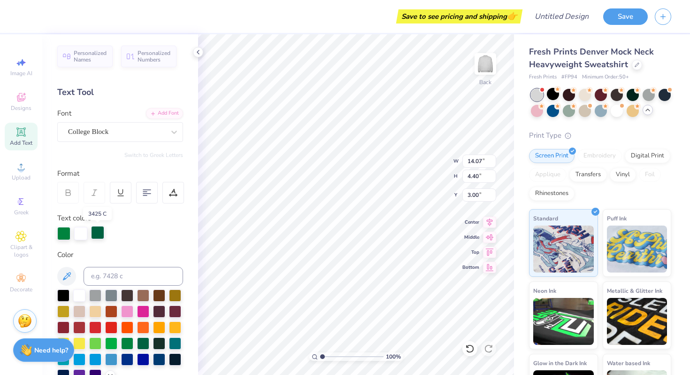
click at [93, 232] on div at bounding box center [97, 232] width 13 height 13
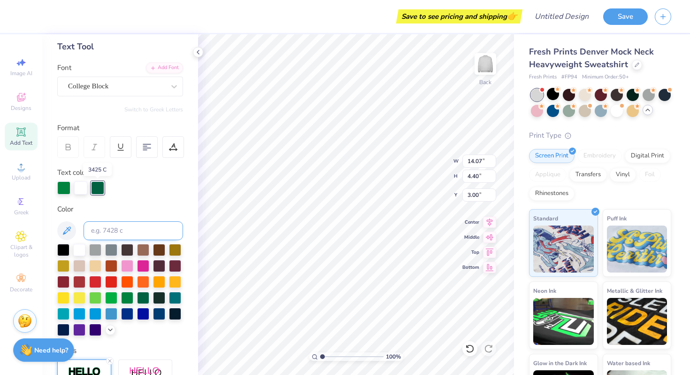
scroll to position [46, 0]
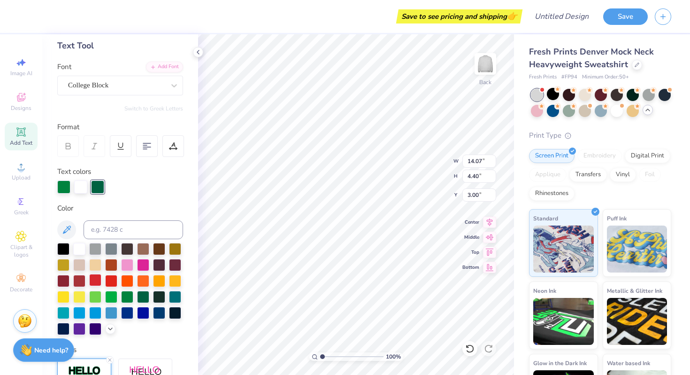
click at [95, 279] on div at bounding box center [95, 280] width 12 height 12
click at [124, 295] on div at bounding box center [127, 296] width 12 height 12
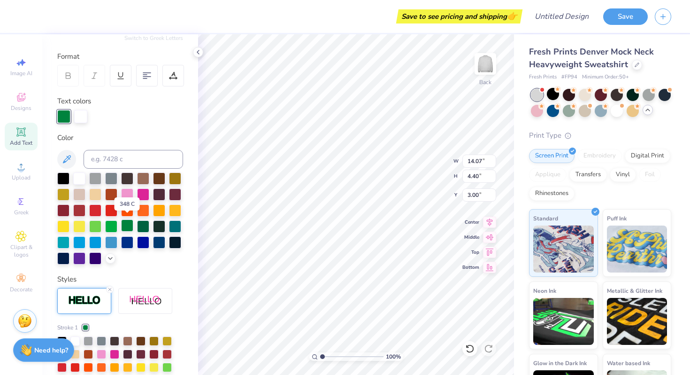
scroll to position [120, 0]
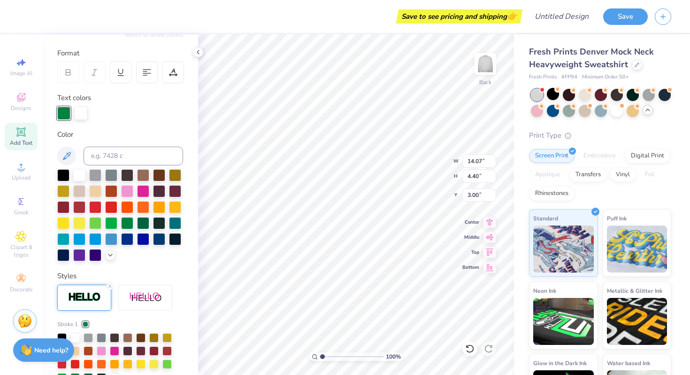
click at [86, 322] on div at bounding box center [86, 324] width 6 height 6
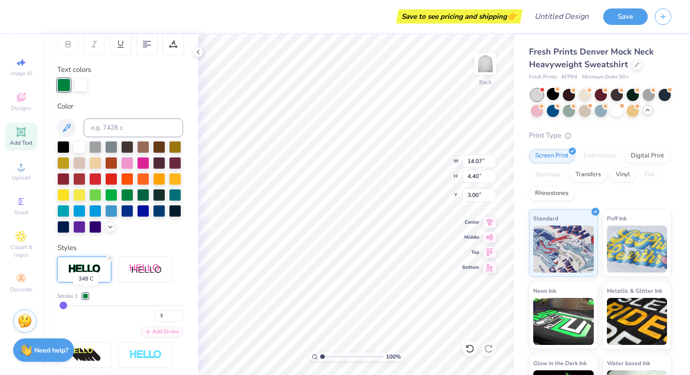
scroll to position [151, 0]
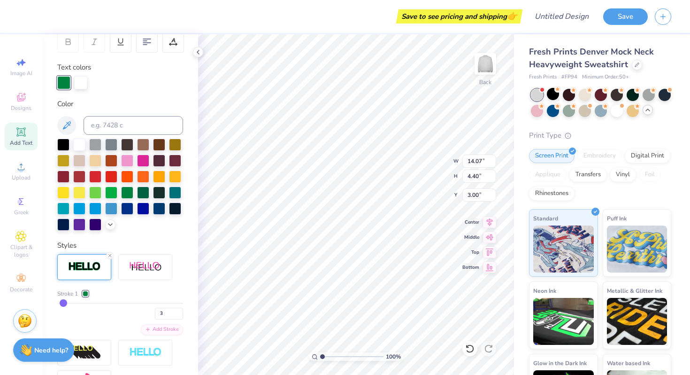
click at [85, 294] on div at bounding box center [86, 294] width 6 height 6
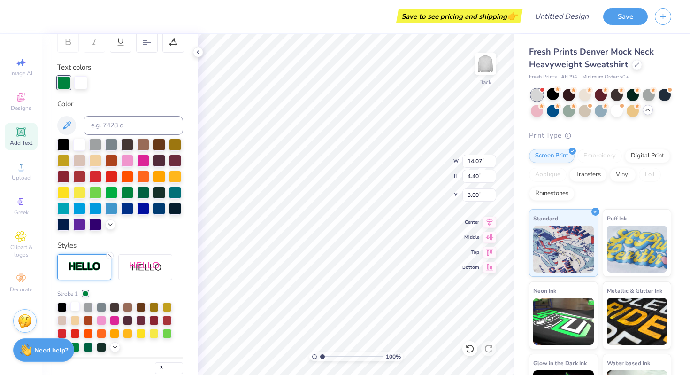
click at [75, 310] on div at bounding box center [74, 305] width 9 height 9
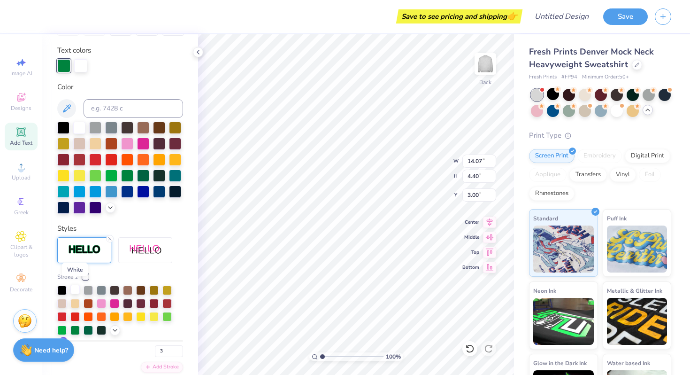
scroll to position [176, 0]
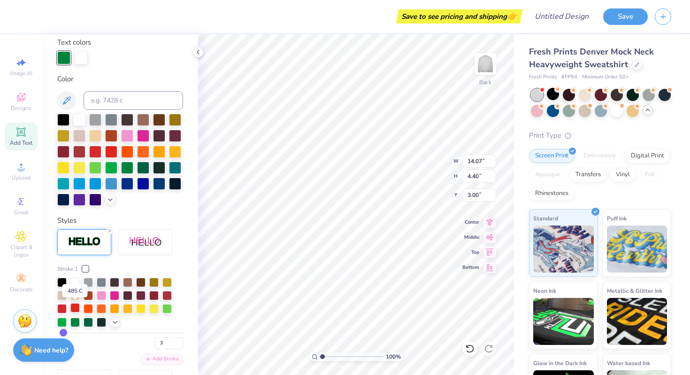
click at [76, 308] on div at bounding box center [74, 307] width 9 height 9
click at [76, 321] on div at bounding box center [74, 321] width 9 height 9
click at [64, 59] on div at bounding box center [63, 56] width 13 height 13
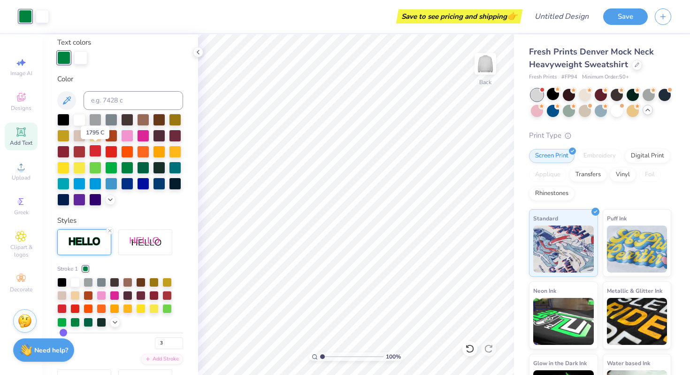
click at [94, 150] on div at bounding box center [95, 151] width 12 height 12
click at [83, 153] on div at bounding box center [79, 151] width 12 height 12
click at [85, 266] on div at bounding box center [86, 269] width 6 height 6
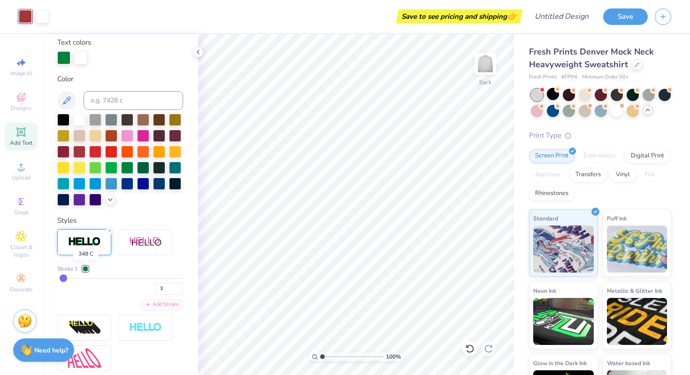
click at [87, 267] on div at bounding box center [86, 269] width 6 height 6
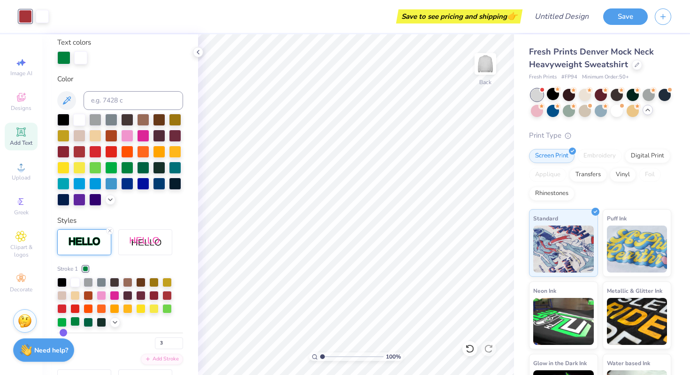
click at [77, 319] on div at bounding box center [74, 321] width 9 height 9
click at [162, 207] on div "Personalized Names Personalized Numbers Text Tool Add Font Font College Block S…" at bounding box center [120, 204] width 156 height 340
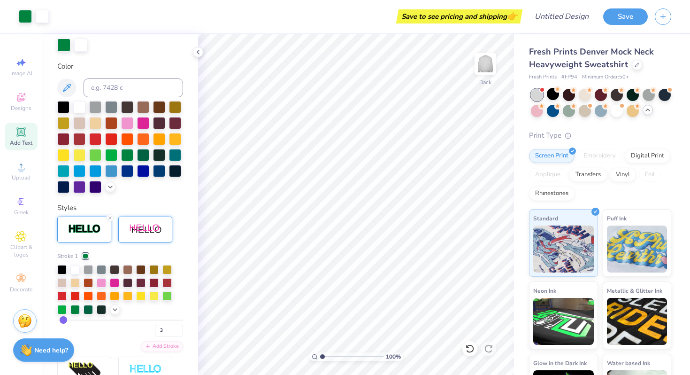
scroll to position [216, 0]
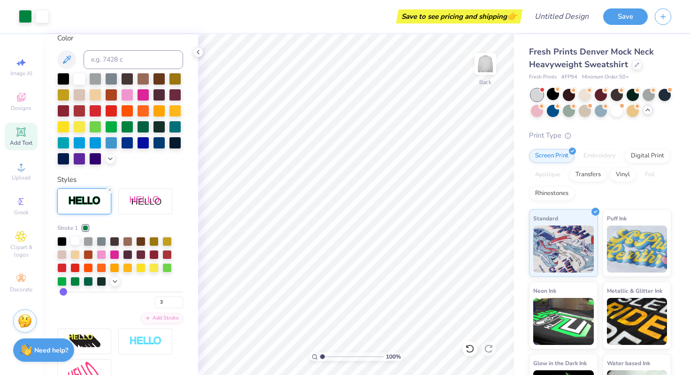
click at [76, 238] on div at bounding box center [74, 240] width 9 height 9
click at [77, 266] on div at bounding box center [74, 266] width 9 height 9
click at [76, 241] on div at bounding box center [74, 240] width 9 height 9
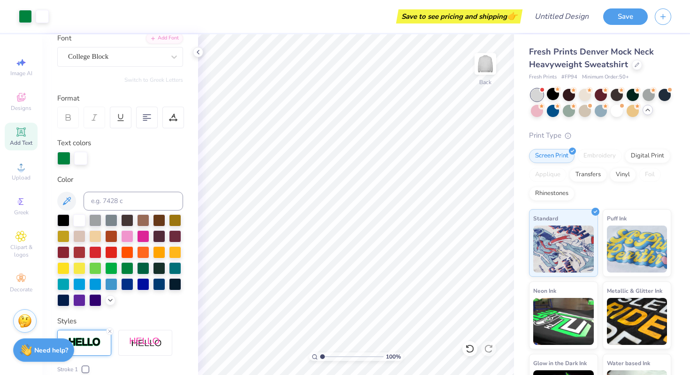
scroll to position [74, 0]
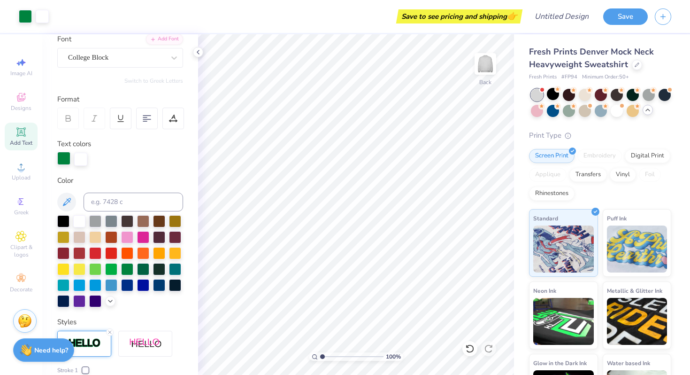
click at [64, 157] on div at bounding box center [63, 158] width 13 height 13
click at [127, 267] on div at bounding box center [127, 268] width 12 height 12
click at [139, 270] on div at bounding box center [143, 268] width 12 height 12
click at [127, 270] on div at bounding box center [127, 268] width 12 height 12
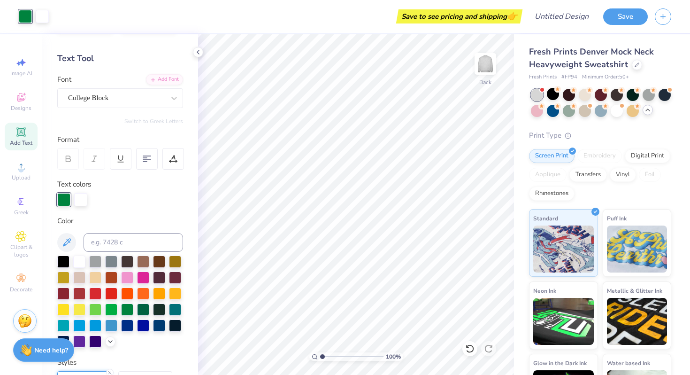
scroll to position [0, 0]
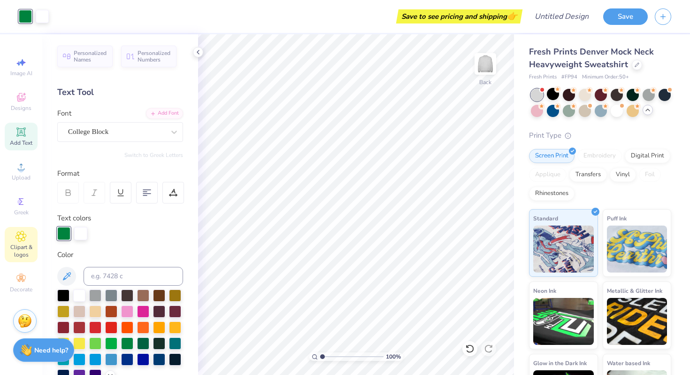
click at [26, 233] on icon at bounding box center [20, 236] width 11 height 11
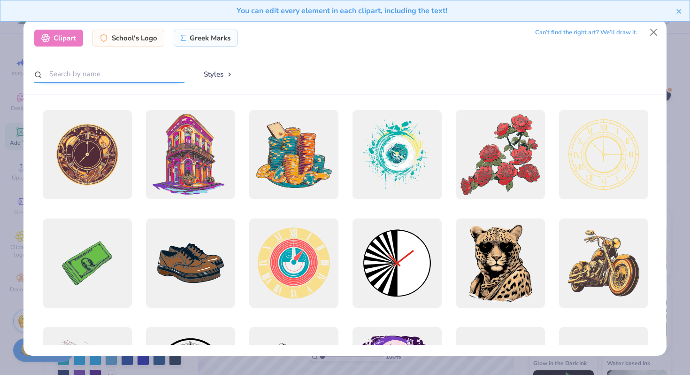
click at [122, 73] on input "text" at bounding box center [109, 73] width 150 height 17
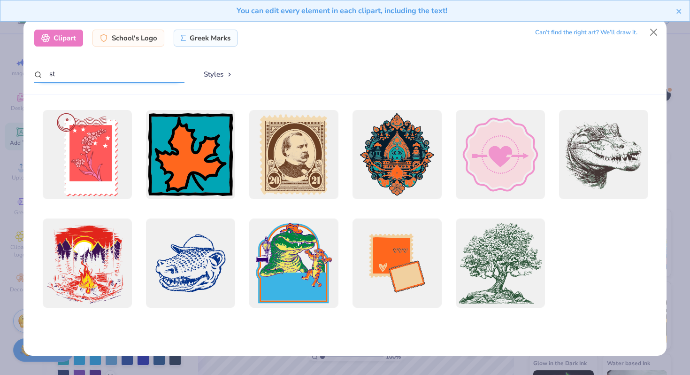
type input "s"
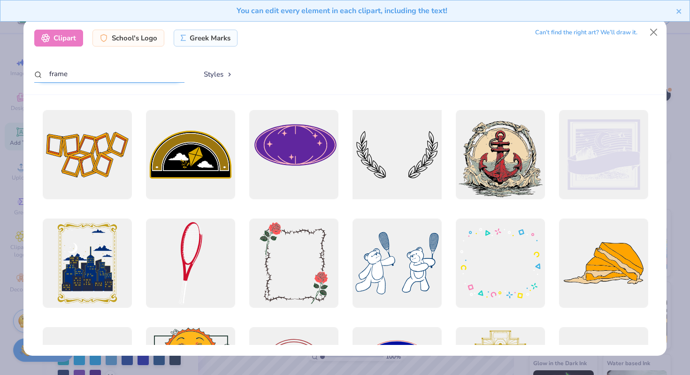
type input "frame"
click at [423, 162] on div at bounding box center [397, 155] width 98 height 98
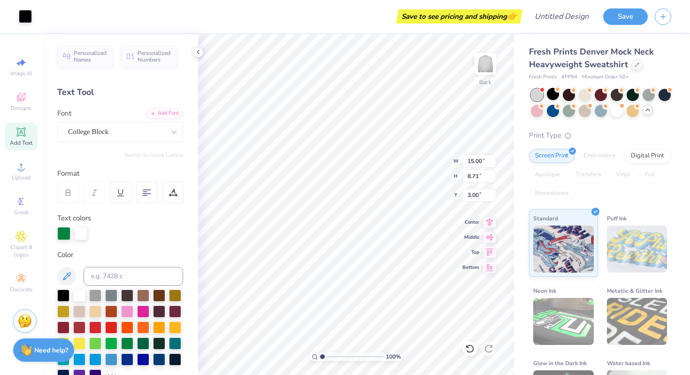
type input "5.64"
type input "5.73"
type input "3.33"
type input "6.67"
click at [23, 15] on div at bounding box center [25, 15] width 13 height 13
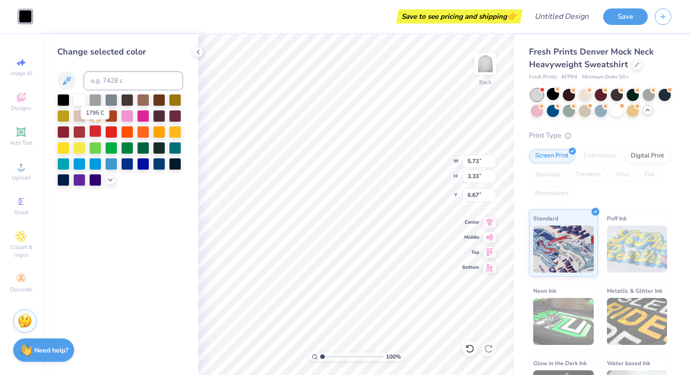
click at [94, 132] on div at bounding box center [95, 131] width 12 height 12
click at [77, 99] on div at bounding box center [79, 99] width 12 height 12
click at [198, 51] on polyline at bounding box center [198, 52] width 2 height 4
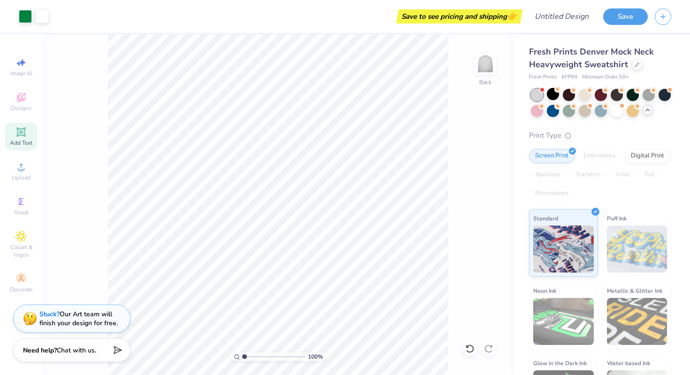
click at [23, 139] on span "Add Text" at bounding box center [21, 143] width 23 height 8
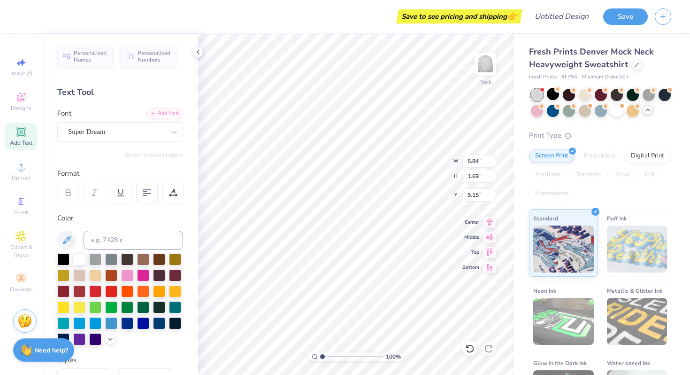
type textarea "EST. 1885"
type input "5.93"
type input "0.96"
type input "9.92"
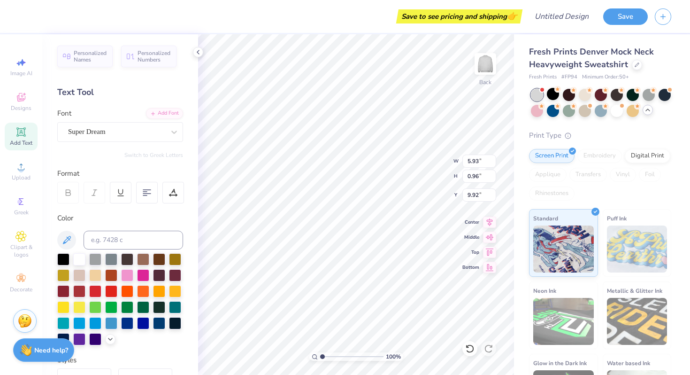
type input "4.66"
type input "0.75"
type input "7.58"
type input "3.66"
type input "0.59"
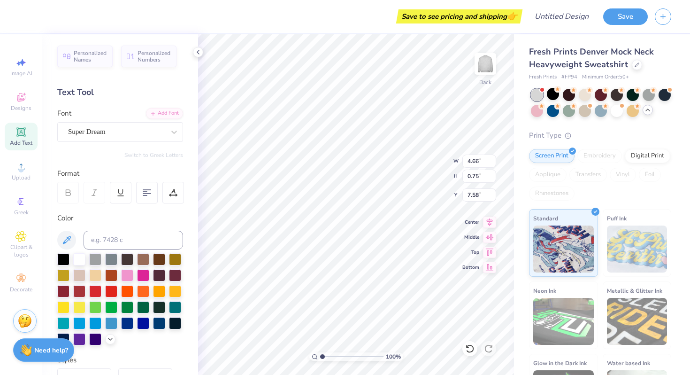
type input "7.75"
type input "5.73"
type input "3.33"
type input "6.67"
type input "3.66"
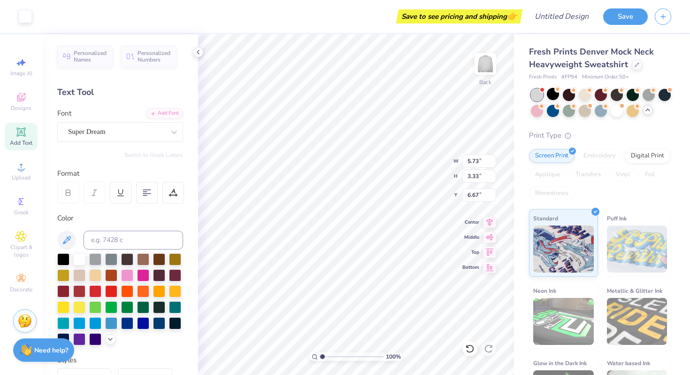
type input "0.59"
type input "7.75"
click at [125, 131] on div "Super Dream" at bounding box center [116, 131] width 99 height 15
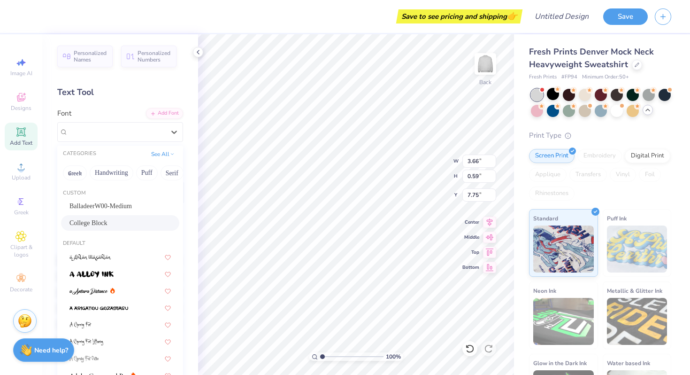
click at [108, 221] on span "College Block" at bounding box center [89, 223] width 38 height 10
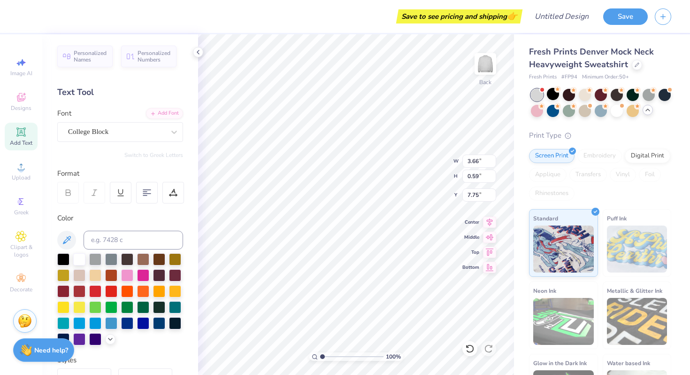
type input "2.96"
type input "0.63"
type input "7.72"
click at [19, 241] on icon at bounding box center [21, 236] width 10 height 10
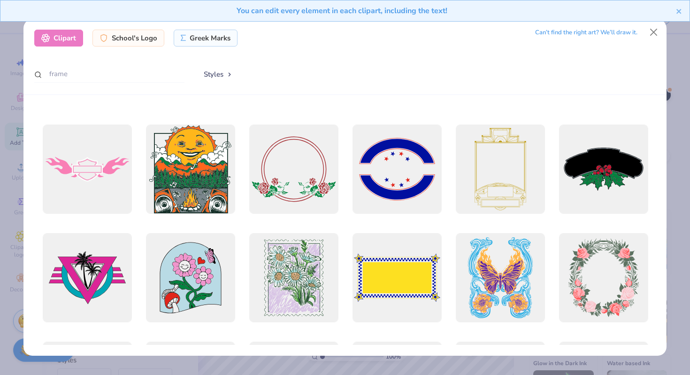
scroll to position [0, 0]
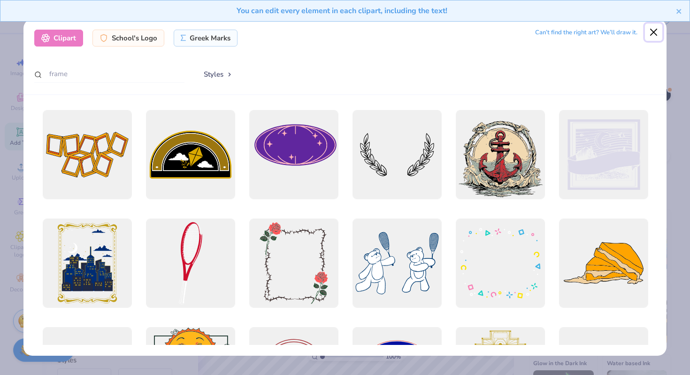
click at [654, 31] on button "Close" at bounding box center [654, 32] width 18 height 18
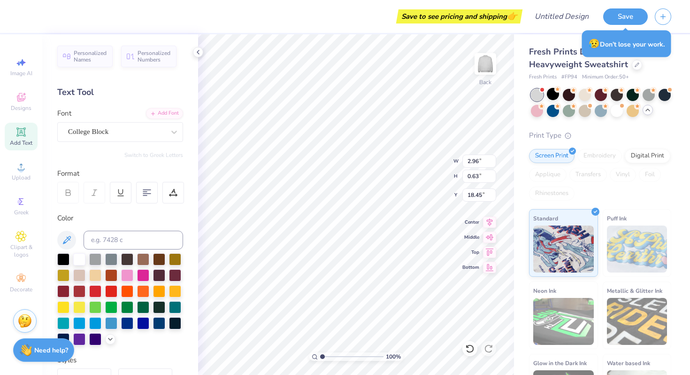
type input "18.45"
type input "3.65"
type input "0.78"
type input "18.30"
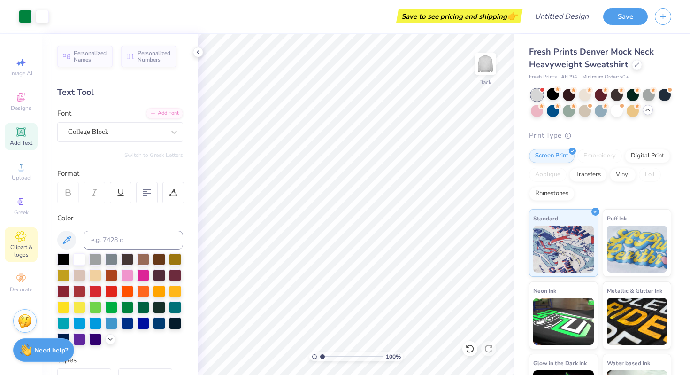
click at [23, 242] on div "Clipart & logos" at bounding box center [21, 244] width 33 height 35
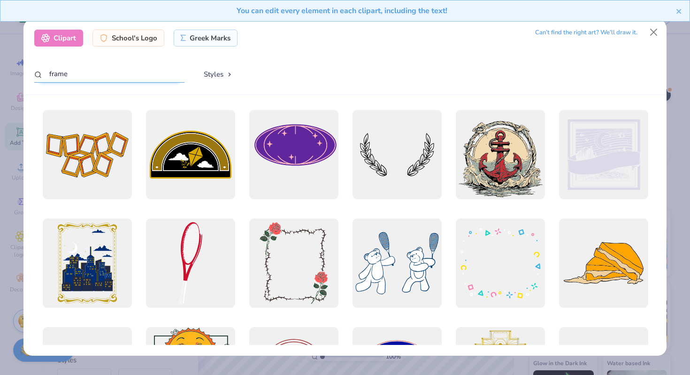
click at [144, 70] on input "frame" at bounding box center [109, 73] width 150 height 17
drag, startPoint x: 144, startPoint y: 70, endPoint x: 66, endPoint y: 70, distance: 78.0
click at [66, 70] on input "frame" at bounding box center [109, 73] width 150 height 17
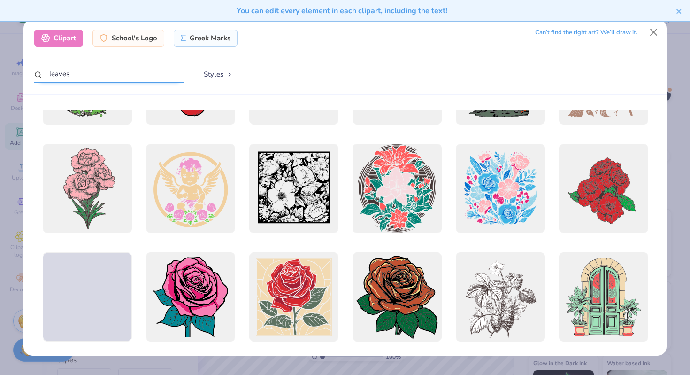
scroll to position [947, 0]
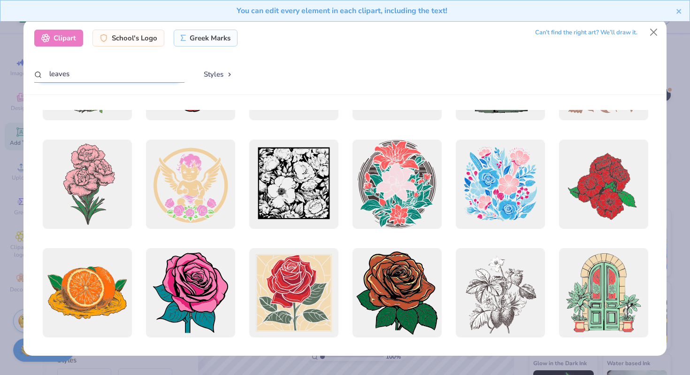
click at [98, 76] on input "leaves" at bounding box center [109, 73] width 150 height 17
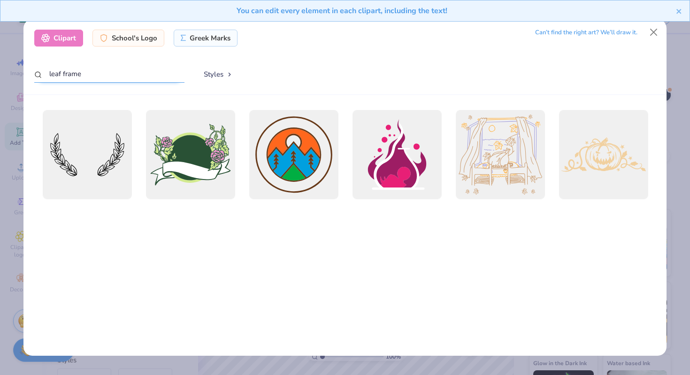
drag, startPoint x: 101, startPoint y: 74, endPoint x: 50, endPoint y: 73, distance: 51.7
click at [48, 74] on input "leaf frame" at bounding box center [109, 73] width 150 height 17
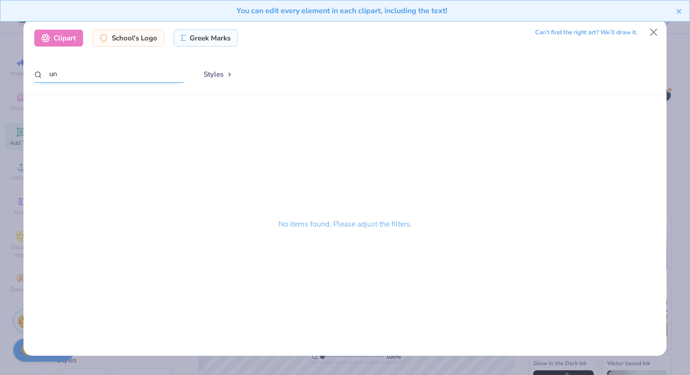
type input "u"
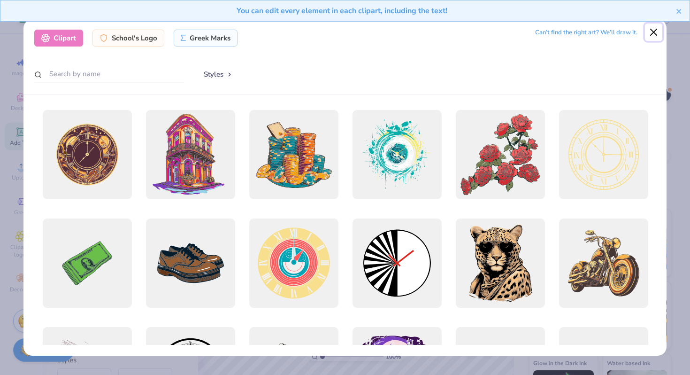
click at [657, 31] on button "Close" at bounding box center [654, 32] width 18 height 18
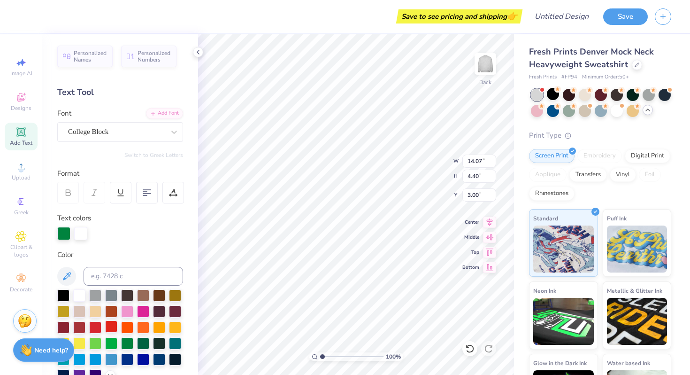
click at [113, 326] on div at bounding box center [111, 326] width 12 height 12
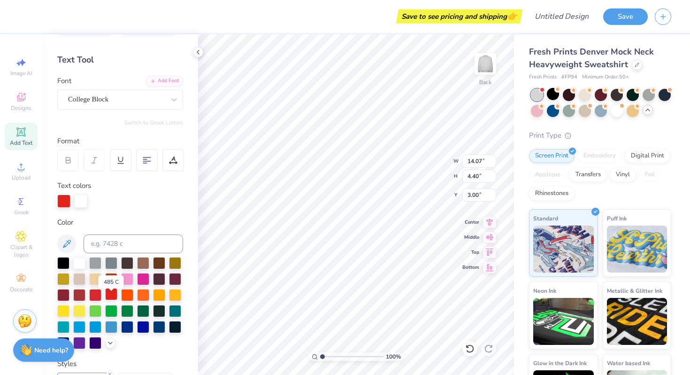
scroll to position [36, 0]
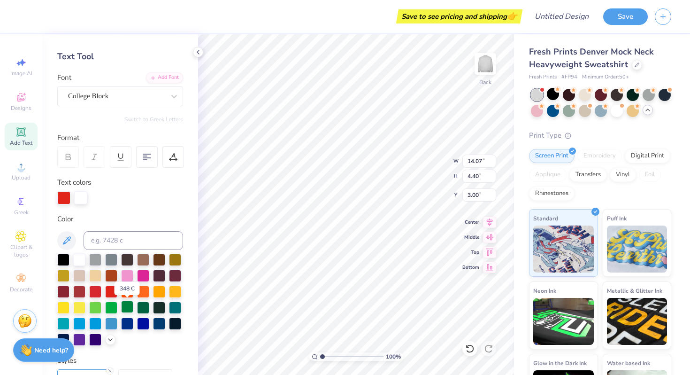
click at [126, 308] on div at bounding box center [127, 307] width 12 height 12
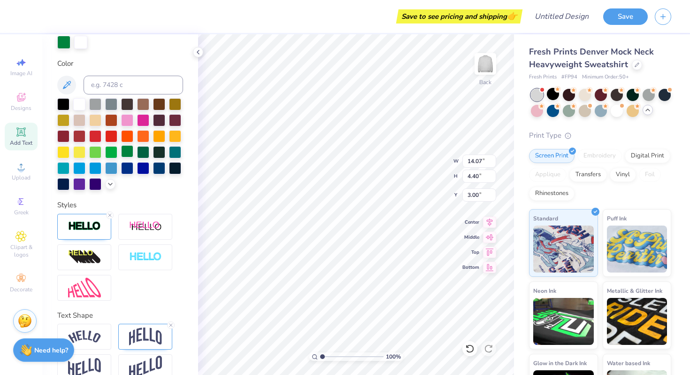
scroll to position [190, 0]
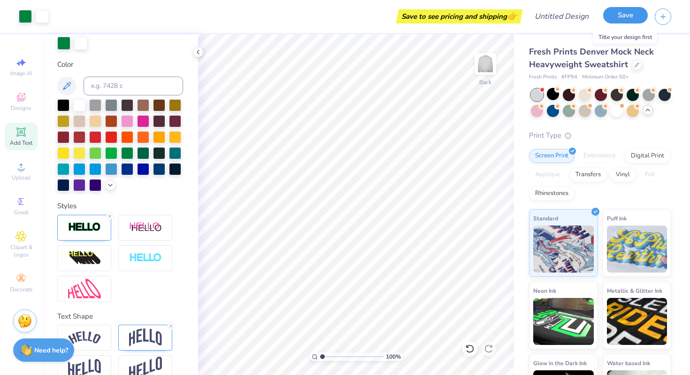
click at [629, 15] on button "Save" at bounding box center [625, 15] width 45 height 16
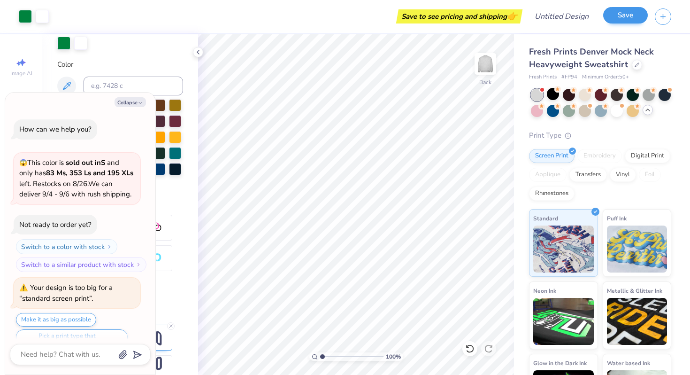
scroll to position [301, 0]
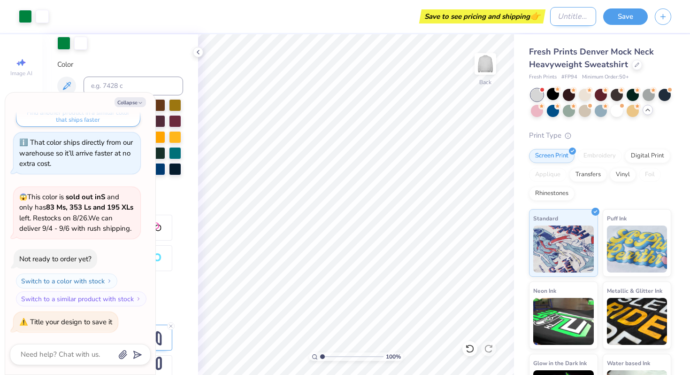
type textarea "x"
click at [564, 17] on input "Design Title" at bounding box center [573, 16] width 46 height 19
type input "S"
type textarea "x"
type input "Sw"
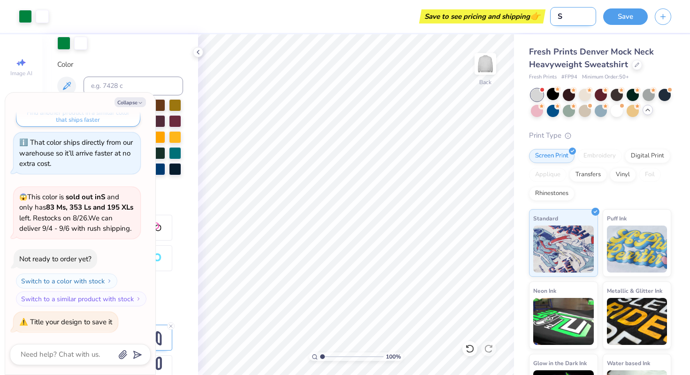
type textarea "x"
type input "Swe"
type textarea "x"
type input "Swea"
type textarea "x"
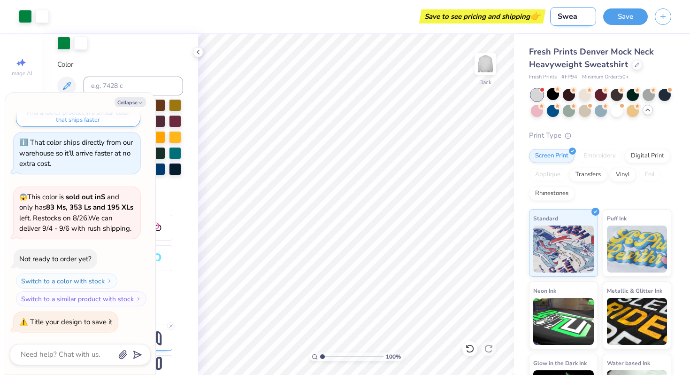
type input "Sweat"
type textarea "x"
type input "Sweats"
type textarea "x"
type input "Sweatsh"
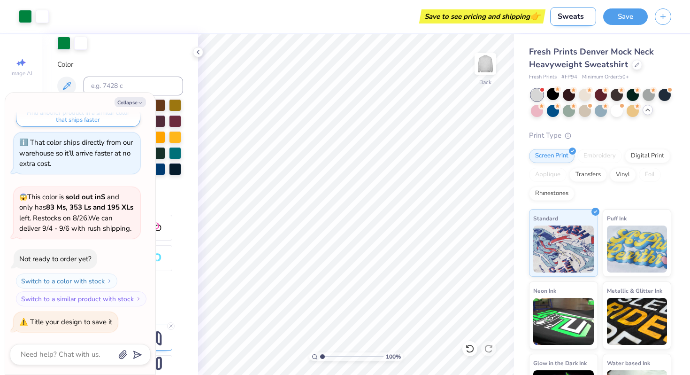
type textarea "x"
type input "Sweatshi"
type textarea "x"
type input "Sweatshir"
type textarea "x"
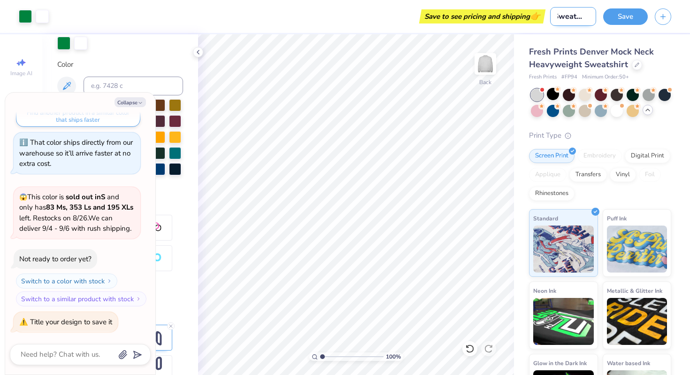
type input "Sweatshirt"
type textarea "x"
type input "Sweatshirt"
type textarea "x"
type input "Sweatshirt D"
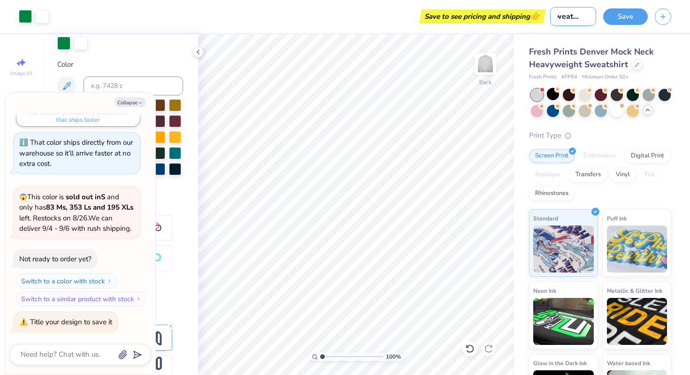
type textarea "x"
type input "Sweatshirt De"
type textarea "x"
type input "Sweatshirt Des"
type textarea "x"
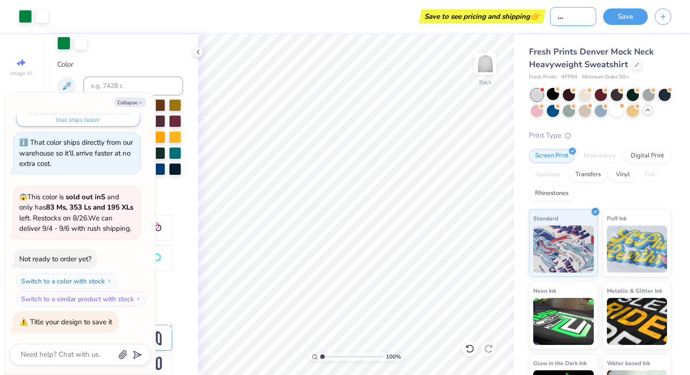
type input "Sweatshirt Desi"
type textarea "x"
type input "Sweatshirt Desig"
type textarea "x"
type input "Sweatshirt Design"
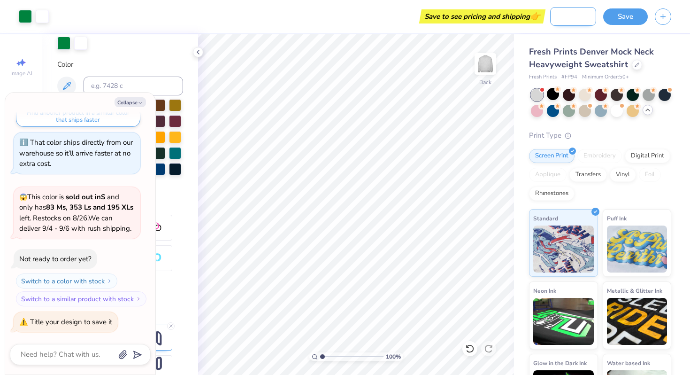
type textarea "x"
type input "Sweatshirt Design"
click at [524, 122] on div "Fresh Prints Denver Mock Neck Heavyweight Sweatshirt Fresh Prints # FP94 Minimu…" at bounding box center [602, 227] width 176 height 387
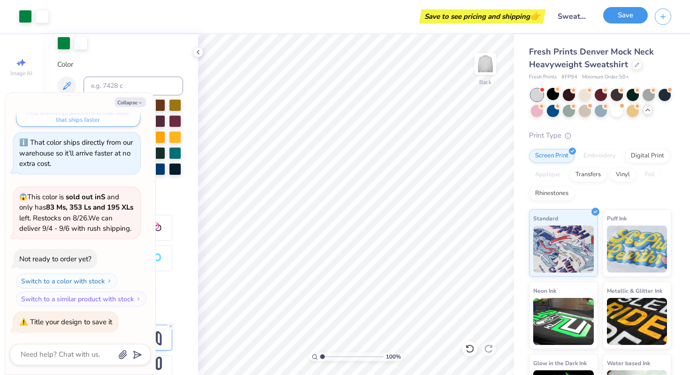
click at [623, 19] on button "Save" at bounding box center [625, 15] width 45 height 16
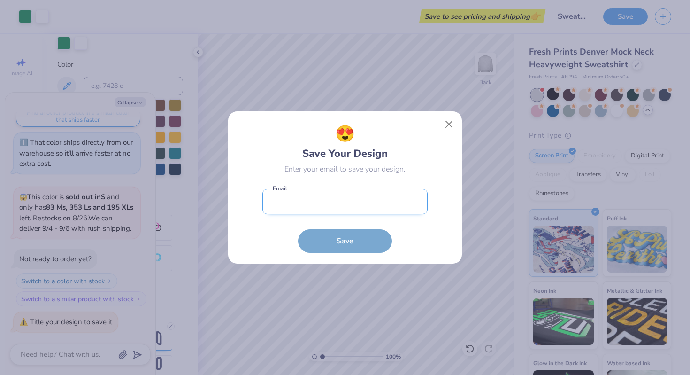
click at [304, 202] on input "email" at bounding box center [345, 202] width 165 height 26
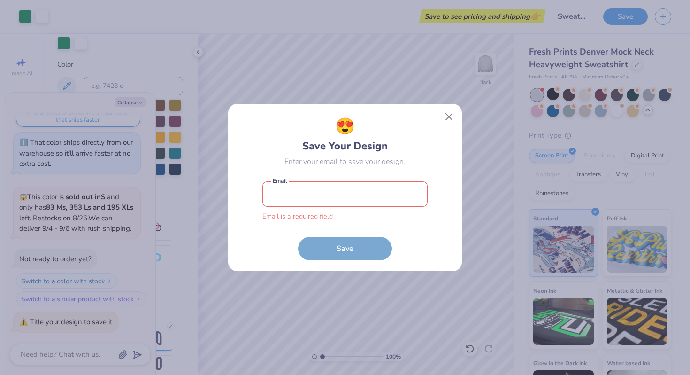
type input "[EMAIL_ADDRESS][DOMAIN_NAME]"
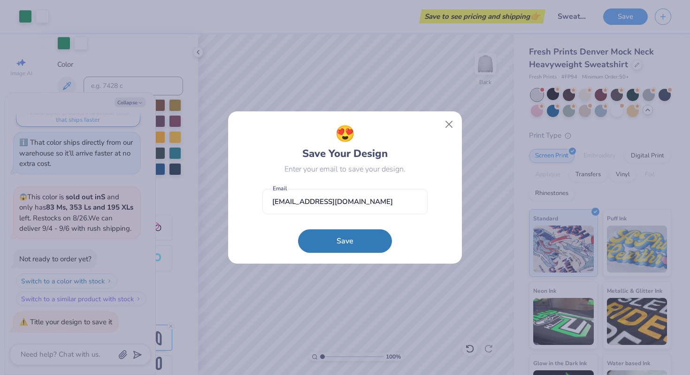
click at [362, 234] on button "Save" at bounding box center [345, 240] width 94 height 23
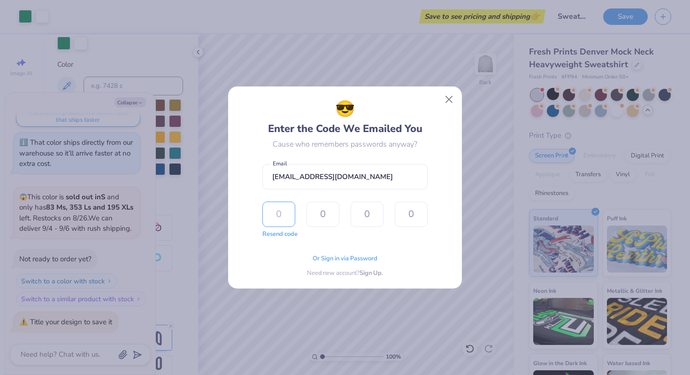
type input "3"
type input "0"
type input "9"
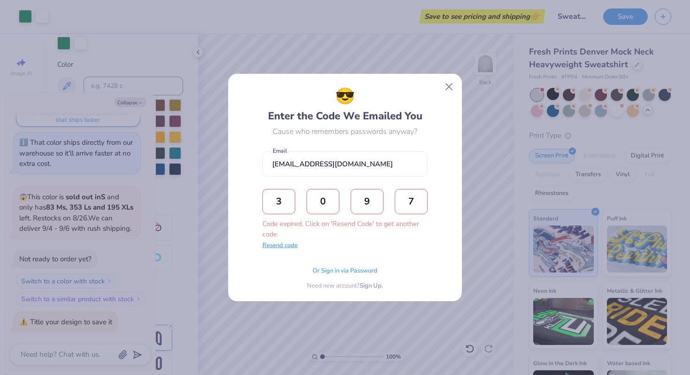
type input "7"
click at [274, 245] on button "Resend code" at bounding box center [280, 245] width 35 height 9
click at [278, 200] on input "text" at bounding box center [279, 201] width 33 height 25
type input "1"
type input "4"
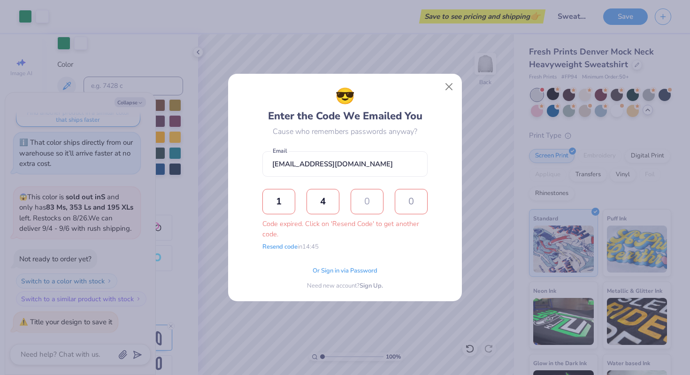
type input "9"
type input "7"
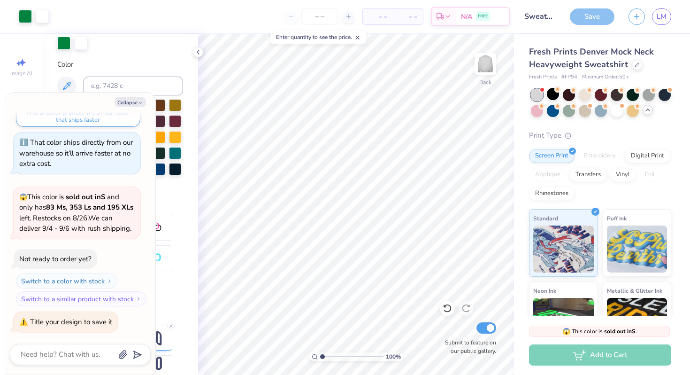
click at [596, 13] on div "Save" at bounding box center [592, 16] width 45 height 16
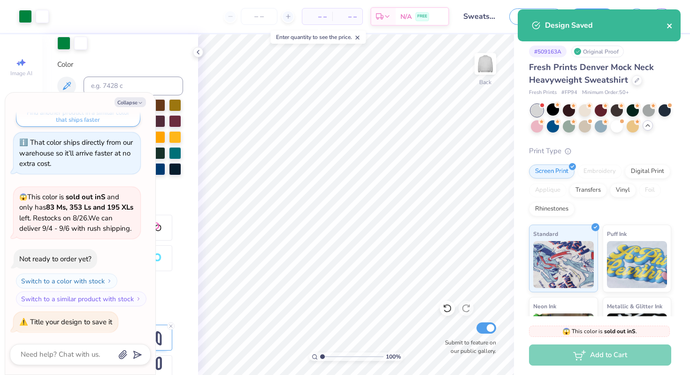
click at [671, 25] on icon "close" at bounding box center [669, 25] width 5 height 5
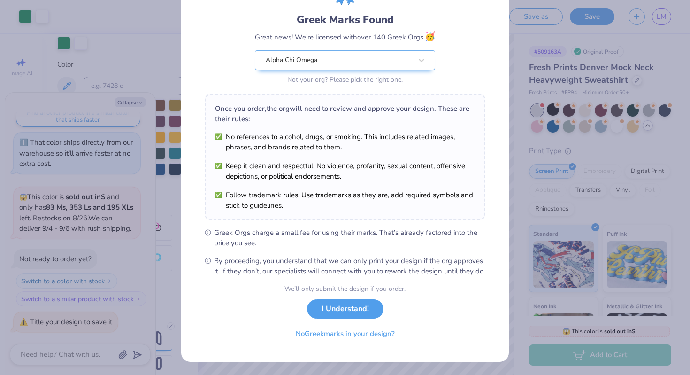
scroll to position [65, 0]
click at [358, 308] on button "I Understand!" at bounding box center [345, 306] width 77 height 19
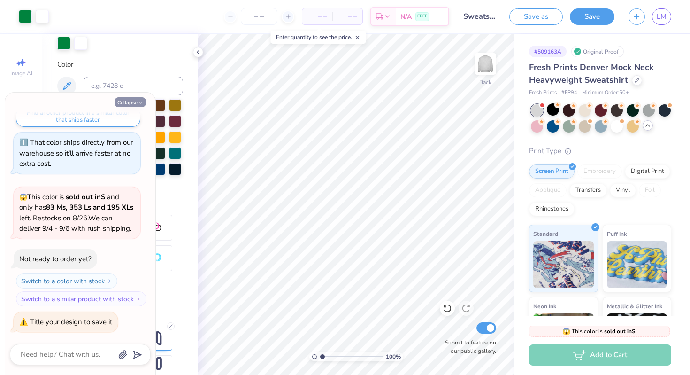
click at [140, 102] on icon "button" at bounding box center [141, 103] width 6 height 6
type textarea "x"
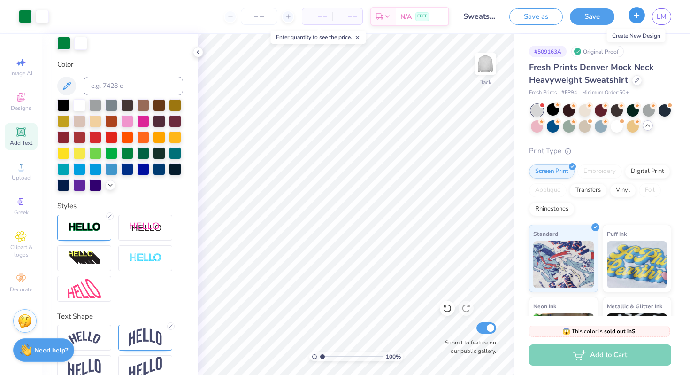
click at [638, 14] on icon "button" at bounding box center [637, 15] width 8 height 8
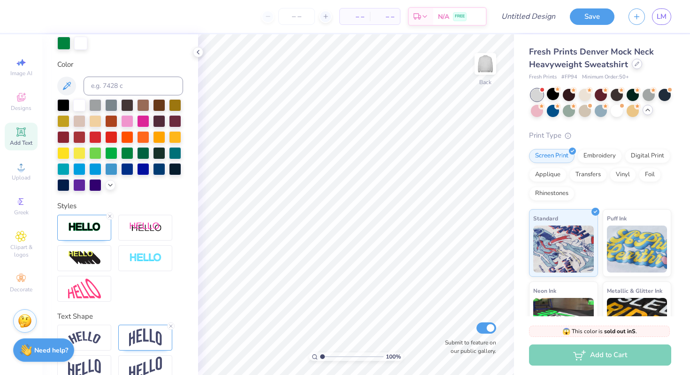
click at [638, 65] on icon at bounding box center [637, 64] width 5 height 5
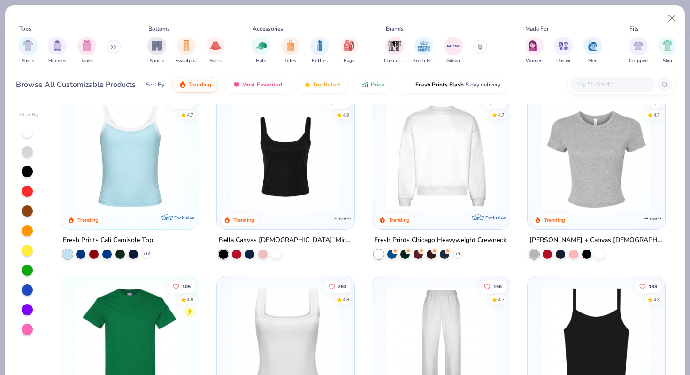
scroll to position [340, 0]
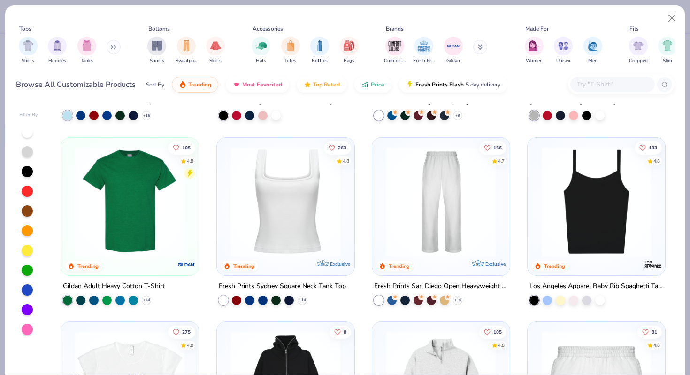
click at [272, 229] on img at bounding box center [285, 201] width 119 height 109
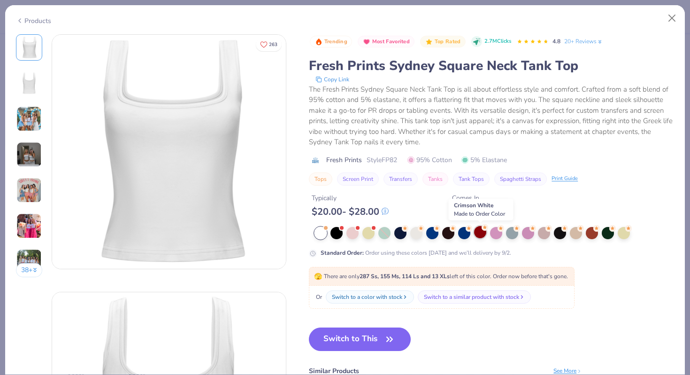
click at [482, 232] on div at bounding box center [480, 232] width 12 height 12
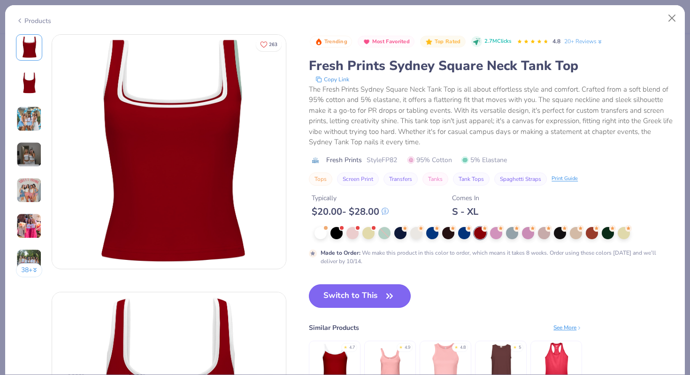
click at [358, 289] on button "Switch to This" at bounding box center [360, 295] width 102 height 23
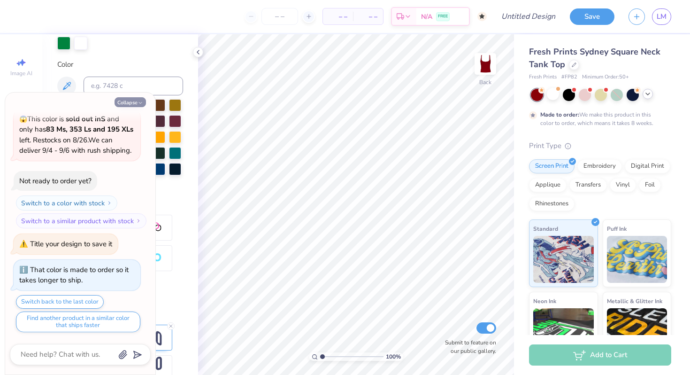
click at [137, 101] on button "Collapse" at bounding box center [130, 102] width 31 height 10
type textarea "x"
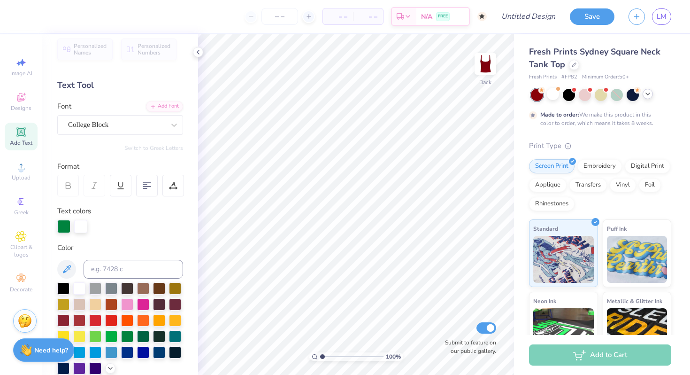
scroll to position [0, 0]
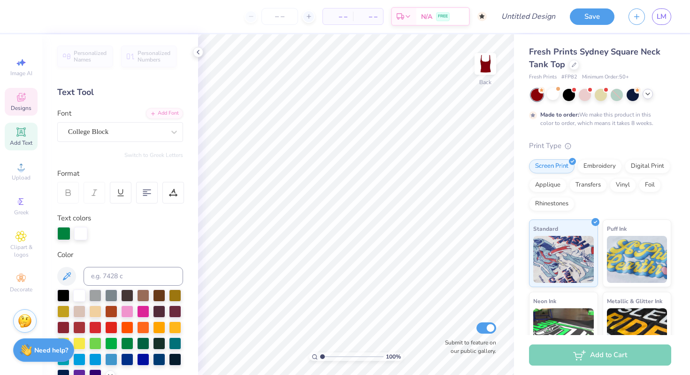
click at [23, 105] on span "Designs" at bounding box center [21, 108] width 21 height 8
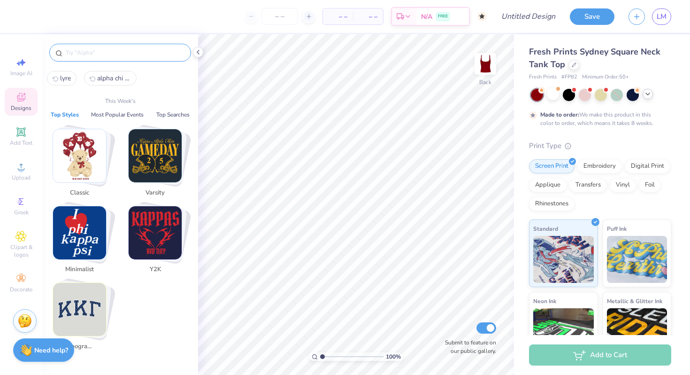
click at [128, 52] on input "text" at bounding box center [125, 52] width 120 height 9
click at [110, 83] on button "alpha chi omega" at bounding box center [110, 78] width 53 height 15
type input "alpha chi omega"
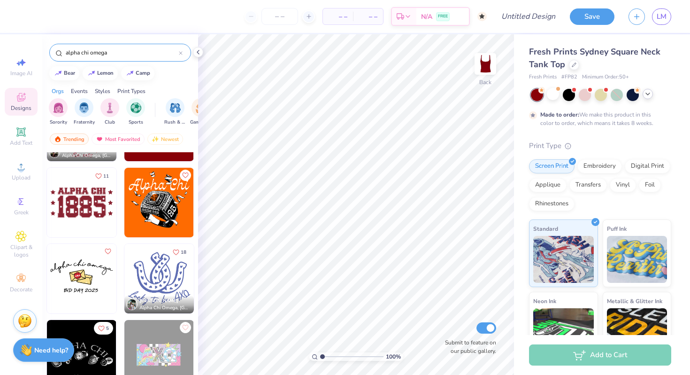
scroll to position [139, 0]
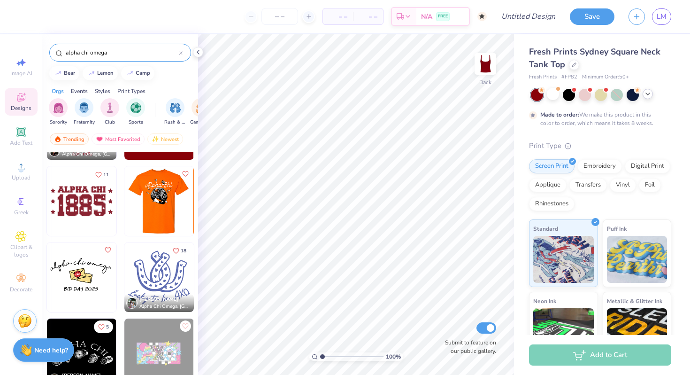
click at [99, 208] on img at bounding box center [82, 201] width 70 height 70
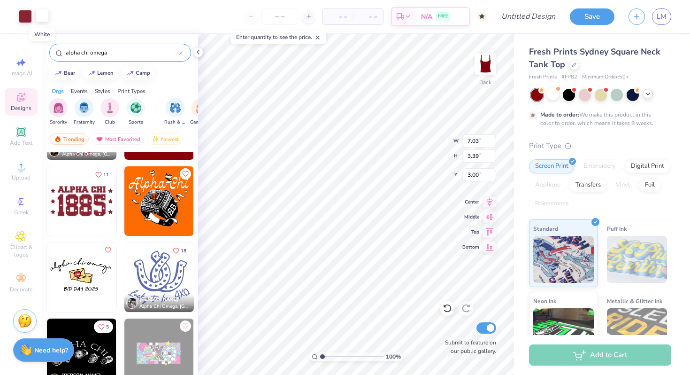
click at [44, 18] on div at bounding box center [42, 15] width 13 height 13
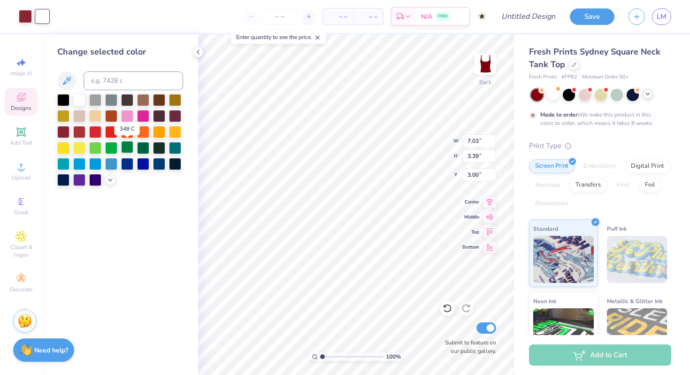
click at [124, 146] on div at bounding box center [127, 147] width 12 height 12
click at [30, 15] on div at bounding box center [25, 15] width 13 height 13
click at [81, 96] on div at bounding box center [79, 99] width 12 height 12
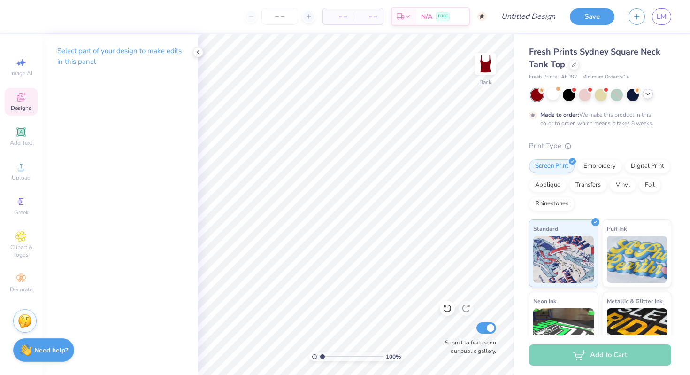
click at [23, 102] on icon at bounding box center [20, 97] width 11 height 11
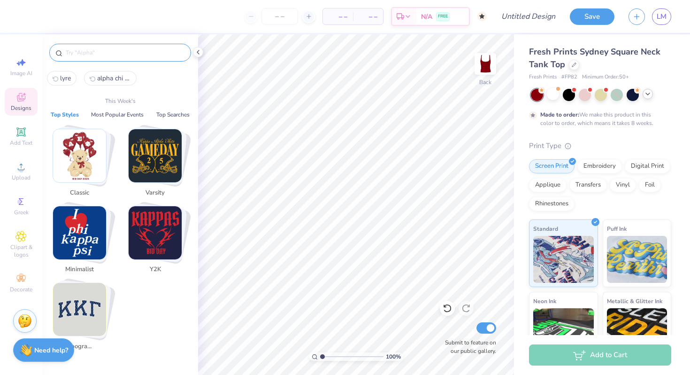
click at [118, 50] on input "text" at bounding box center [125, 52] width 120 height 9
click at [113, 78] on span "alpha chi omega" at bounding box center [114, 78] width 34 height 9
type input "alpha chi omega"
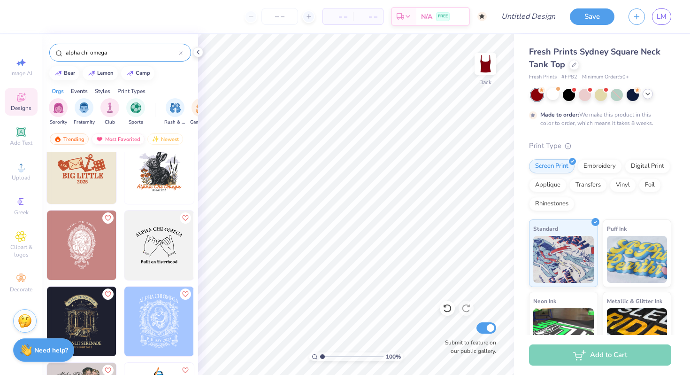
scroll to position [599, 0]
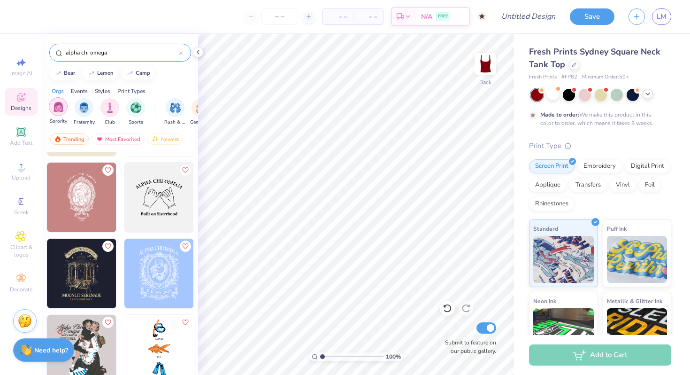
click at [57, 108] on img "filter for Sorority" at bounding box center [58, 106] width 11 height 11
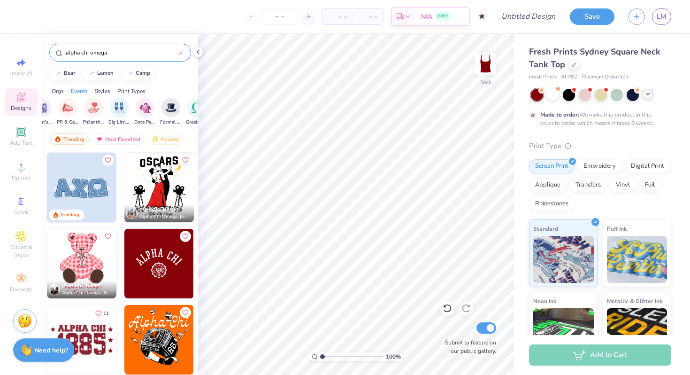
scroll to position [0, 187]
click at [64, 105] on img "filter for PR & General" at bounding box center [66, 106] width 11 height 11
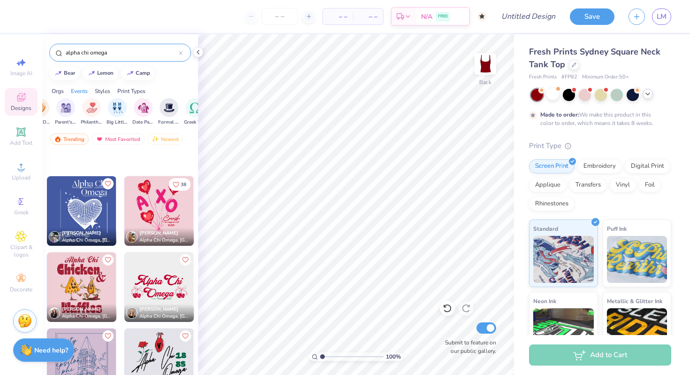
scroll to position [1387, 0]
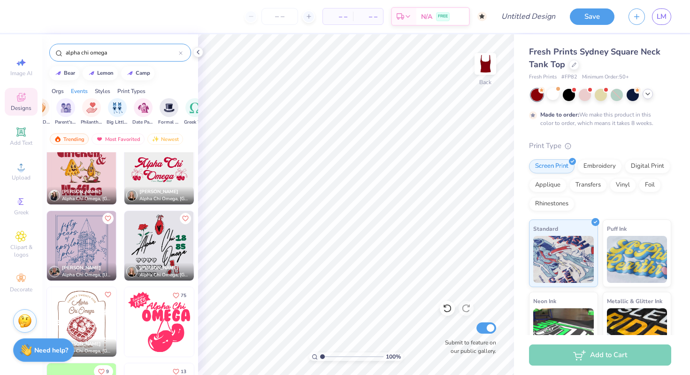
click at [165, 183] on img at bounding box center [159, 170] width 70 height 70
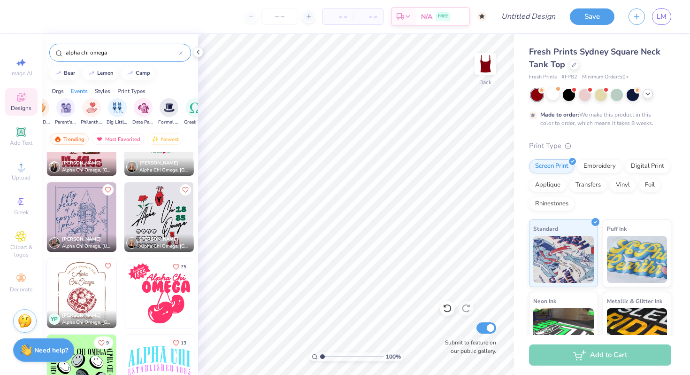
click at [162, 303] on img at bounding box center [159, 293] width 70 height 70
click at [25, 13] on div at bounding box center [25, 15] width 13 height 13
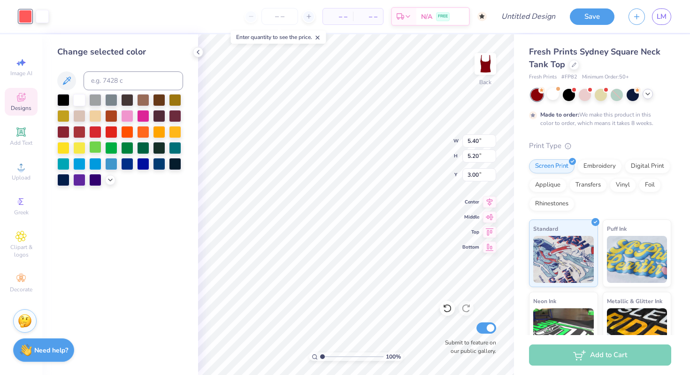
click at [92, 147] on div at bounding box center [95, 147] width 12 height 12
click at [76, 96] on div at bounding box center [79, 99] width 12 height 12
click at [94, 133] on div at bounding box center [95, 131] width 12 height 12
click at [448, 308] on icon at bounding box center [447, 307] width 9 height 9
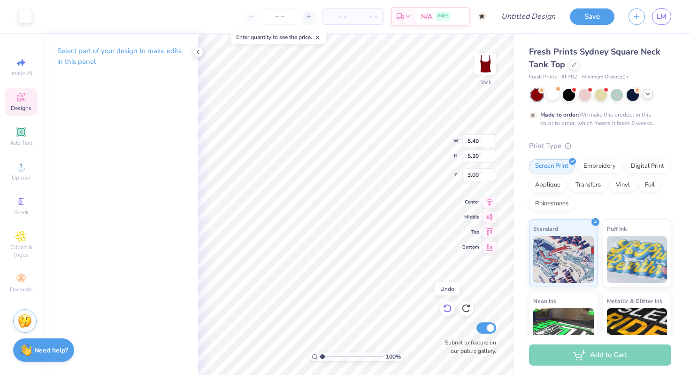
click at [448, 308] on icon at bounding box center [447, 307] width 9 height 9
click at [38, 13] on div at bounding box center [42, 15] width 13 height 13
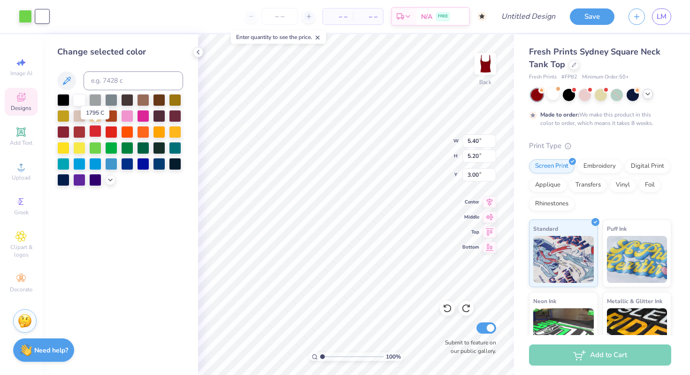
click at [96, 131] on div at bounding box center [95, 131] width 12 height 12
click at [26, 15] on div at bounding box center [25, 15] width 13 height 13
click at [78, 99] on div at bounding box center [79, 99] width 12 height 12
click at [40, 13] on div at bounding box center [42, 15] width 13 height 13
click at [77, 134] on div at bounding box center [79, 131] width 12 height 12
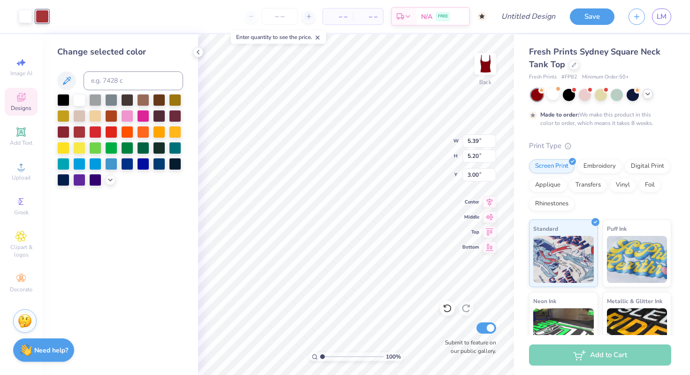
type input "6.19"
type input "5.97"
type input "6.45"
type input "6.22"
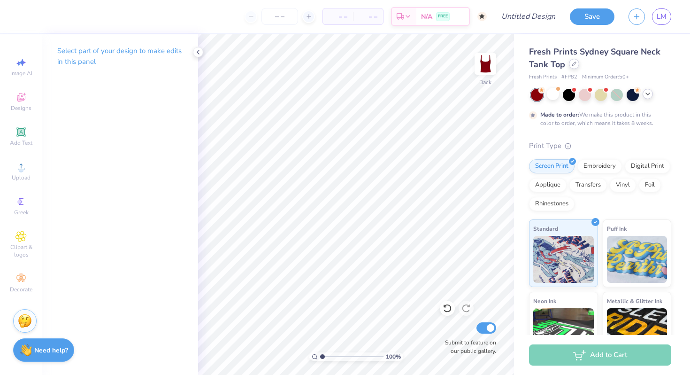
click at [574, 65] on icon at bounding box center [574, 64] width 5 height 5
